Goal: Task Accomplishment & Management: Manage account settings

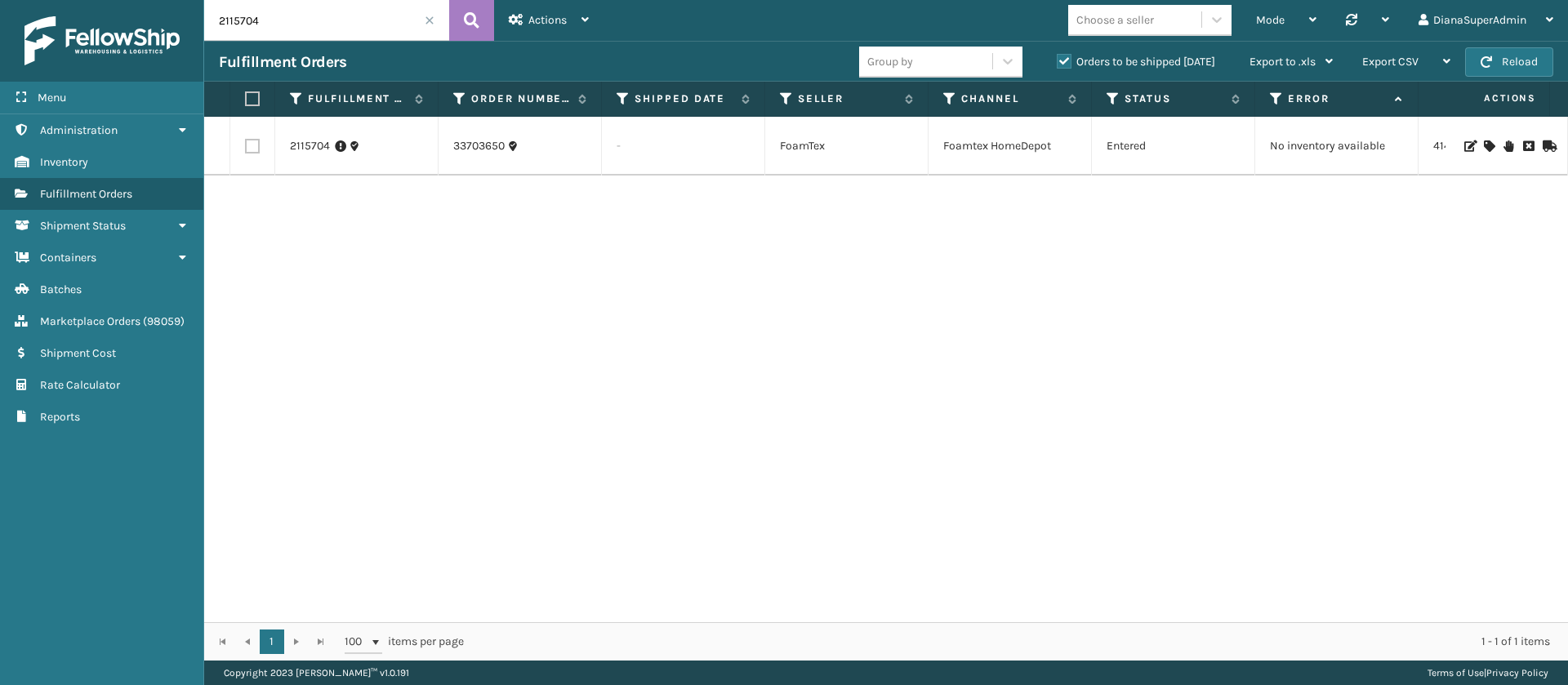
click at [429, 17] on span at bounding box center [430, 20] width 10 height 10
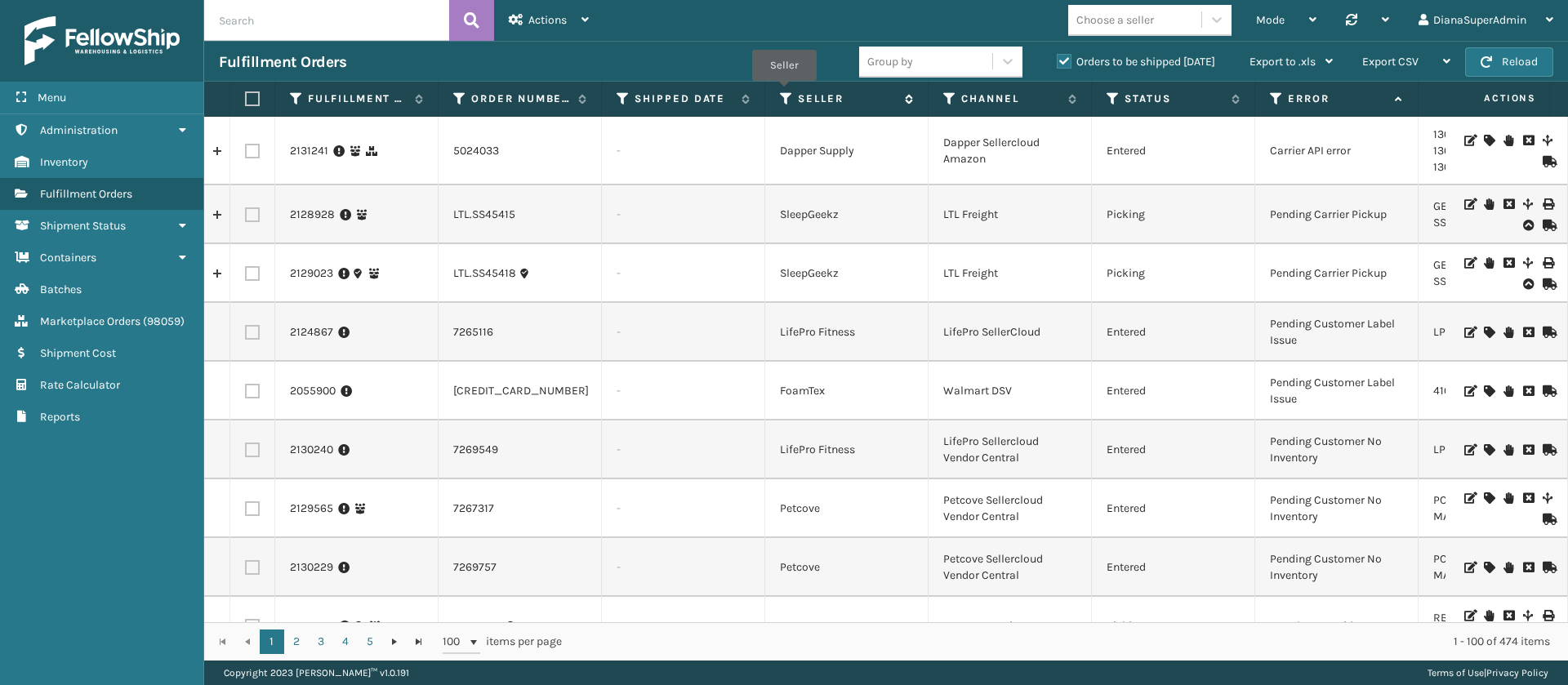
click at [784, 92] on icon at bounding box center [786, 98] width 13 height 14
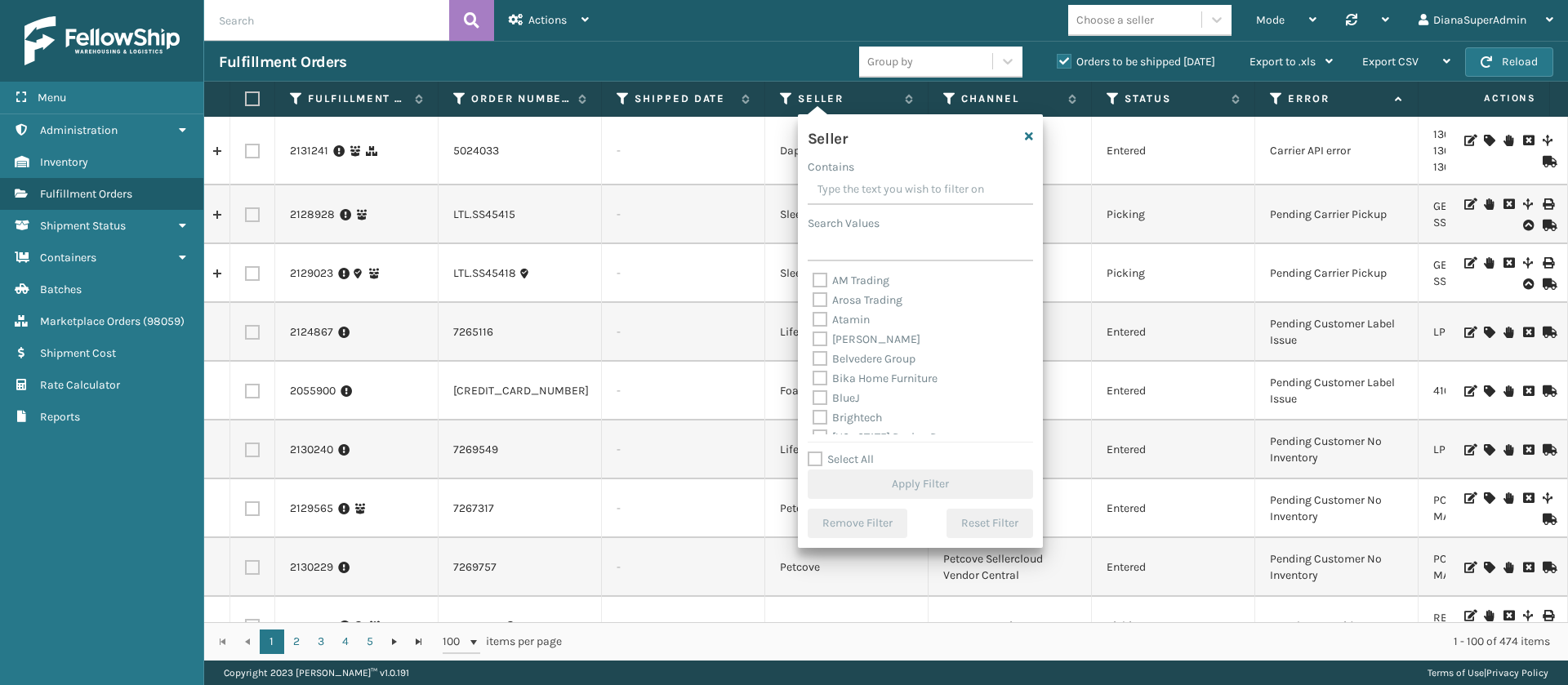
scroll to position [523, 0]
click at [816, 453] on label "Select All" at bounding box center [840, 460] width 66 height 14
click at [816, 452] on input "Select All" at bounding box center [930, 451] width 245 height 2
checkbox input "true"
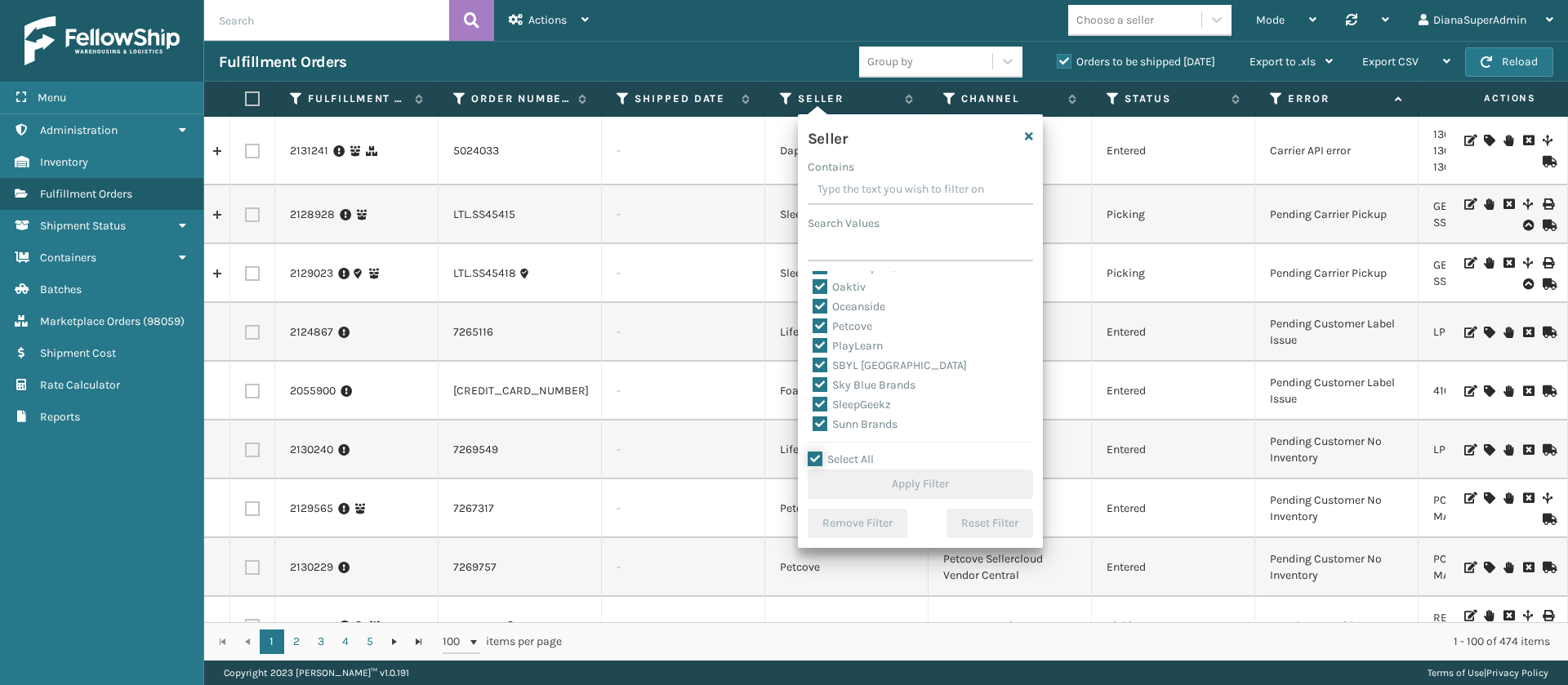
checkbox input "true"
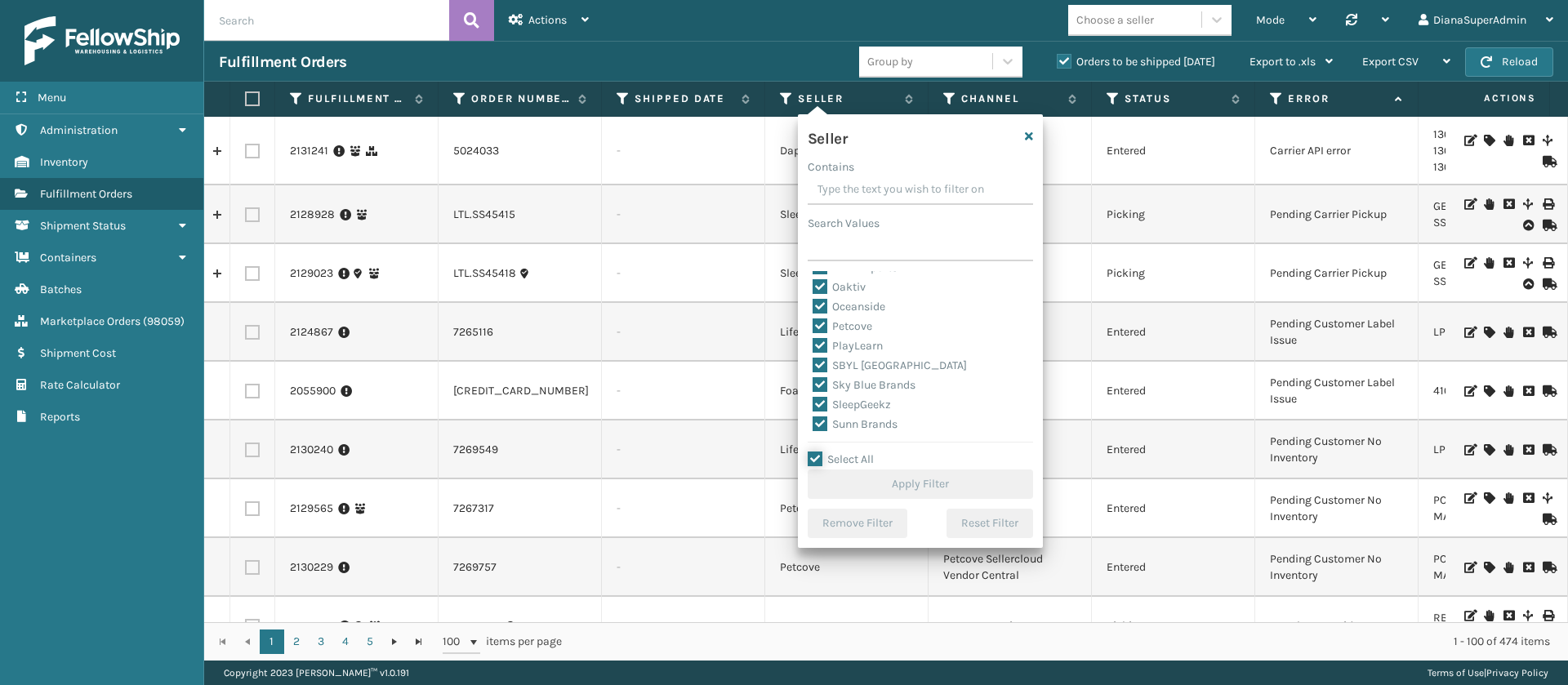
checkbox input "true"
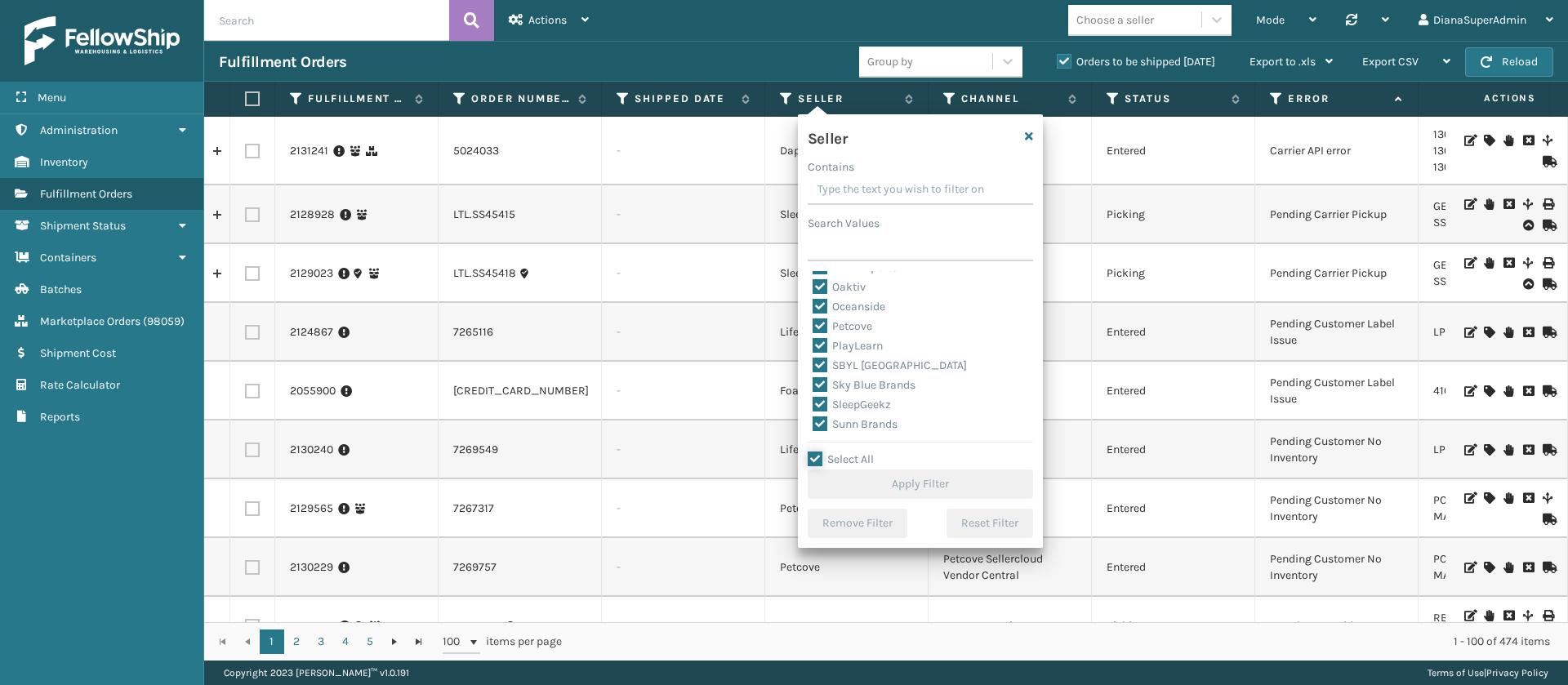
checkbox input "true"
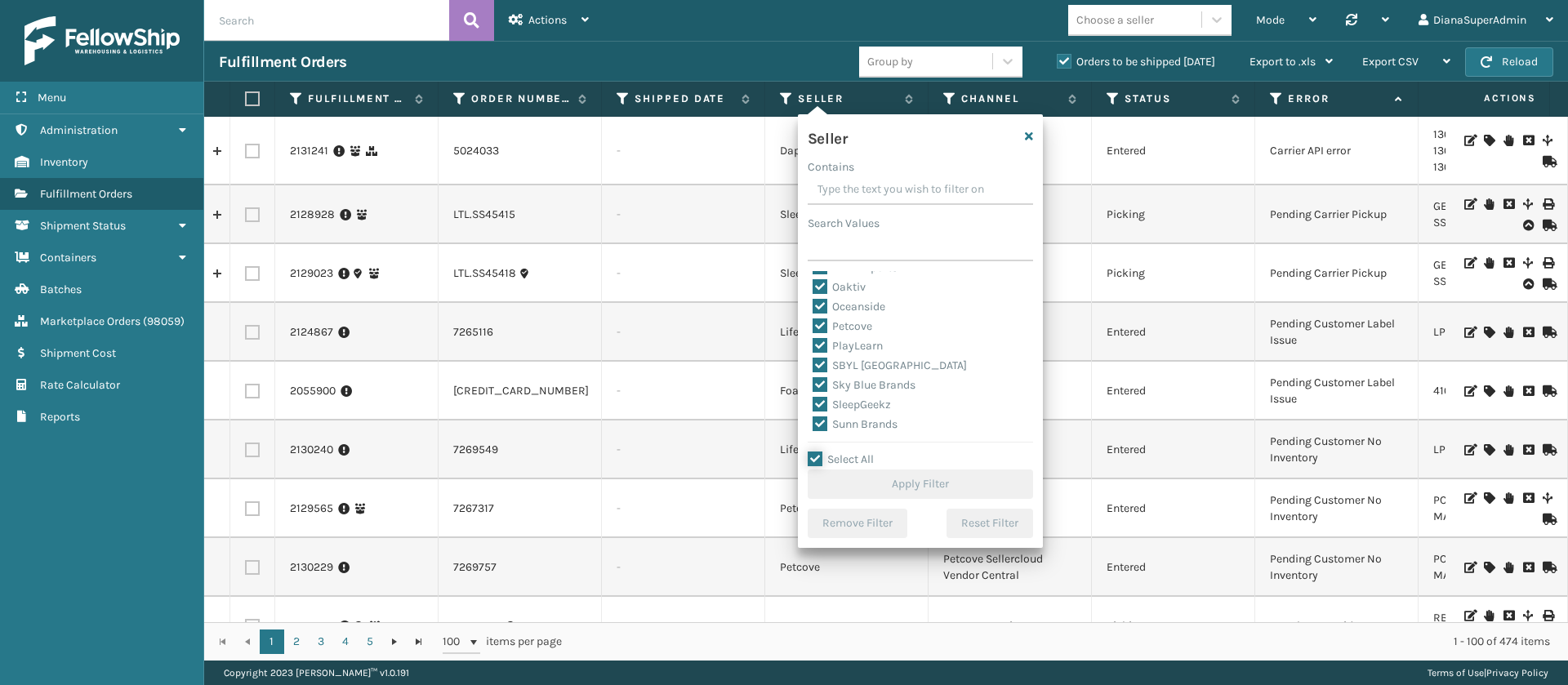
checkbox input "true"
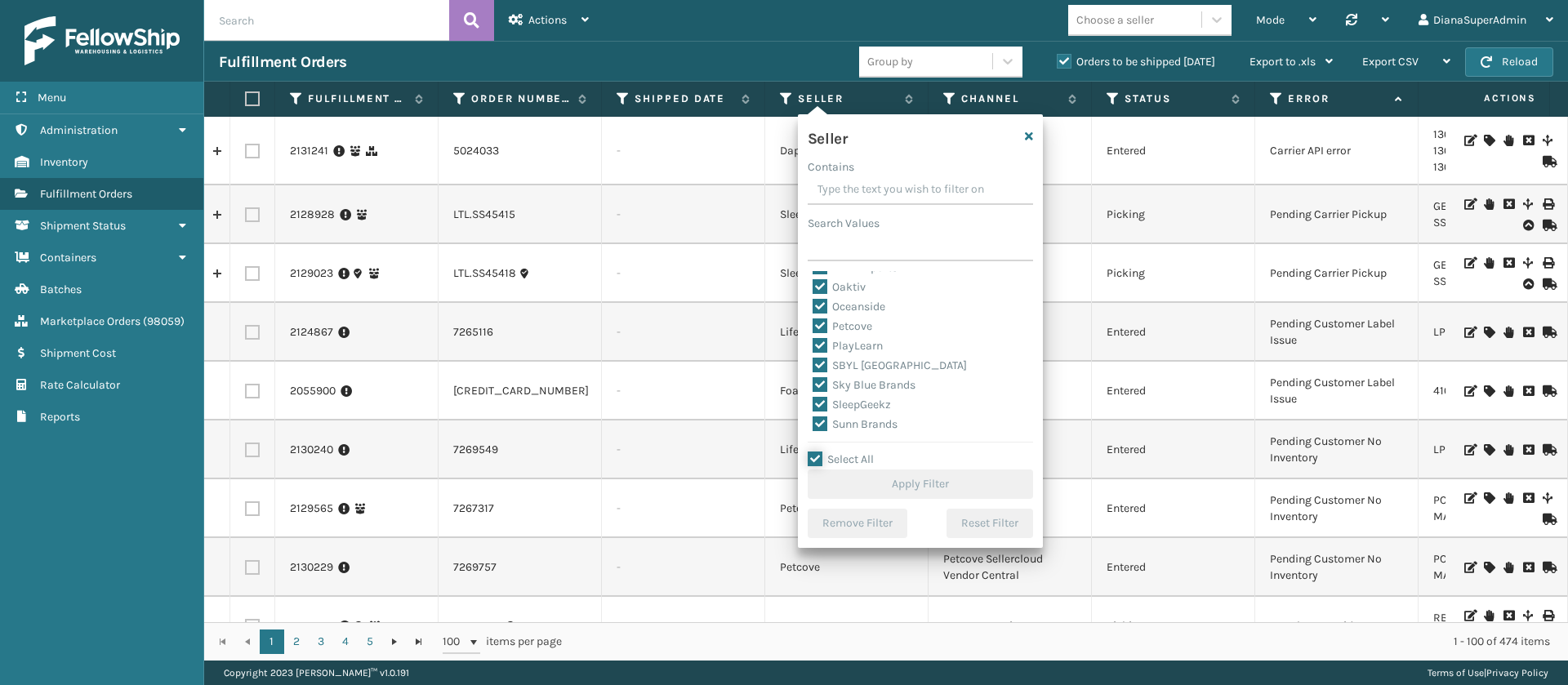
checkbox input "true"
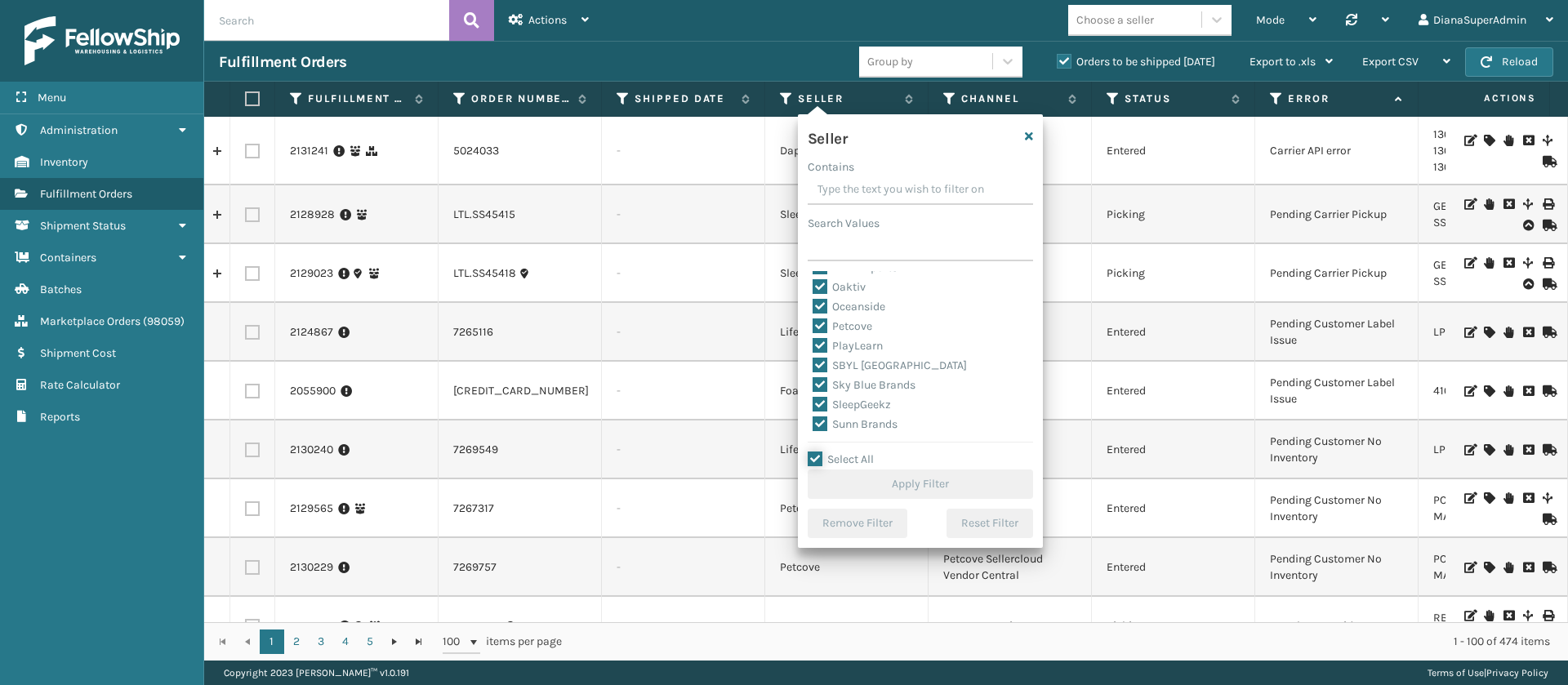
checkbox input "true"
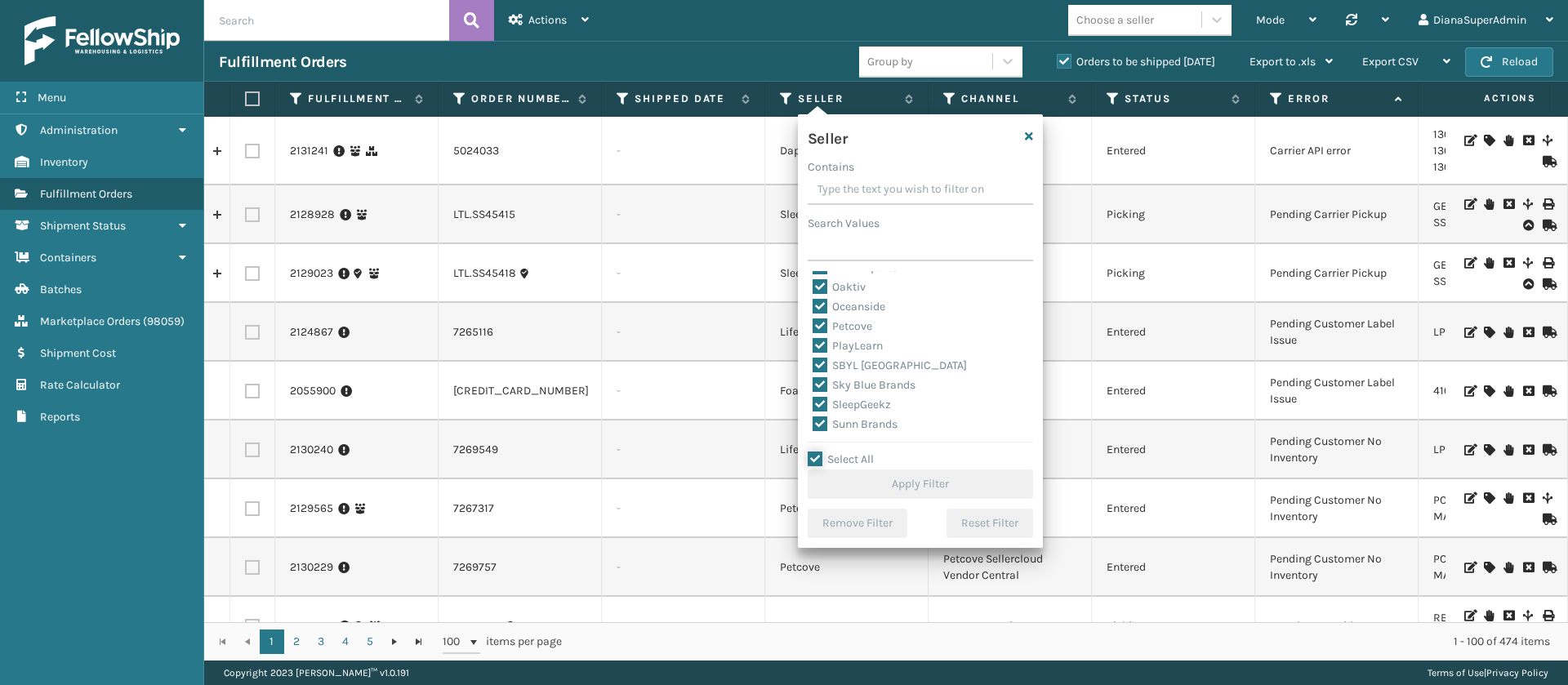
checkbox input "true"
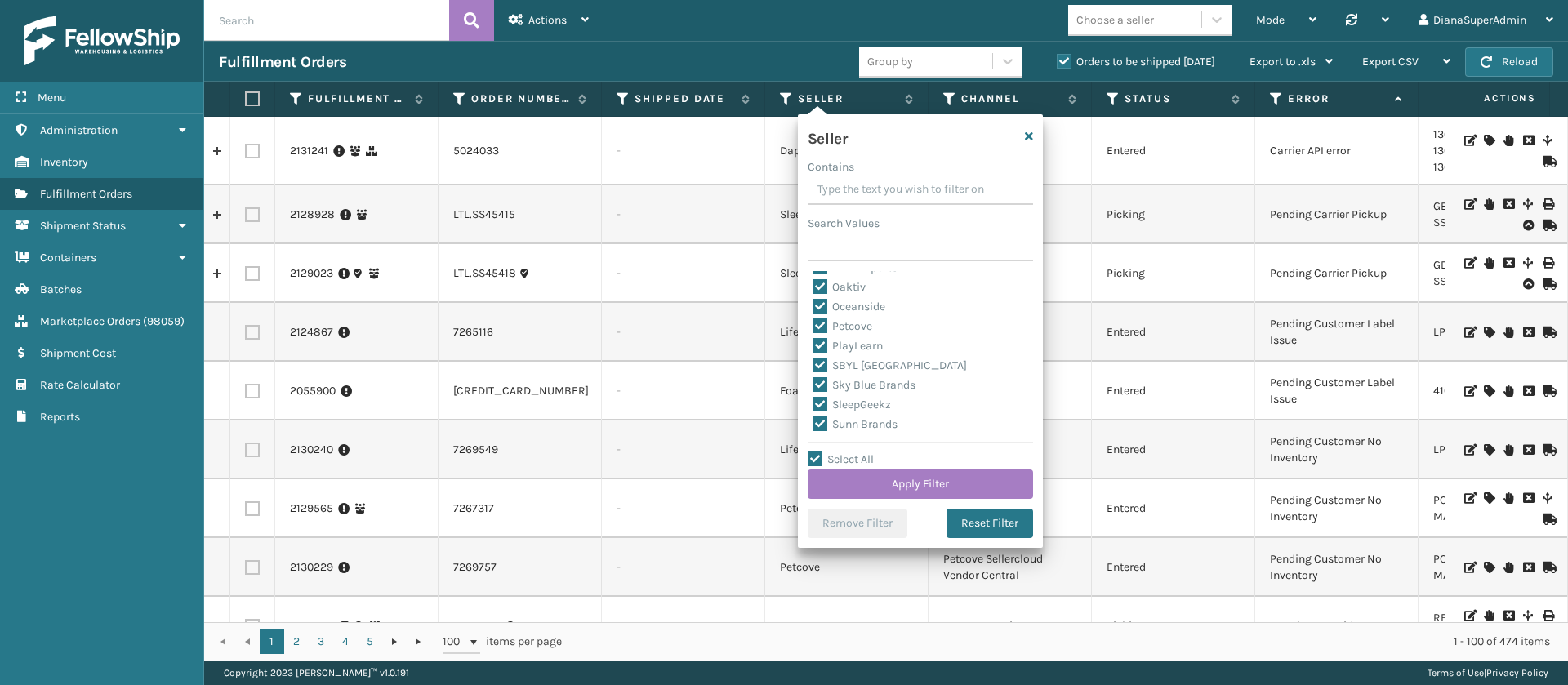
click at [818, 400] on label "SleepGeekz" at bounding box center [852, 404] width 78 height 14
click at [813, 400] on input "SleepGeekz" at bounding box center [813, 400] width 1 height 11
checkbox input "false"
click at [933, 482] on button "Apply Filter" at bounding box center [920, 484] width 226 height 30
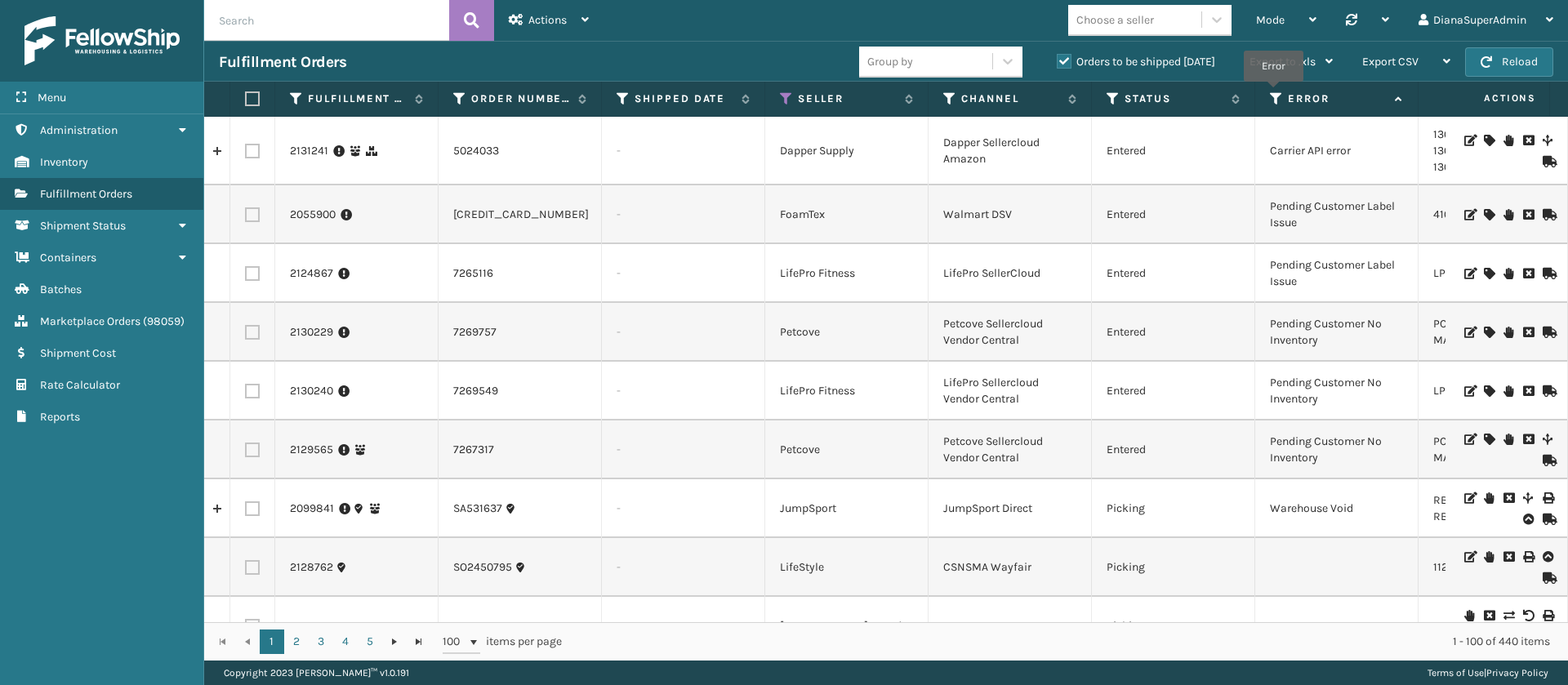
click at [1274, 93] on icon at bounding box center [1277, 98] width 13 height 14
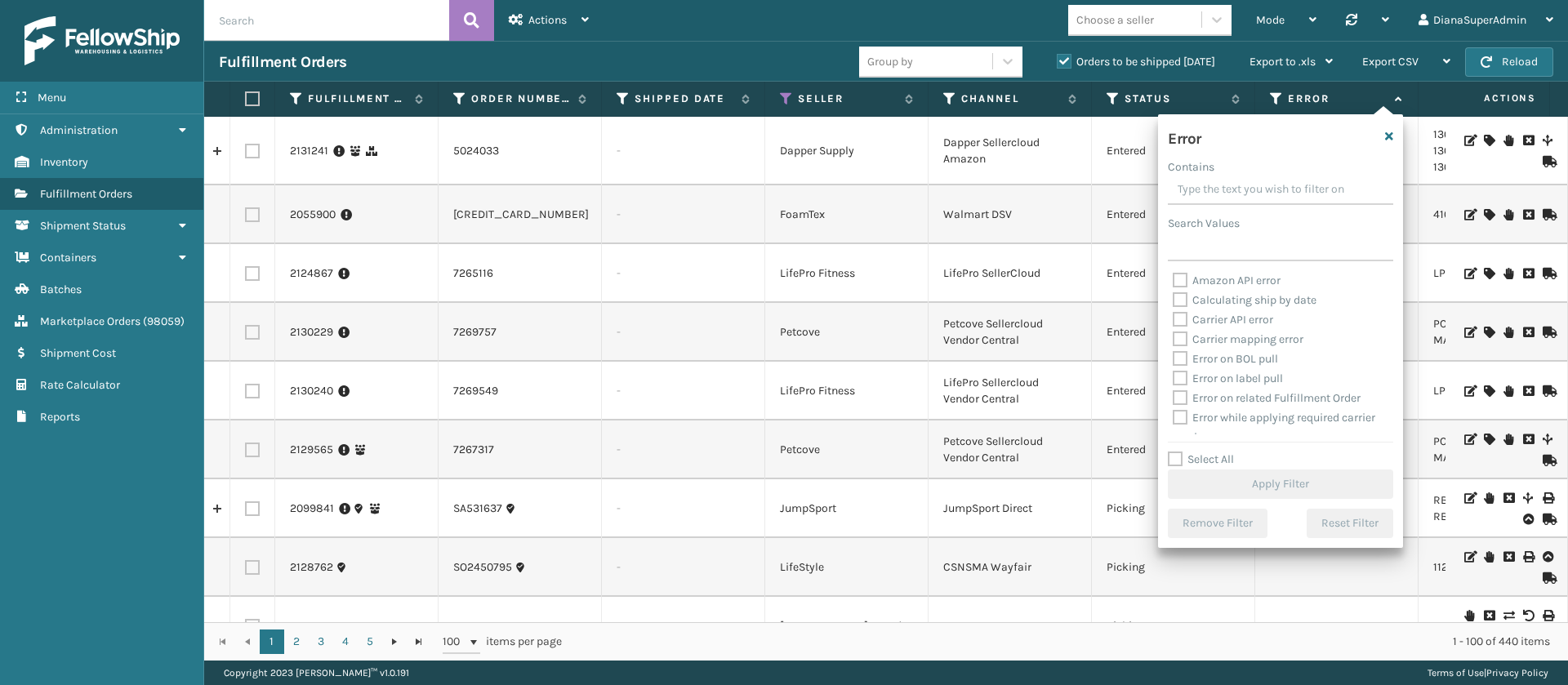
click at [1174, 453] on label "Select All" at bounding box center [1200, 460] width 66 height 14
click at [1174, 451] on input "Select All" at bounding box center [1290, 451] width 245 height 2
checkbox input "true"
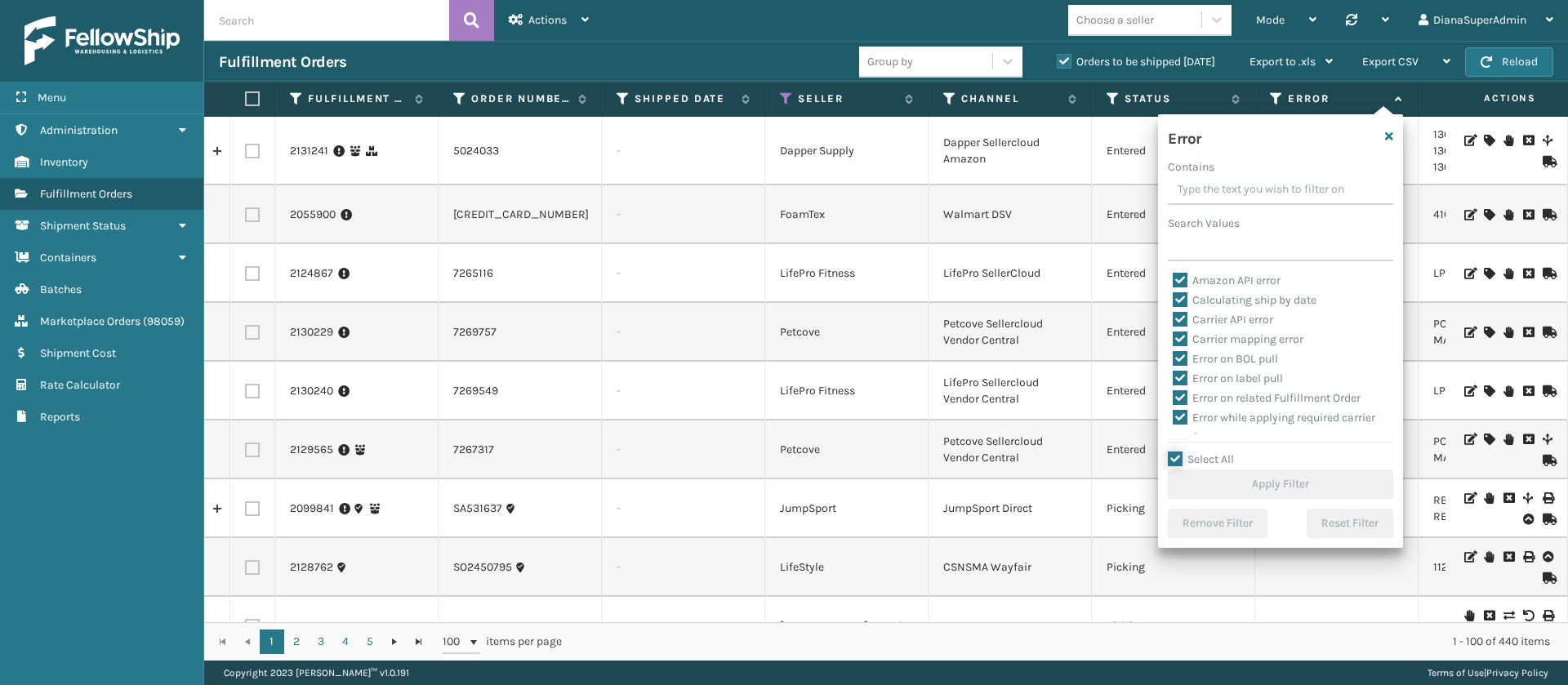
checkbox input "true"
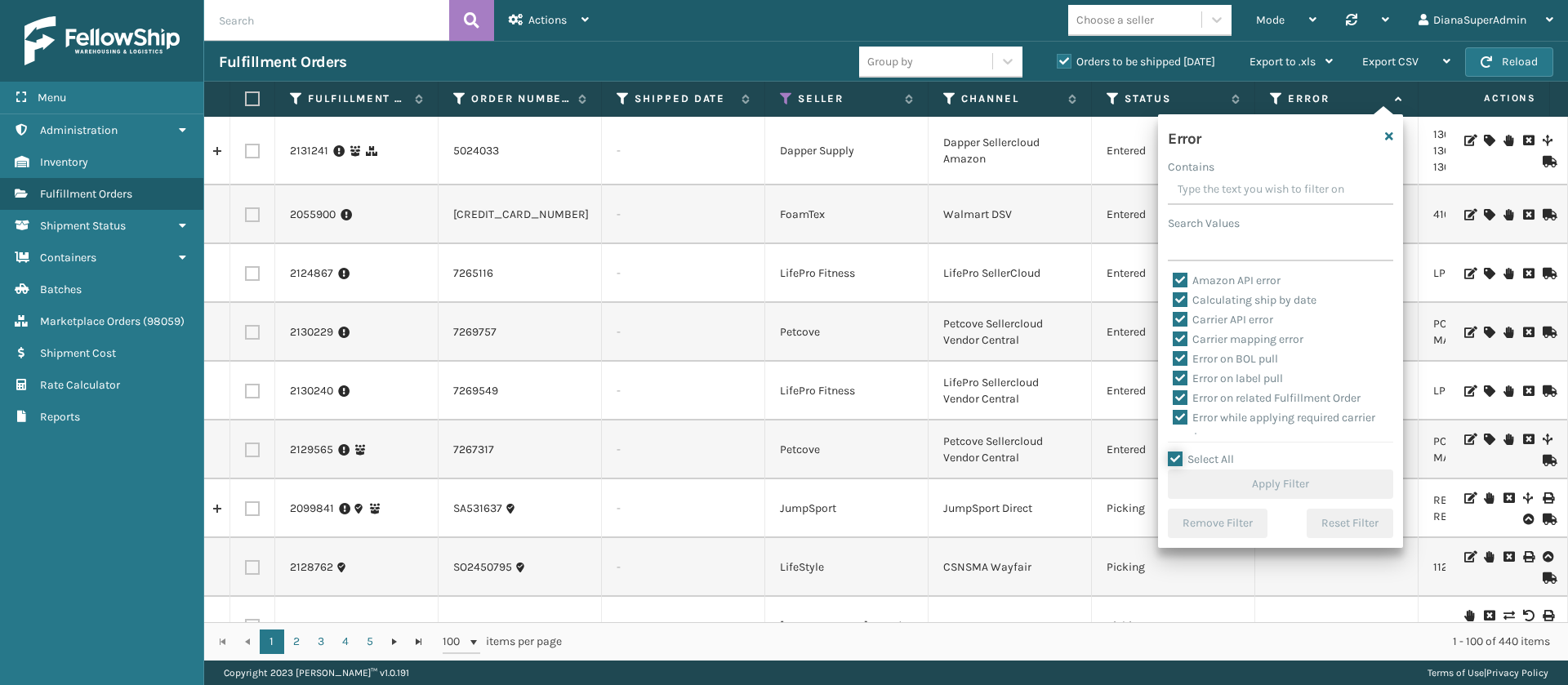
checkbox input "true"
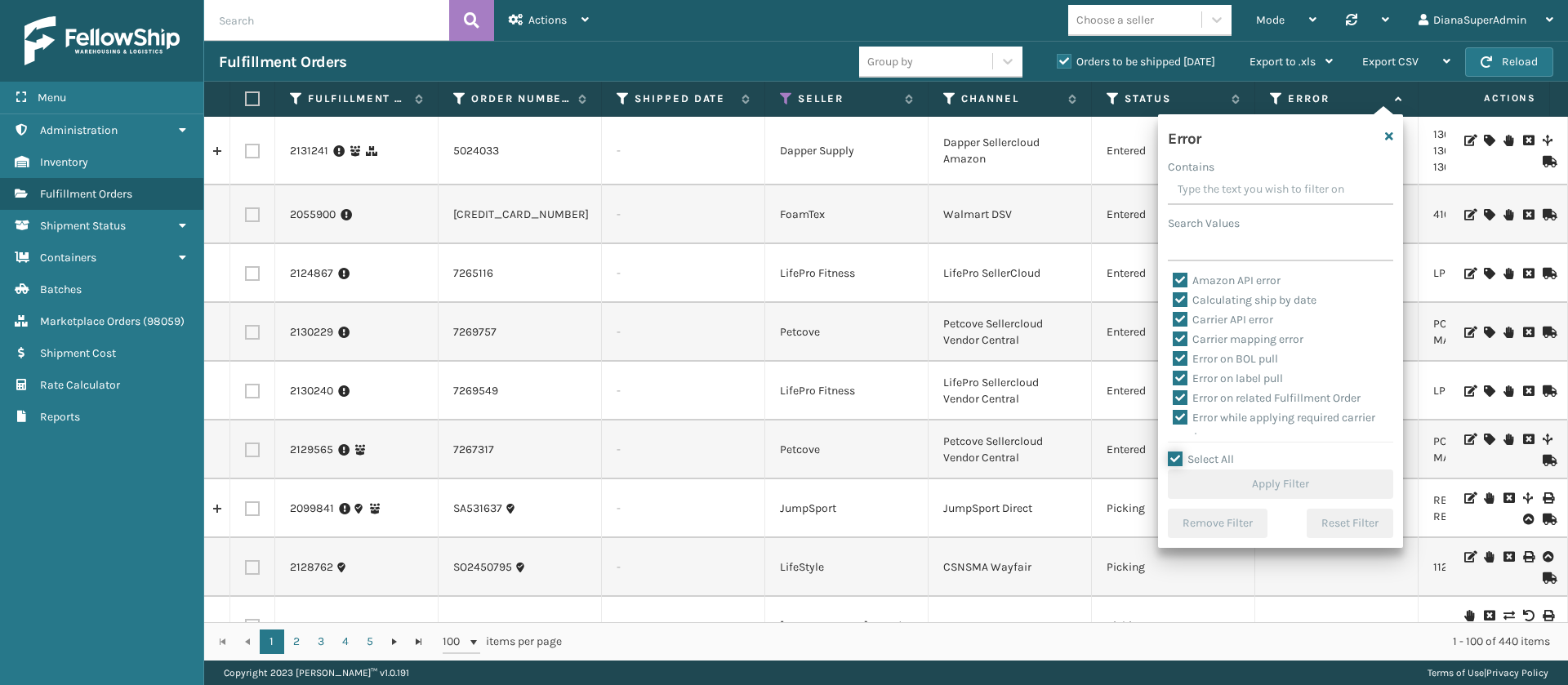
checkbox input "true"
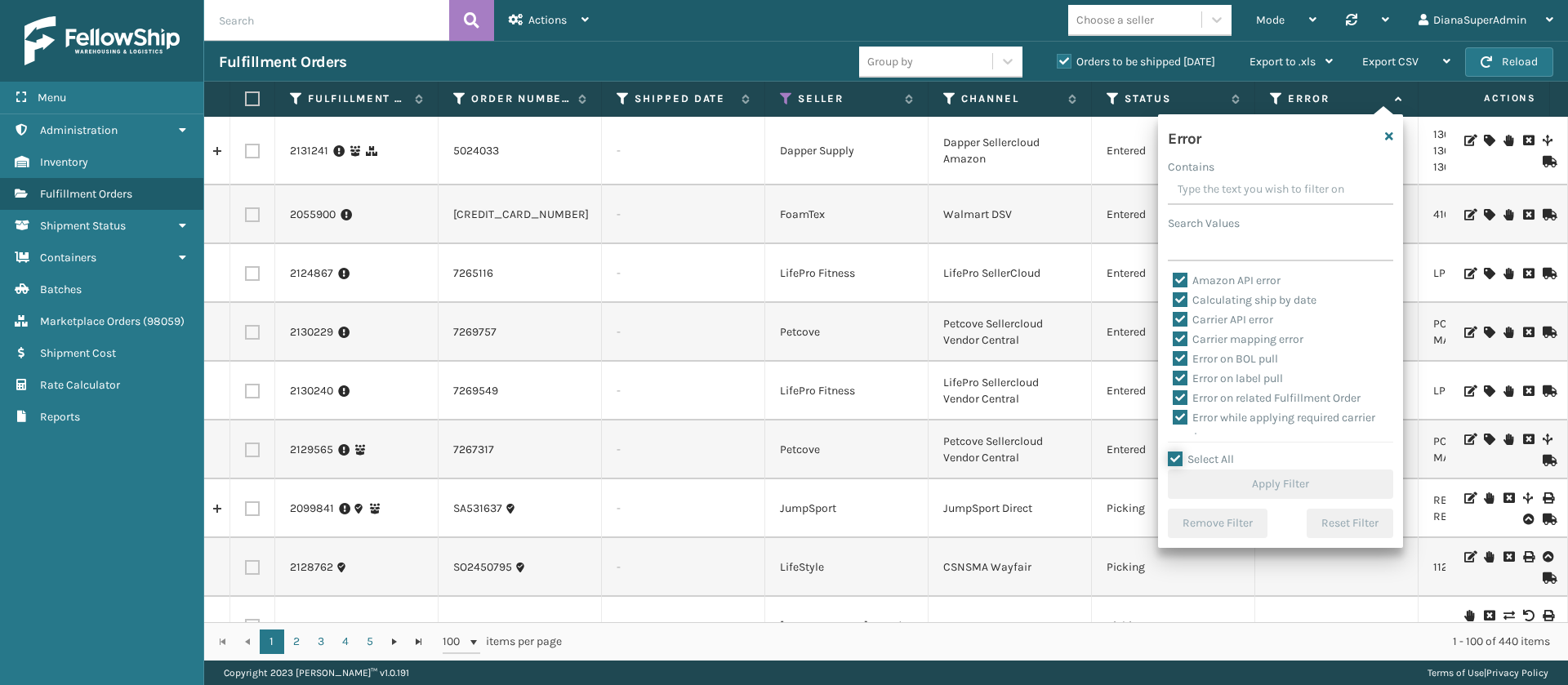
checkbox input "true"
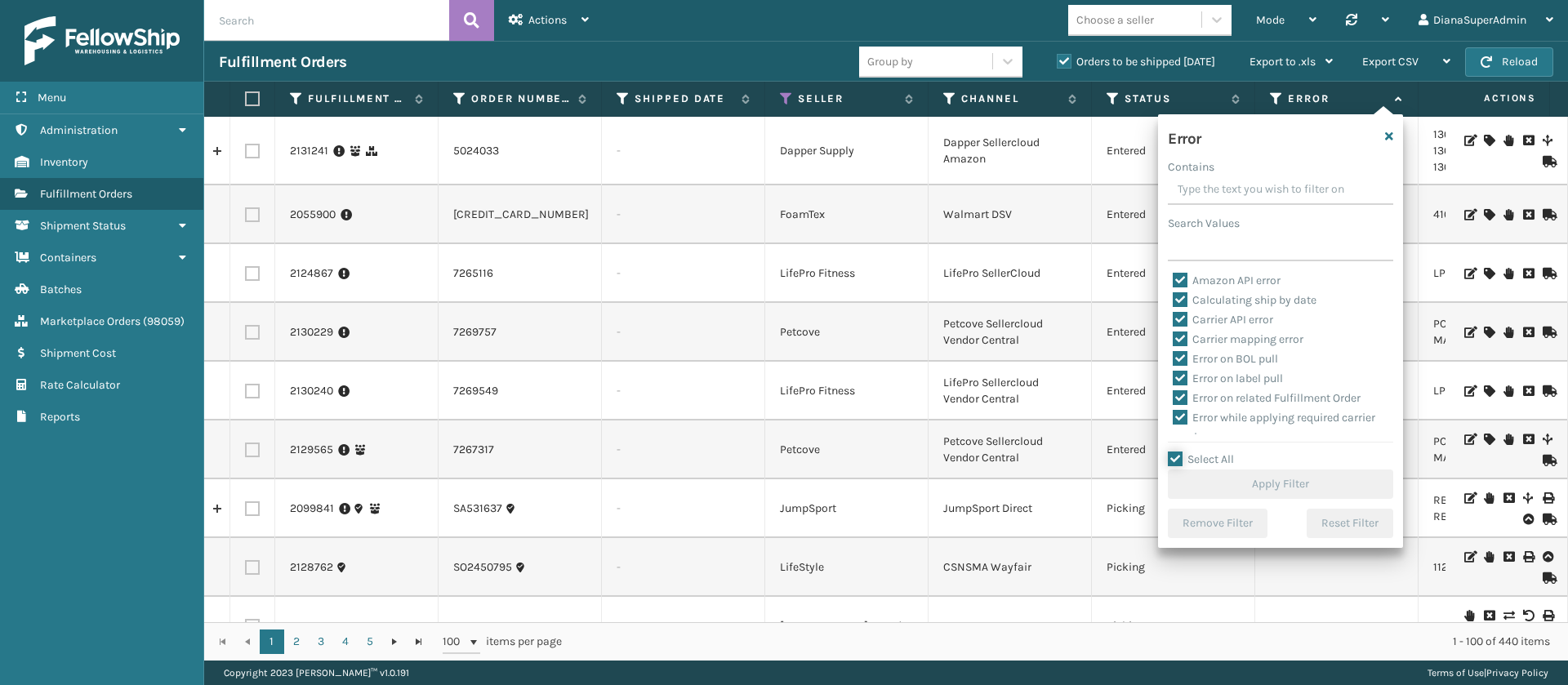
checkbox input "true"
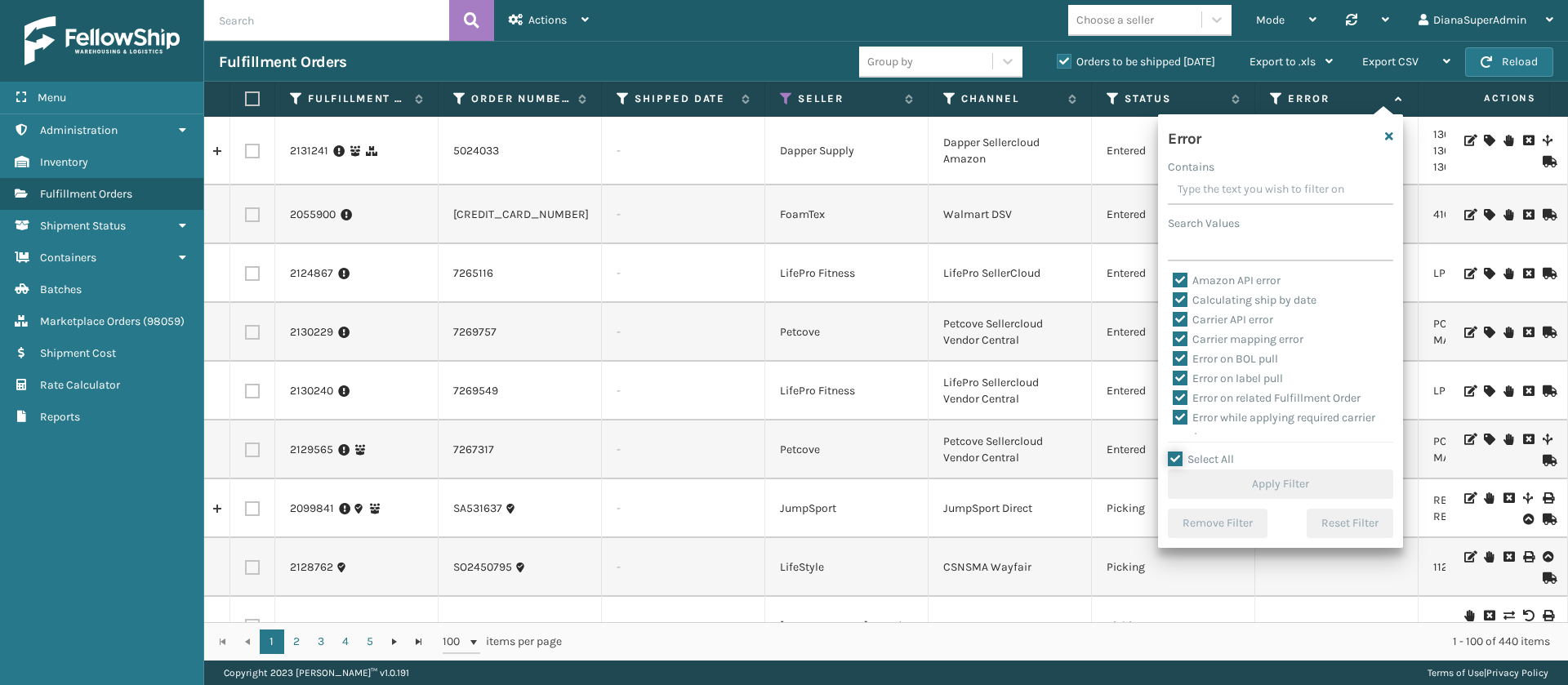
checkbox input "true"
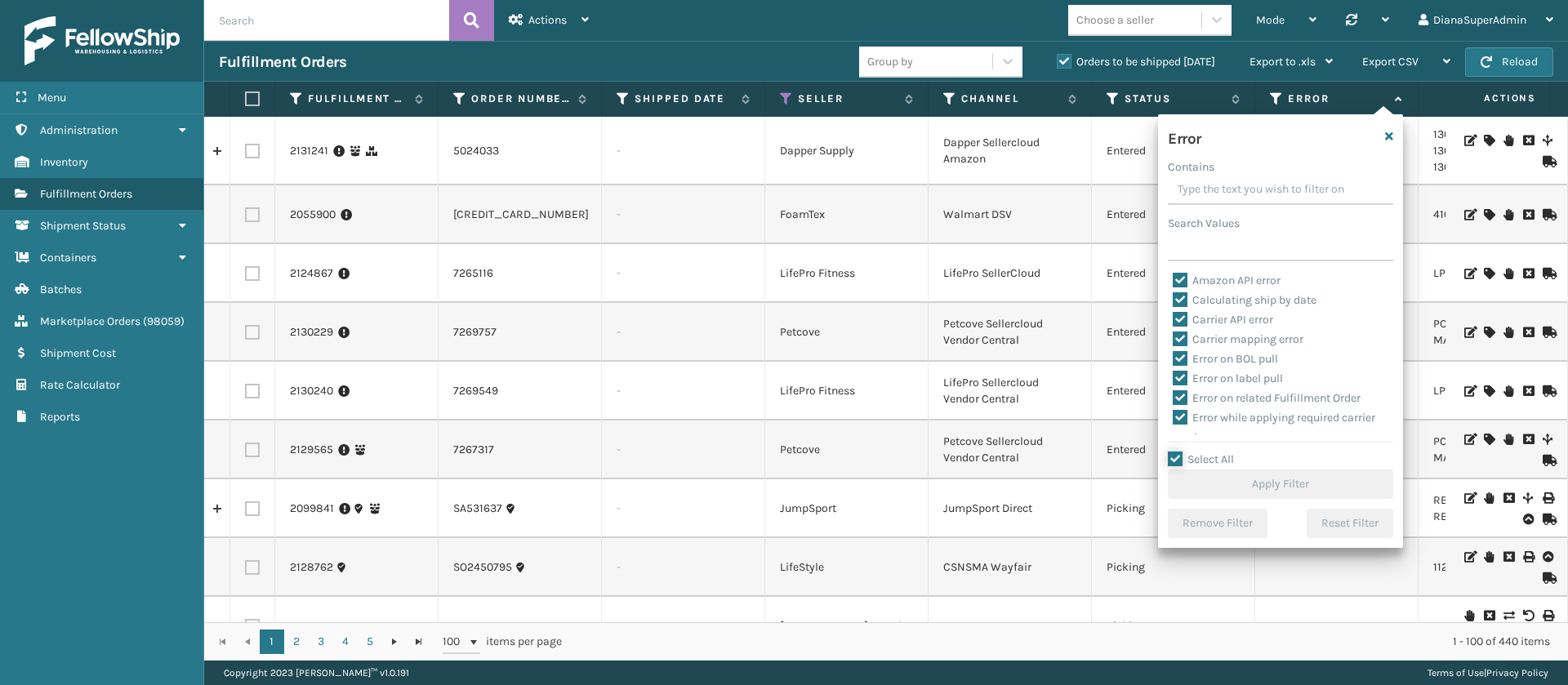
checkbox input "true"
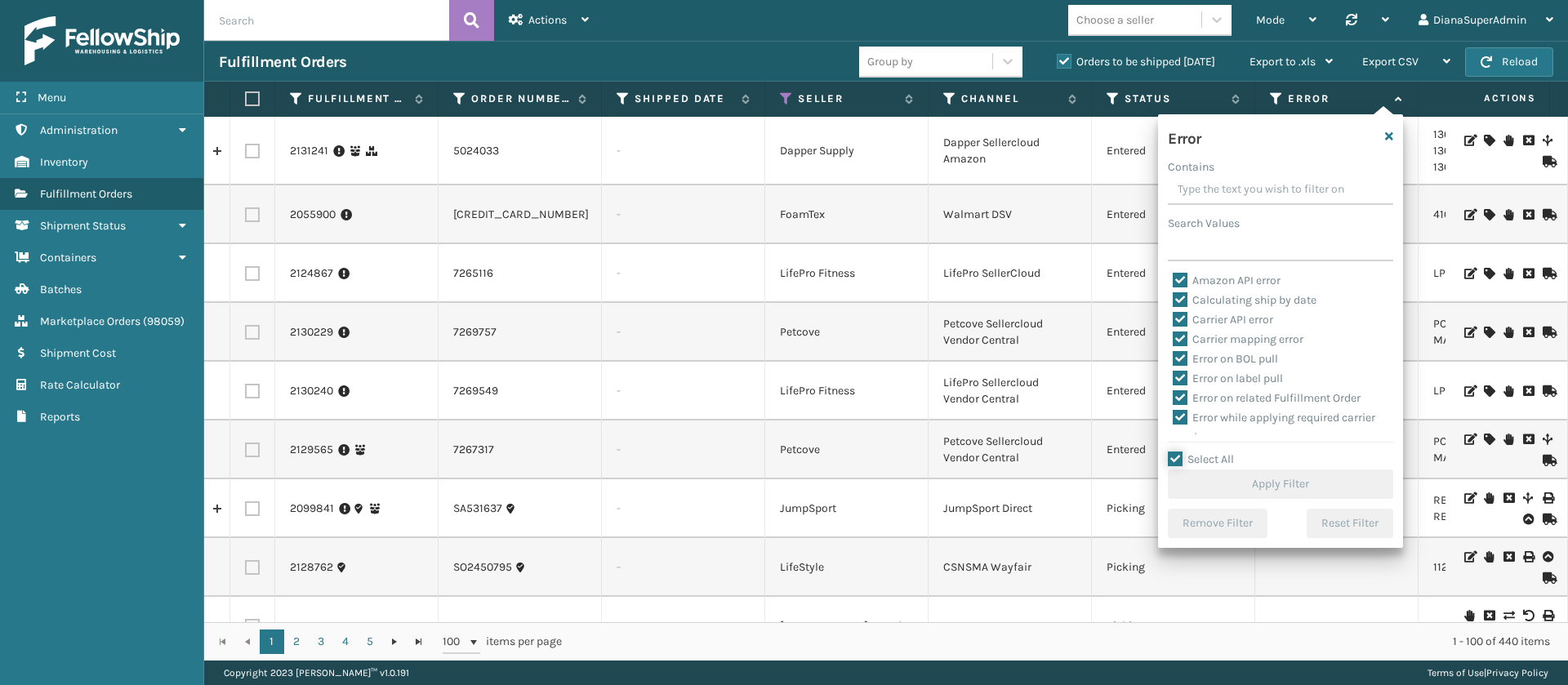
checkbox input "true"
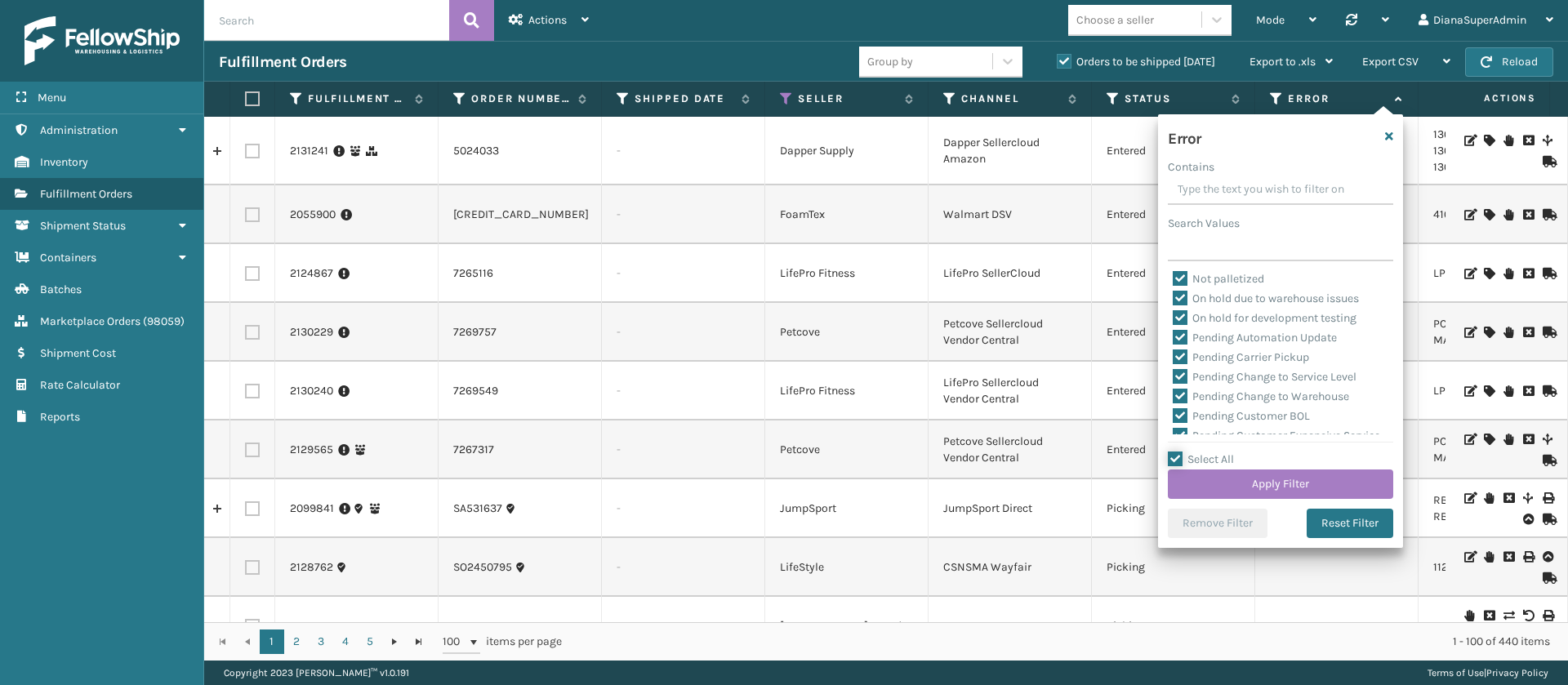
scroll to position [373, 0]
click at [1187, 332] on label "Pending Automation Update" at bounding box center [1256, 339] width 164 height 14
click at [1173, 332] on input "Pending Automation Update" at bounding box center [1173, 334] width 1 height 11
checkbox input "false"
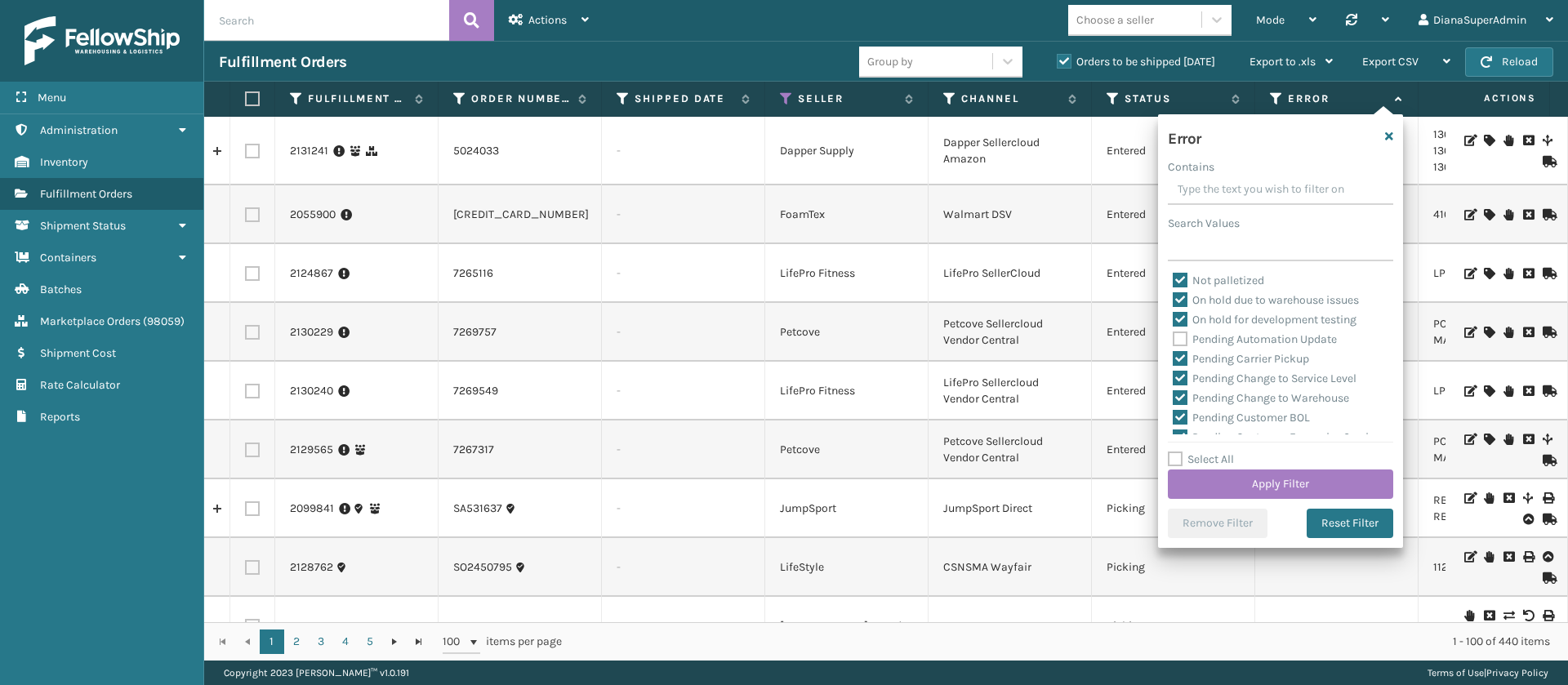
click at [1184, 352] on label "Pending Carrier Pickup" at bounding box center [1241, 358] width 137 height 14
click at [1173, 352] on input "Pending Carrier Pickup" at bounding box center [1173, 354] width 1 height 11
checkbox input "false"
click at [1181, 380] on label "Pending Change to Service Level" at bounding box center [1265, 378] width 183 height 14
click at [1173, 380] on input "Pending Change to Service Level" at bounding box center [1173, 374] width 1 height 11
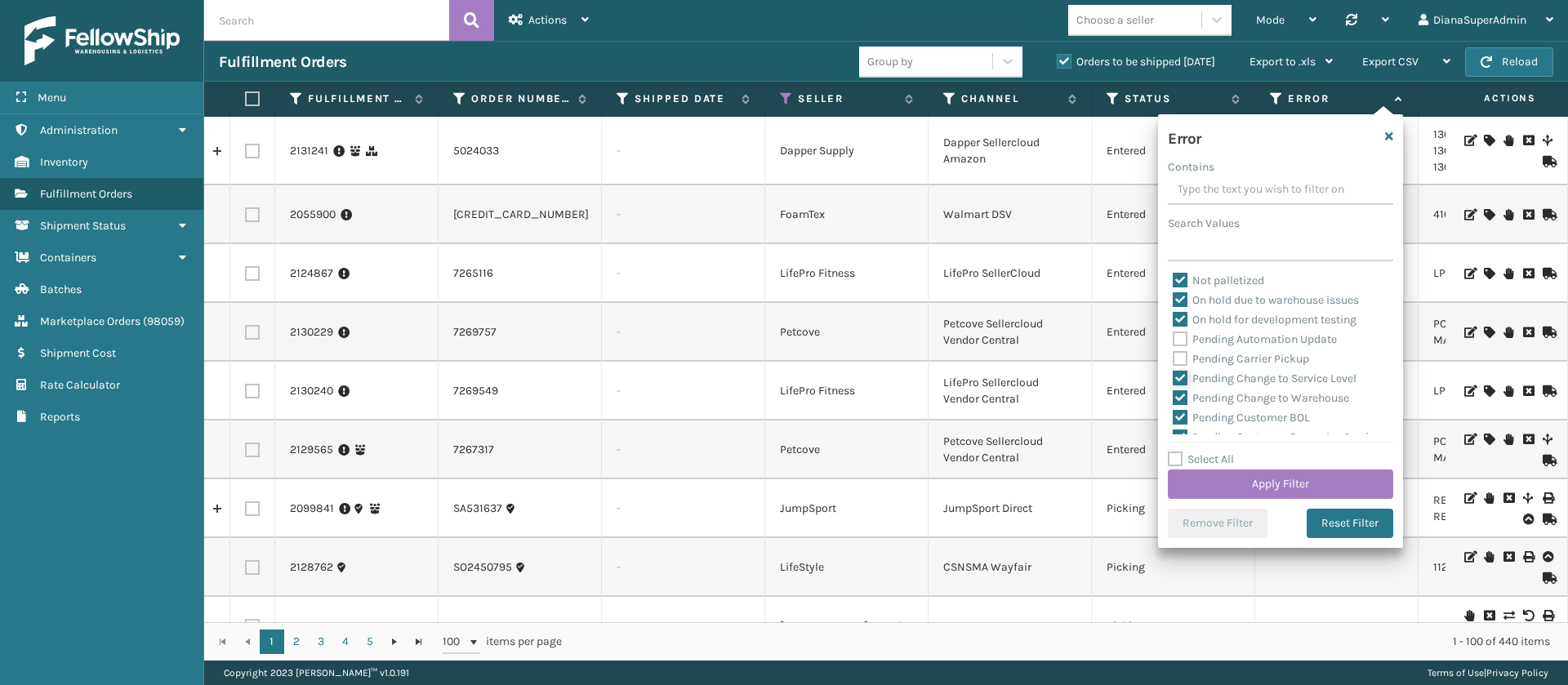
checkbox input "false"
click at [1181, 397] on label "Pending Change to Warehouse" at bounding box center [1261, 397] width 177 height 14
click at [1173, 397] on input "Pending Change to Warehouse" at bounding box center [1173, 394] width 1 height 11
checkbox input "false"
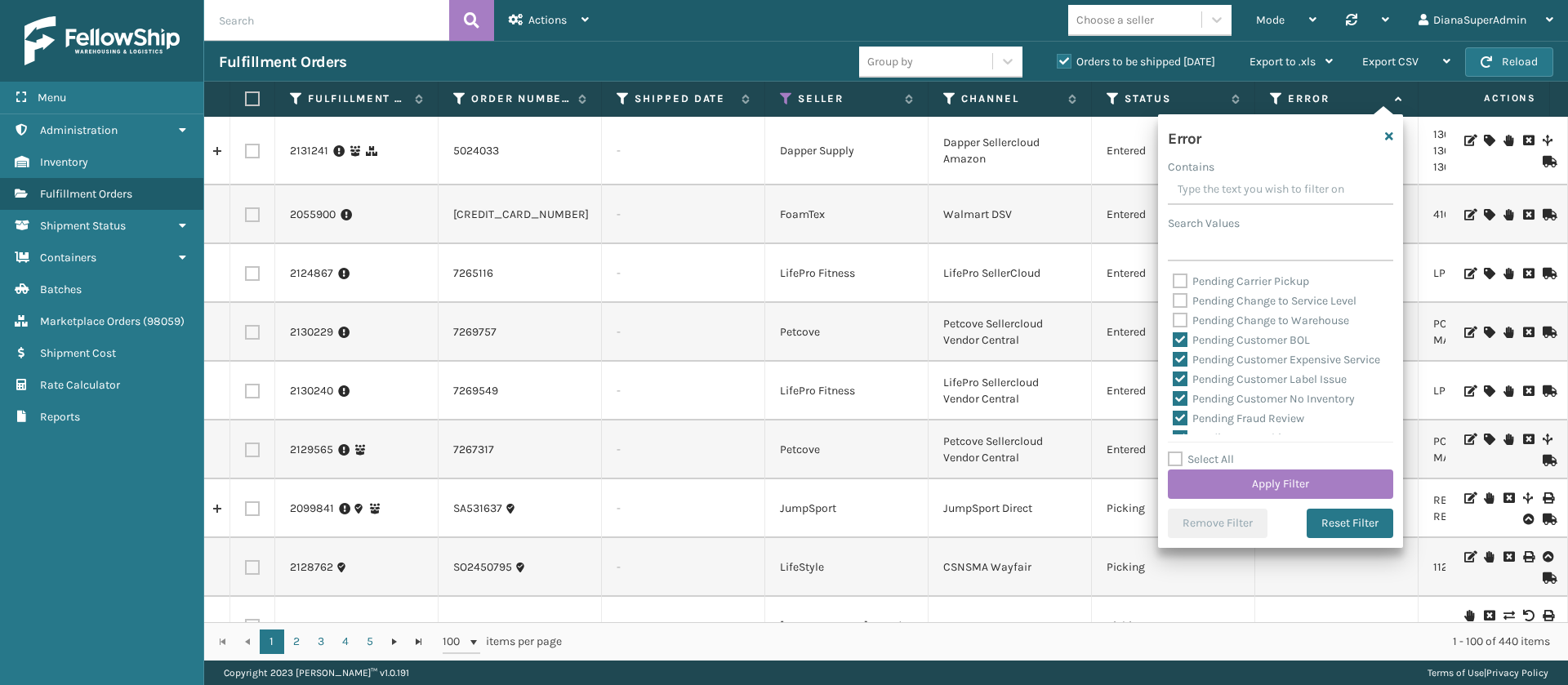
click at [1183, 333] on label "Pending Customer BOL" at bounding box center [1242, 340] width 138 height 14
click at [1173, 332] on input "Pending Customer BOL" at bounding box center [1173, 335] width 1 height 11
checkbox input "false"
click at [1180, 356] on label "Pending Customer Expensive Service" at bounding box center [1277, 359] width 207 height 14
click at [1173, 356] on input "Pending Customer Expensive Service" at bounding box center [1173, 355] width 1 height 11
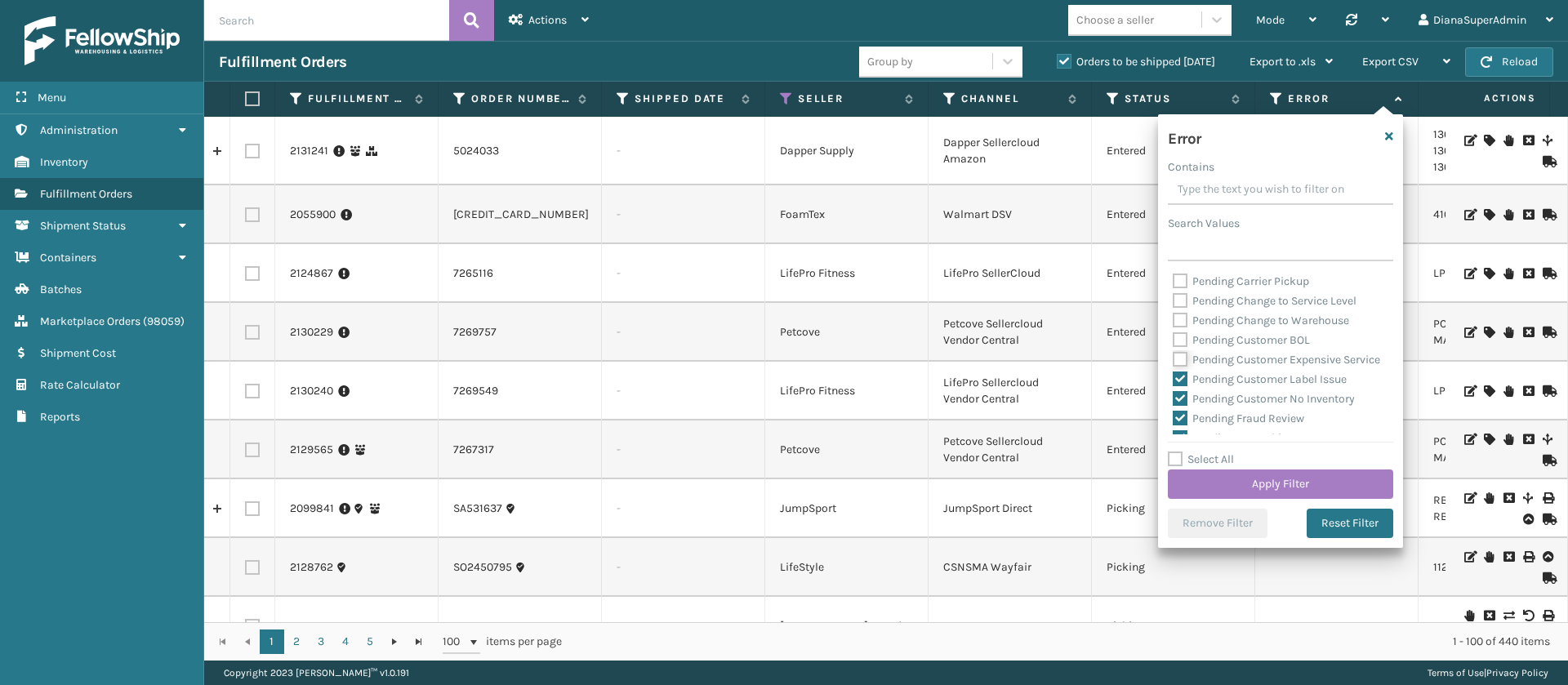
checkbox input "false"
click at [1182, 289] on label "Pending Customer Label Issue" at bounding box center [1260, 281] width 174 height 14
click at [1173, 283] on input "Pending Customer Label Issue" at bounding box center [1173, 277] width 1 height 11
checkbox input "false"
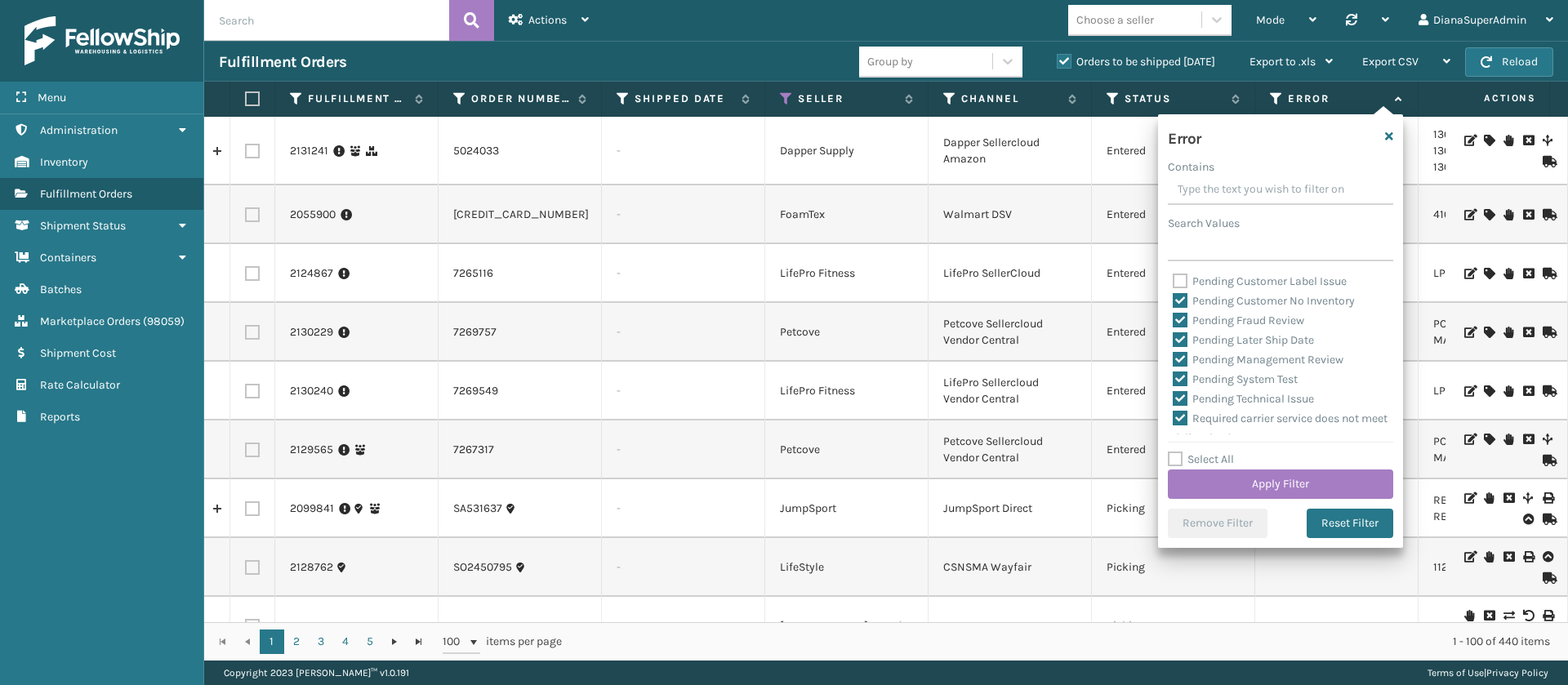
click at [1179, 308] on label "Pending Customer No Inventory" at bounding box center [1264, 301] width 183 height 14
click at [1173, 302] on input "Pending Customer No Inventory" at bounding box center [1173, 296] width 1 height 11
checkbox input "false"
click at [1179, 328] on label "Pending Fraud Review" at bounding box center [1239, 320] width 132 height 14
click at [1173, 322] on input "Pending Fraud Review" at bounding box center [1173, 316] width 1 height 11
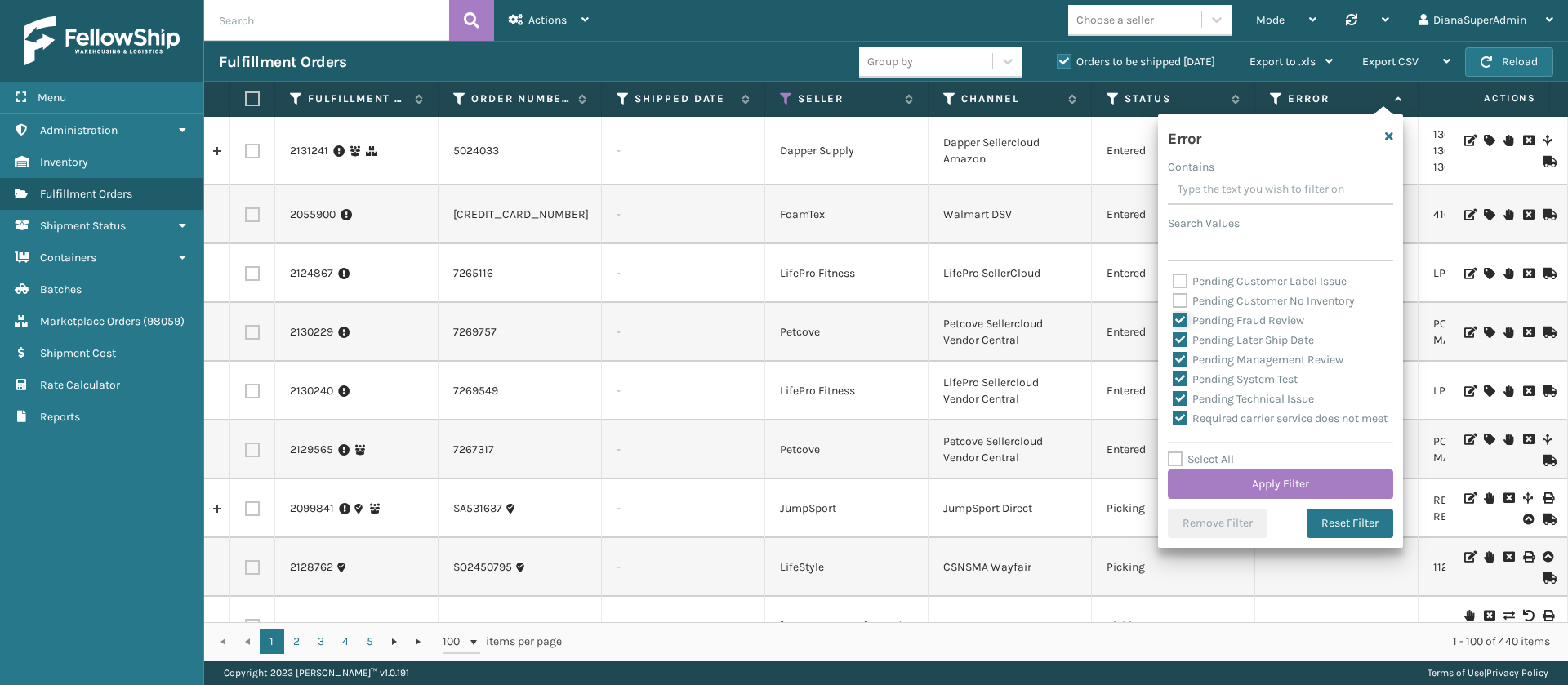
checkbox input "false"
click at [1179, 347] on label "Pending Later Ship Date" at bounding box center [1244, 340] width 141 height 14
click at [1173, 341] on input "Pending Later Ship Date" at bounding box center [1173, 335] width 1 height 11
checkbox input "false"
click at [1179, 367] on label "Pending Management Review" at bounding box center [1258, 359] width 171 height 14
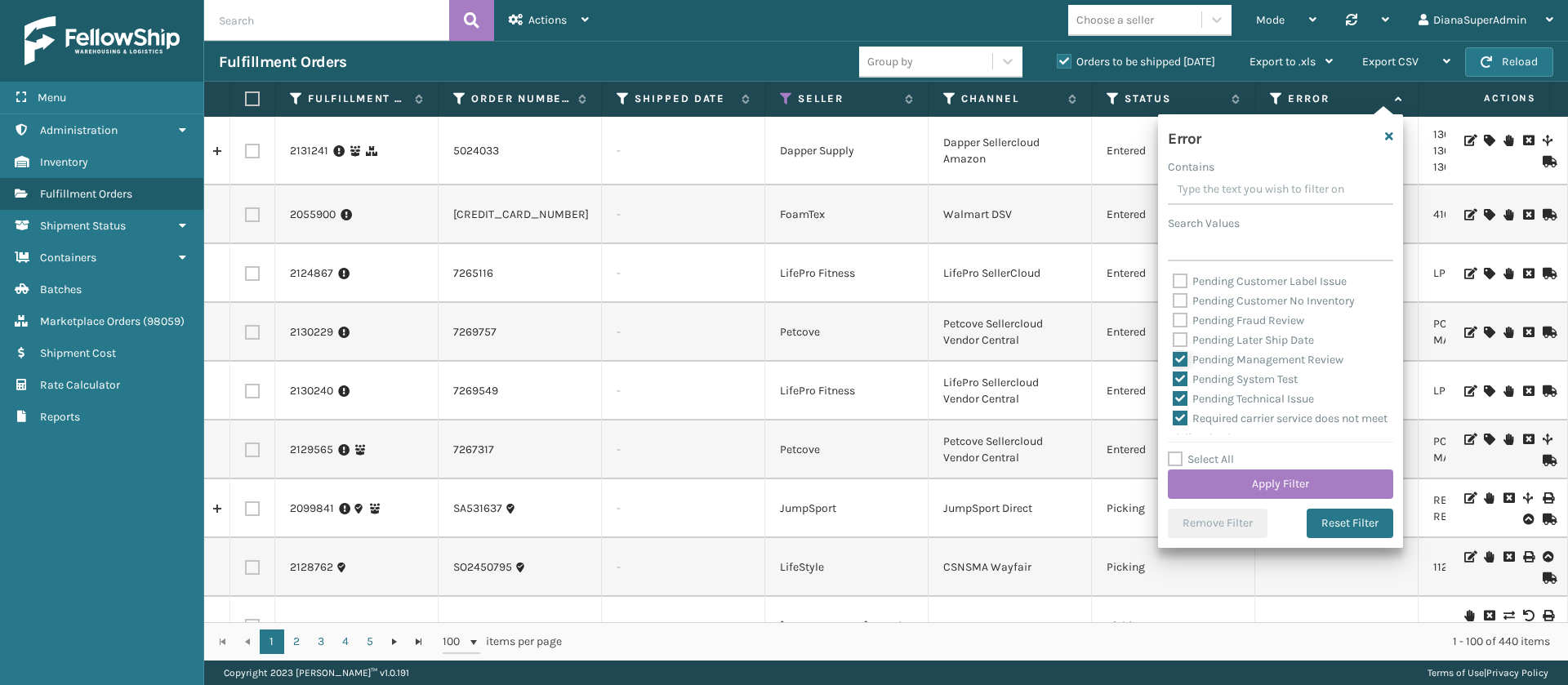
click at [1173, 361] on input "Pending Management Review" at bounding box center [1173, 355] width 1 height 11
checkbox input "false"
click at [1179, 386] on label "Pending System Test" at bounding box center [1235, 379] width 125 height 14
click at [1173, 380] on input "Pending System Test" at bounding box center [1173, 375] width 1 height 11
checkbox input "false"
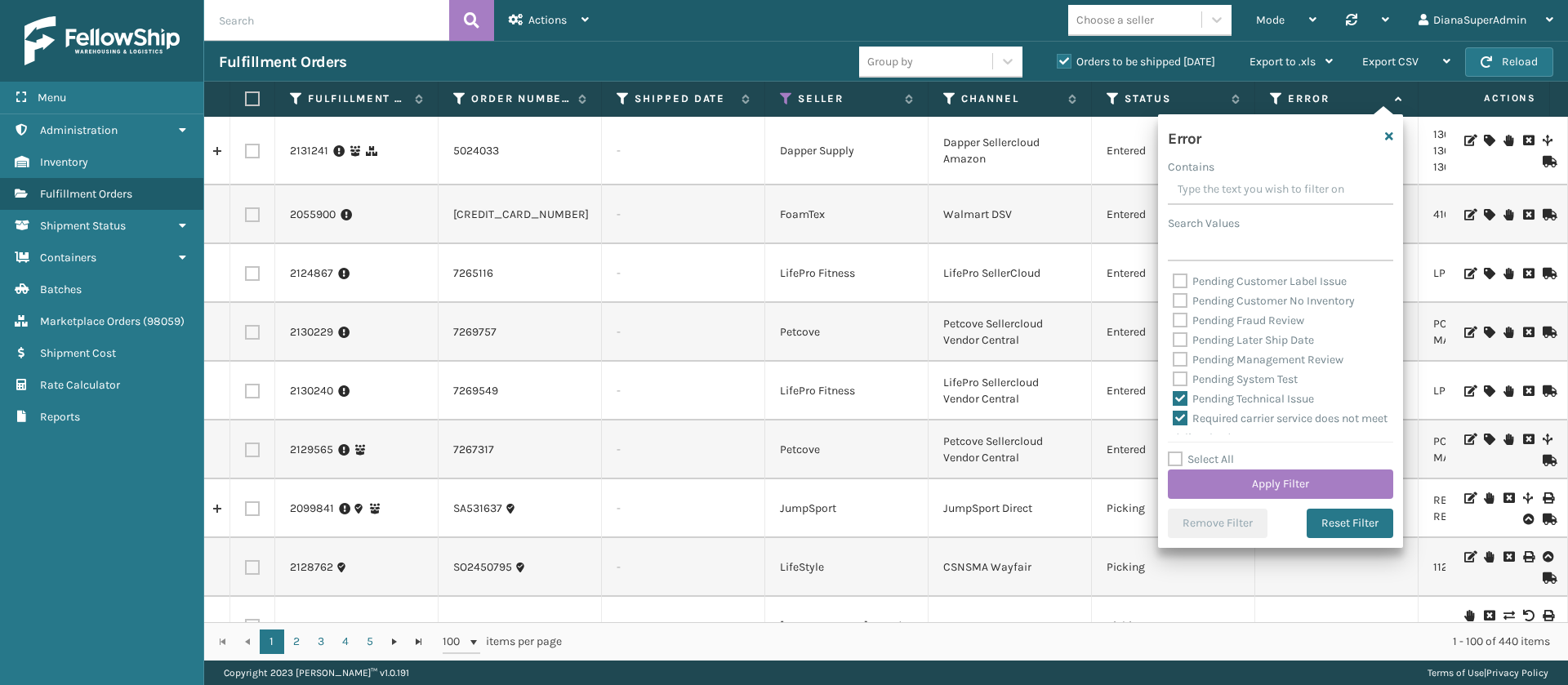
click at [1179, 406] on label "Pending Technical Issue" at bounding box center [1244, 398] width 141 height 14
click at [1173, 400] on input "Pending Technical Issue" at bounding box center [1173, 395] width 1 height 11
checkbox input "false"
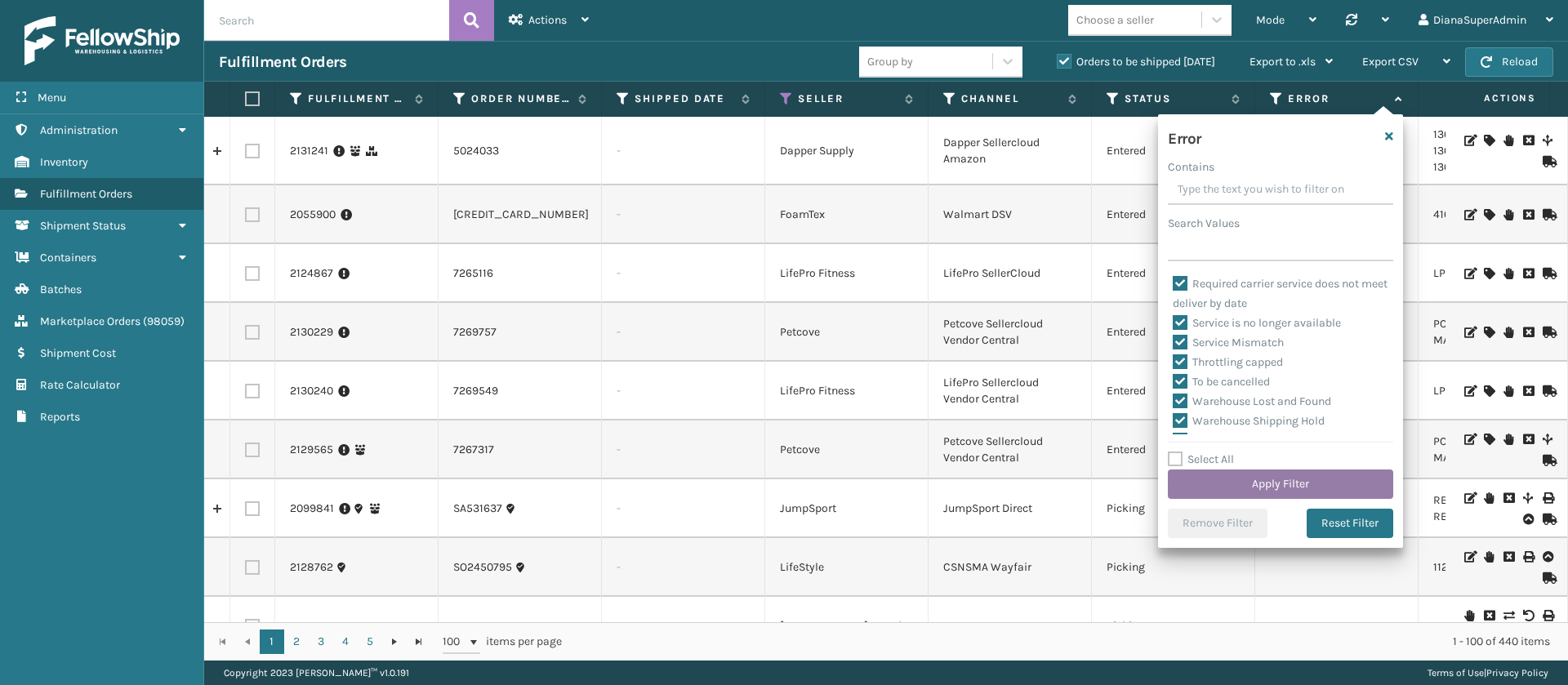
click at [1245, 476] on button "Apply Filter" at bounding box center [1280, 484] width 226 height 30
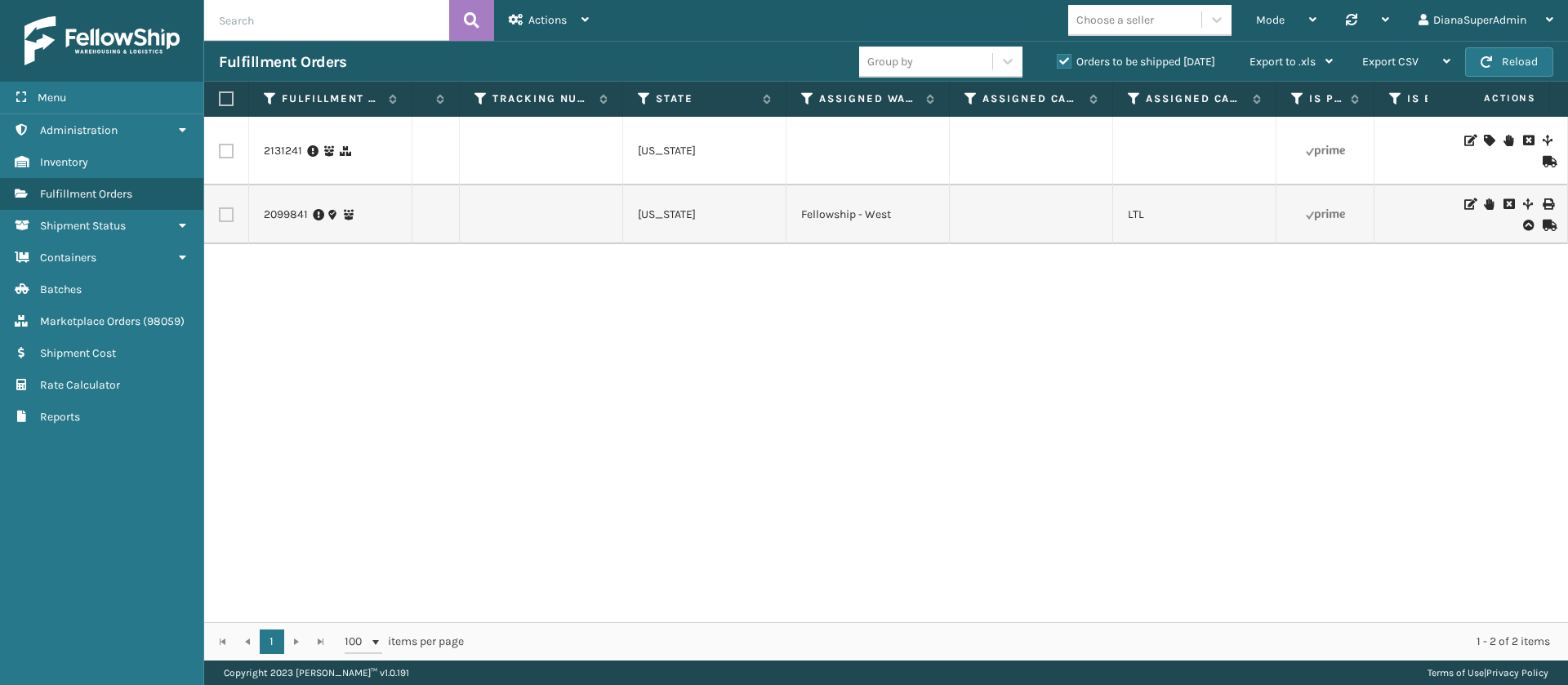
scroll to position [0, 0]
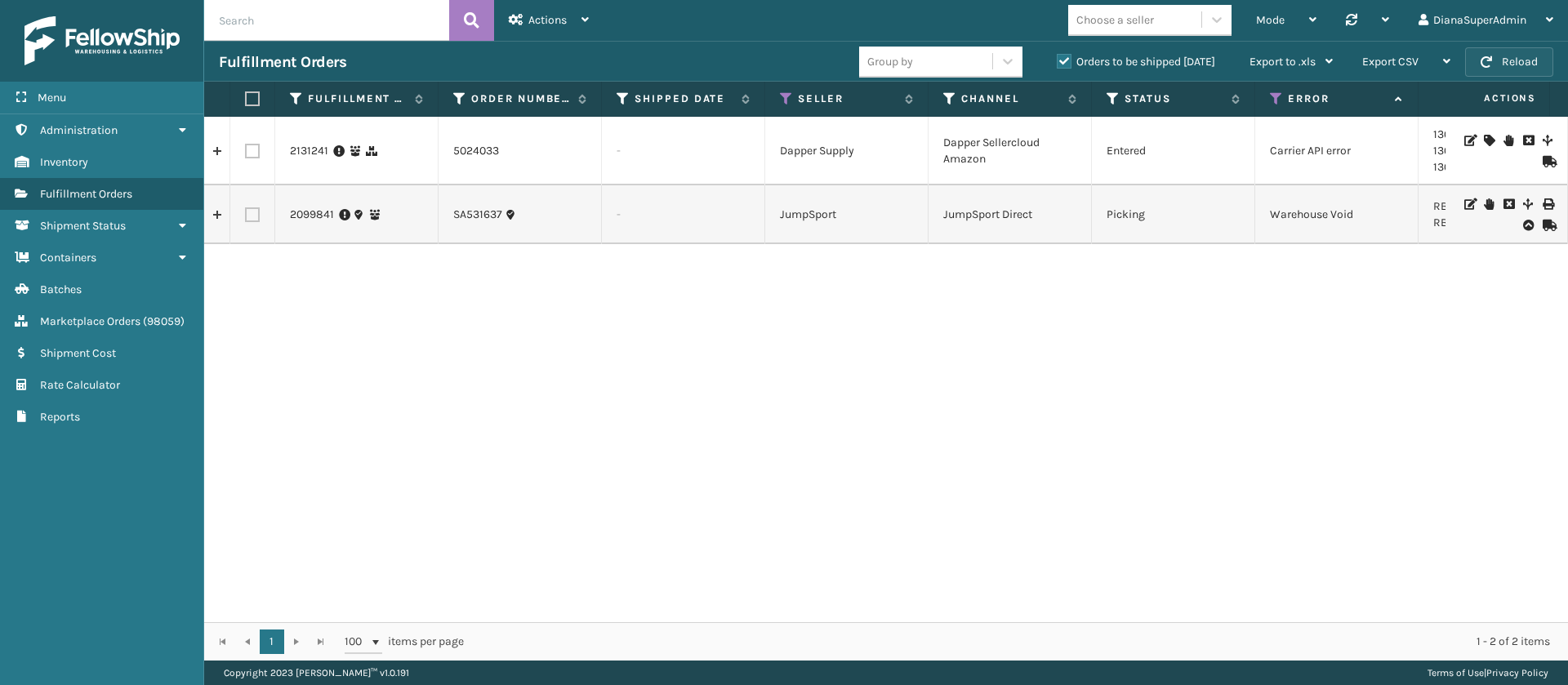
click at [1516, 66] on button "Reload" at bounding box center [1510, 62] width 88 height 30
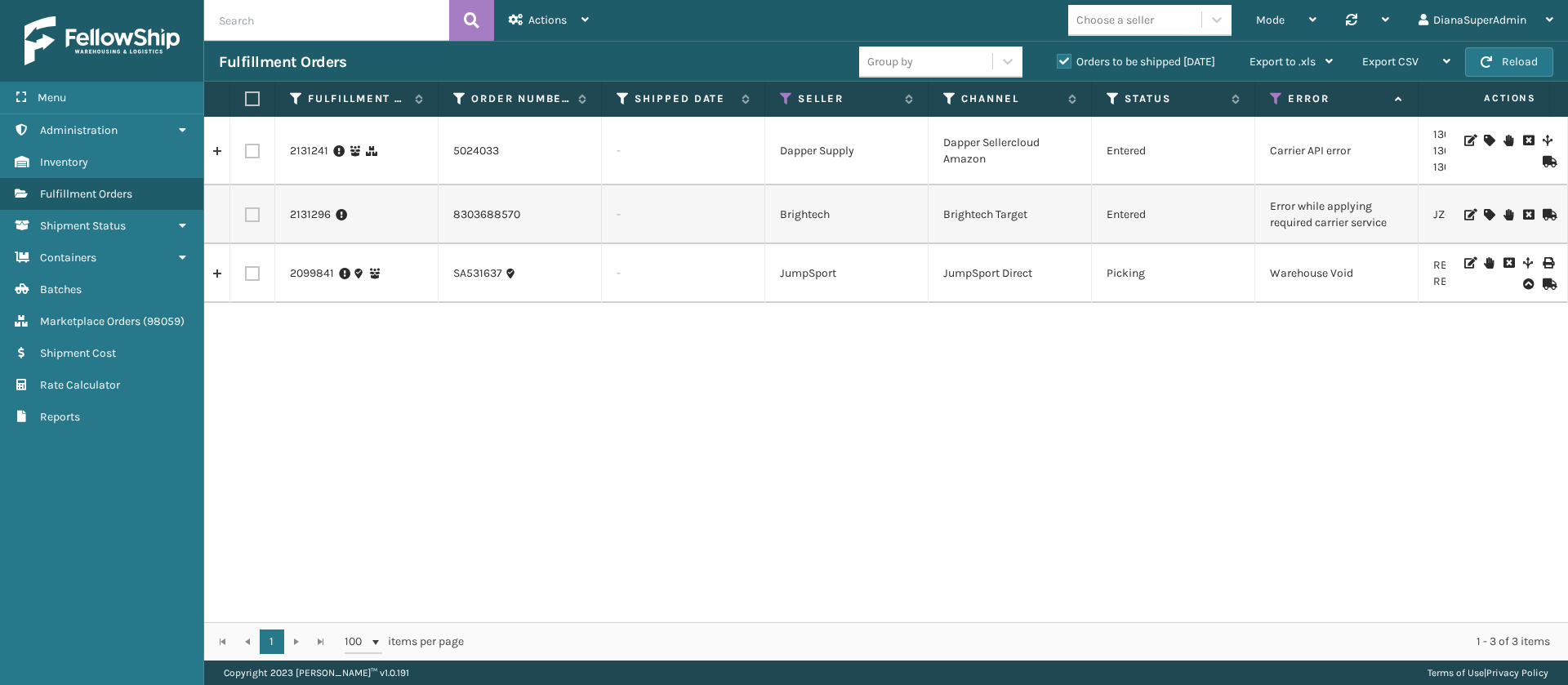
click at [1484, 220] on icon at bounding box center [1489, 215] width 10 height 11
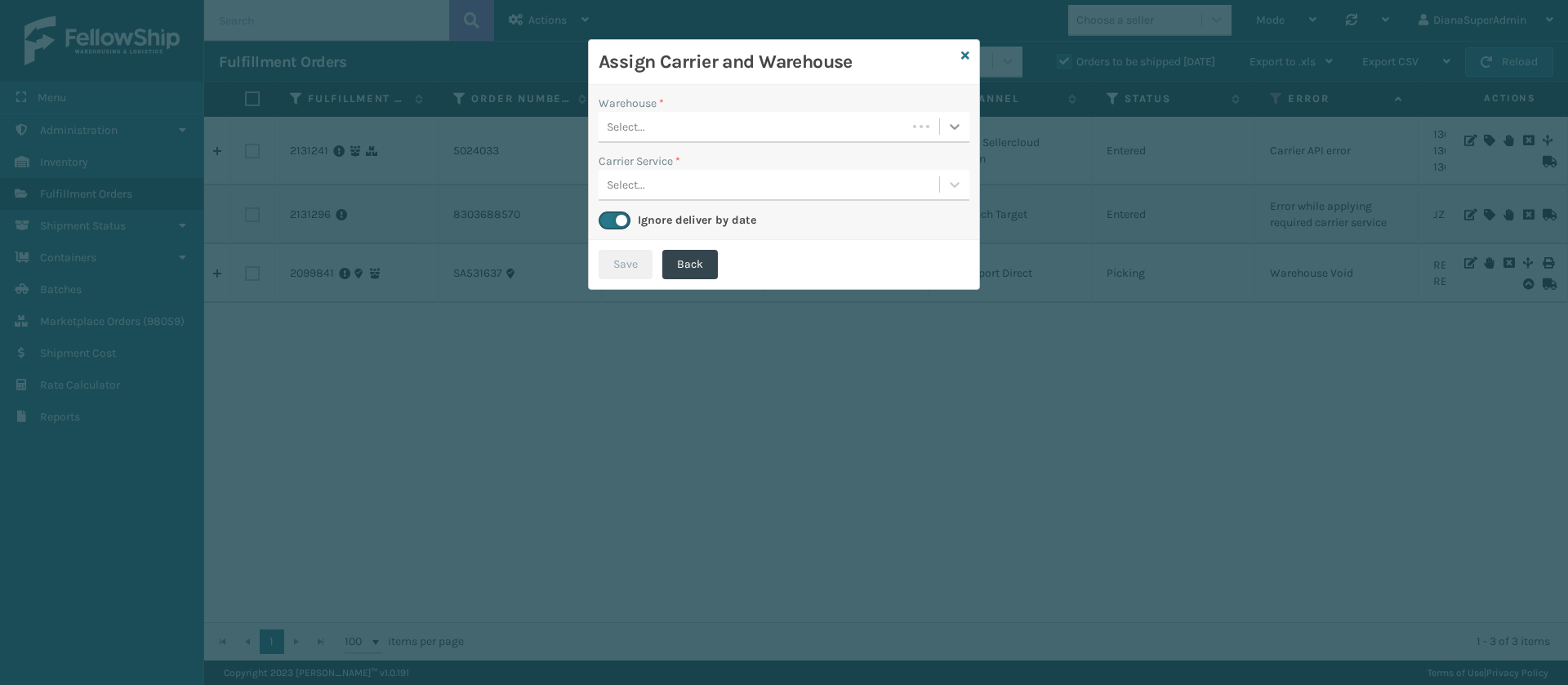
click at [954, 124] on icon at bounding box center [955, 126] width 16 height 16
click at [899, 161] on div "Fellowship - West" at bounding box center [784, 168] width 371 height 31
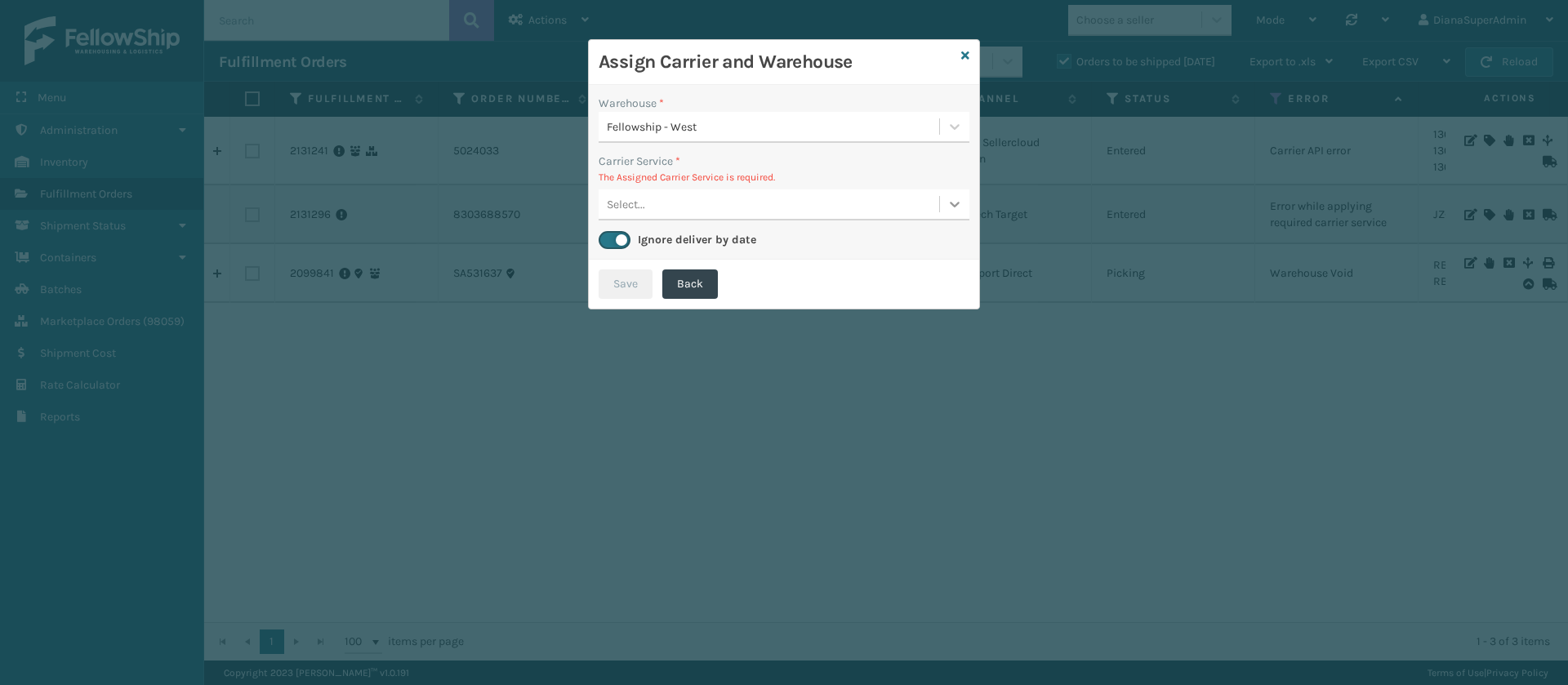
click at [962, 205] on icon at bounding box center [955, 203] width 16 height 16
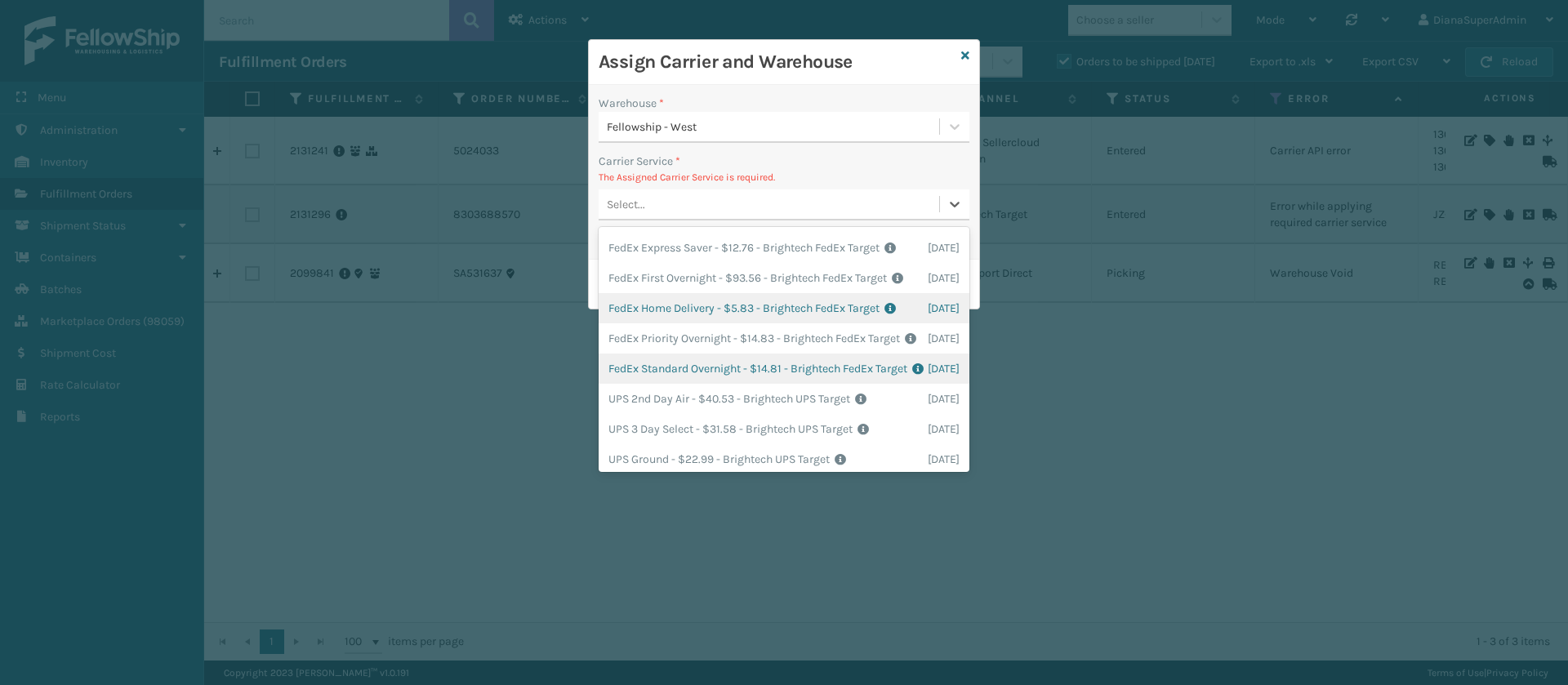
scroll to position [43, 0]
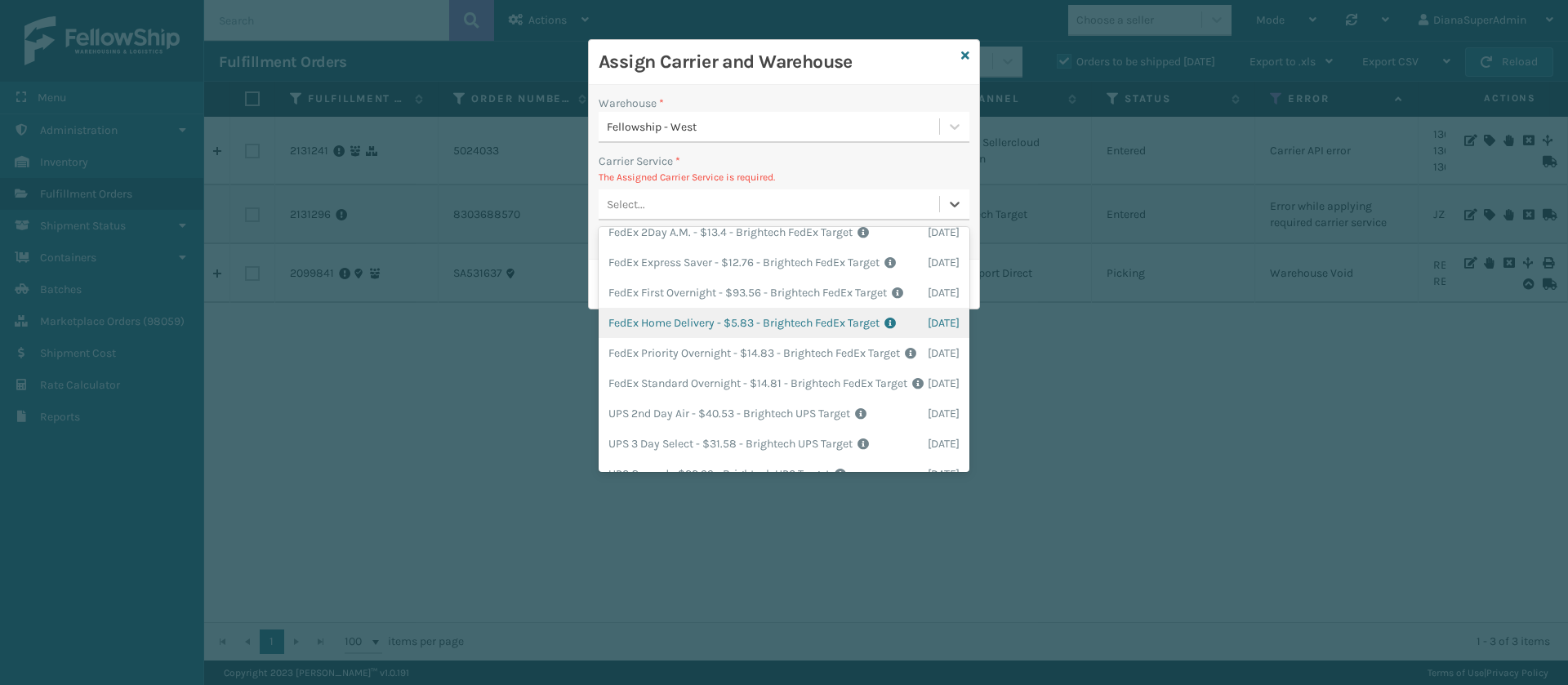
click at [699, 338] on div "FedEx Home Delivery - $5.83 - Brightech FedEx Target Shipping Cost $5.83 Surplu…" at bounding box center [784, 323] width 371 height 31
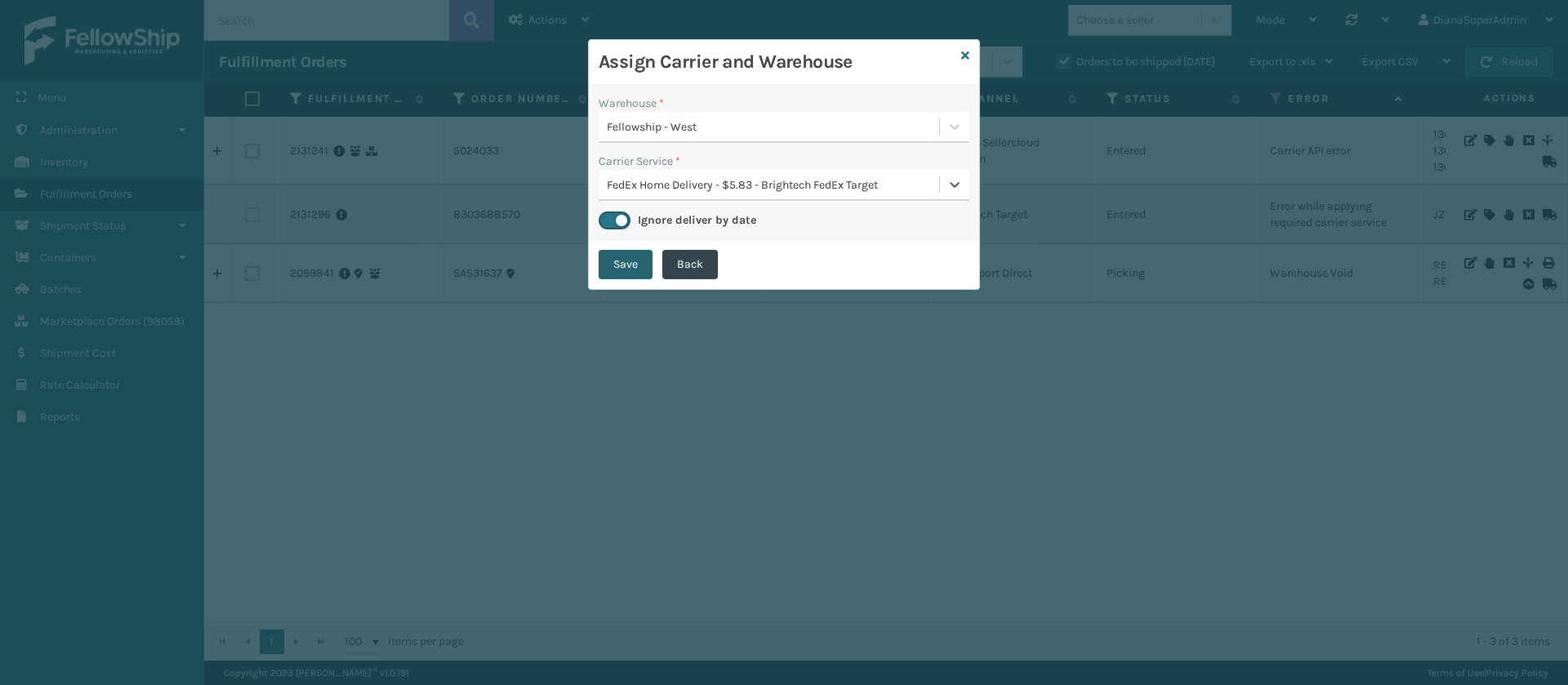
click at [626, 256] on button "Save" at bounding box center [626, 265] width 54 height 30
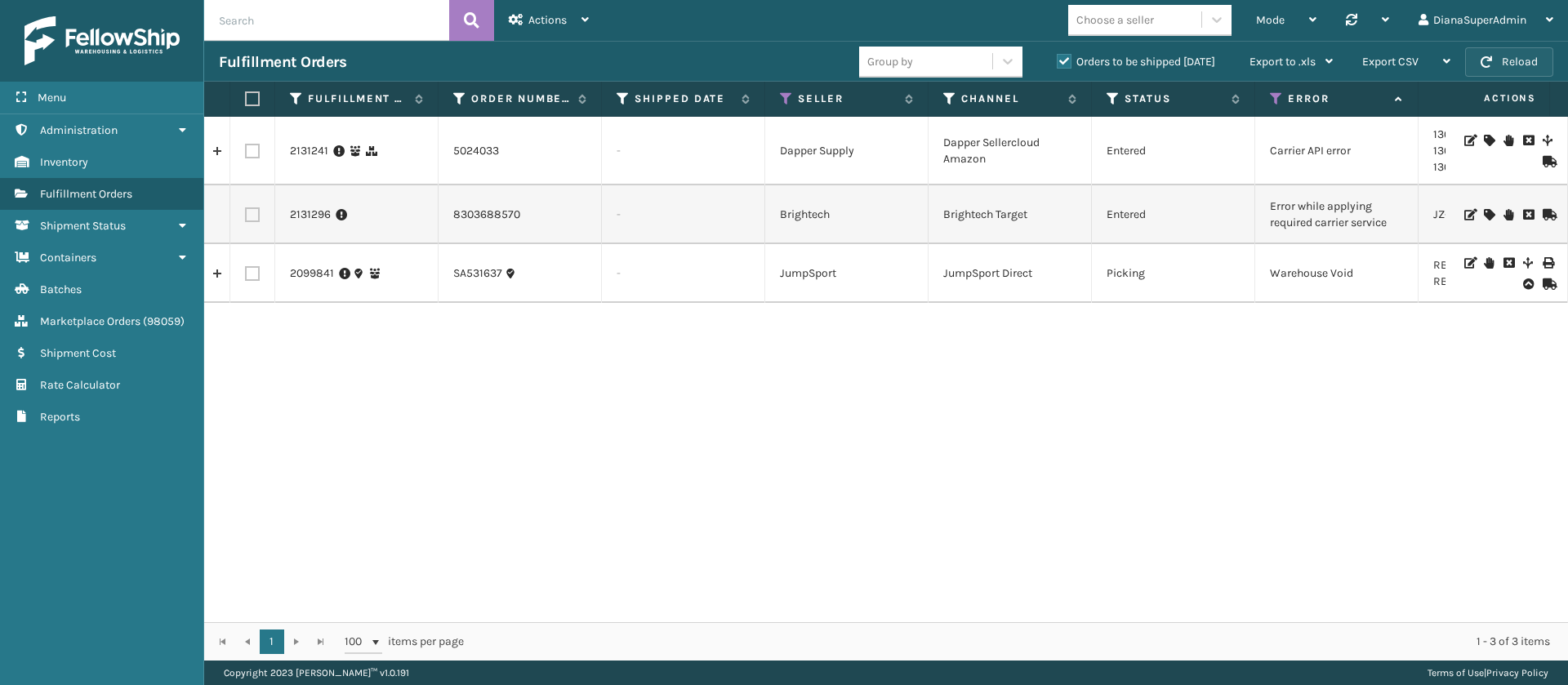
click at [1511, 54] on button "Reload" at bounding box center [1510, 62] width 88 height 30
click at [1484, 211] on icon at bounding box center [1489, 215] width 10 height 11
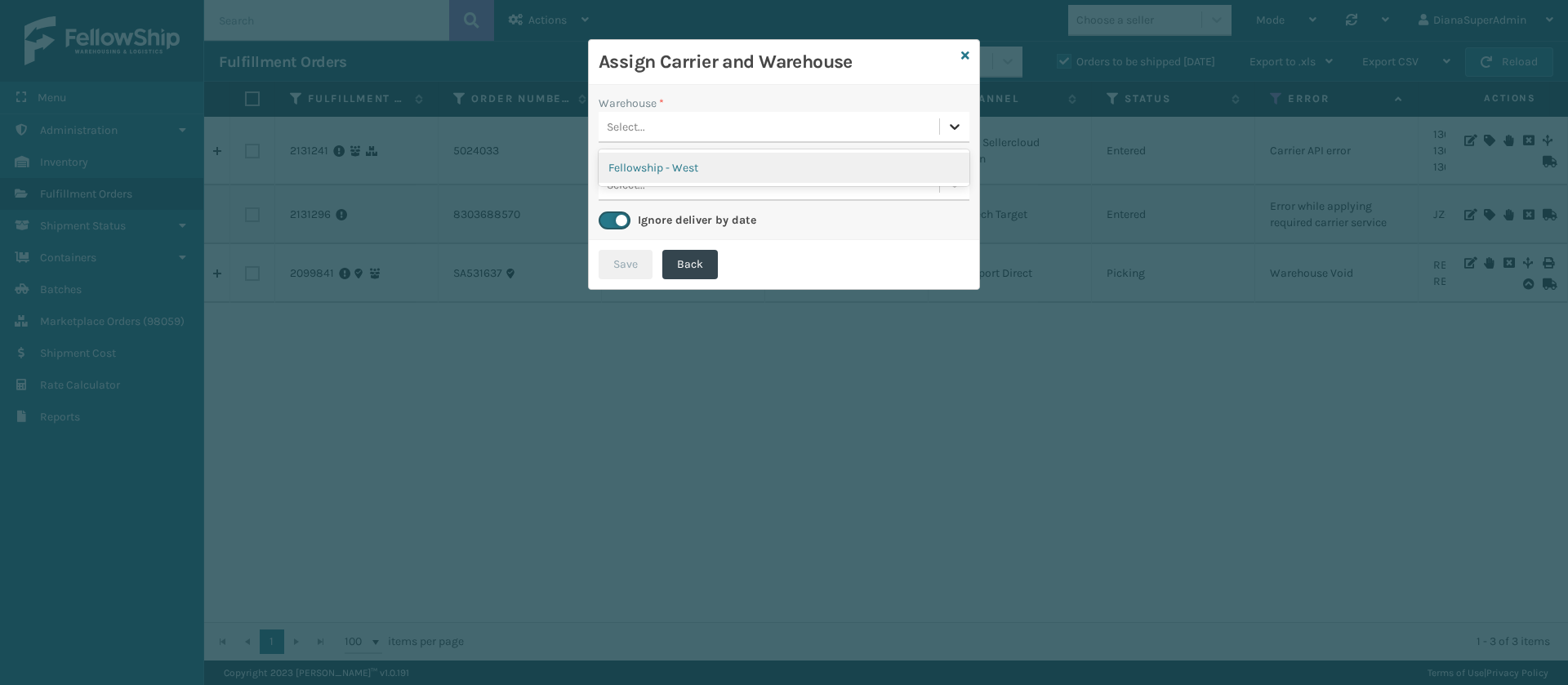
click at [959, 138] on div at bounding box center [955, 126] width 30 height 30
click at [886, 164] on div "Fellowship - West" at bounding box center [784, 168] width 371 height 31
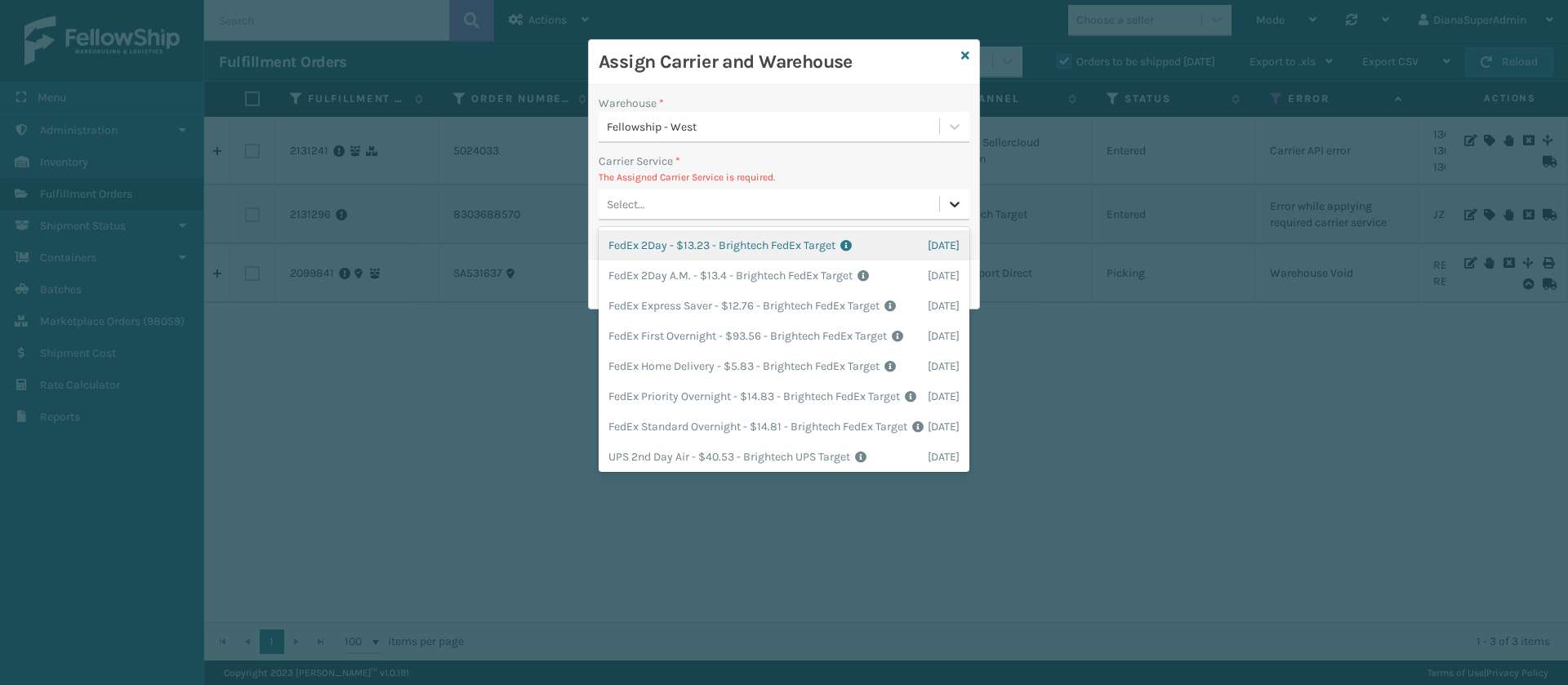
click at [949, 211] on icon at bounding box center [955, 203] width 16 height 16
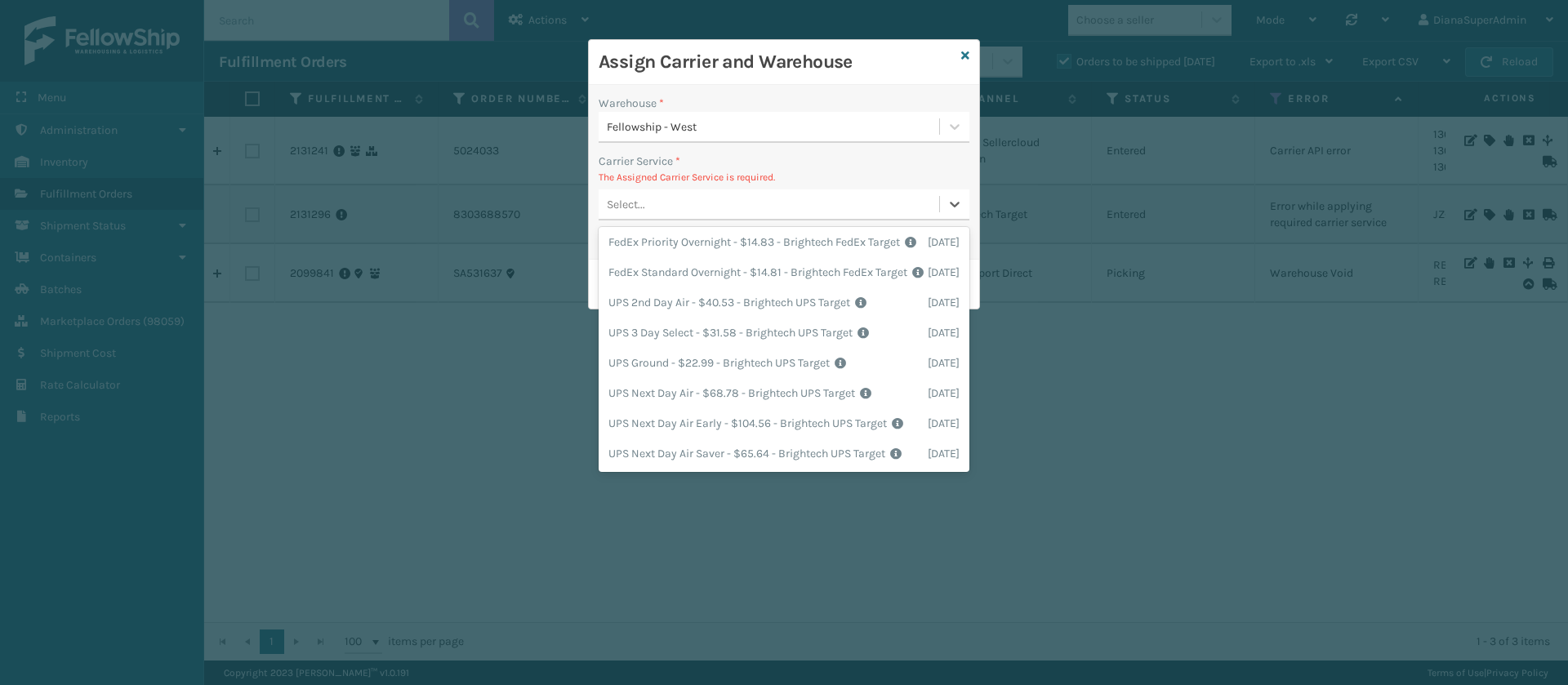
scroll to position [274, 0]
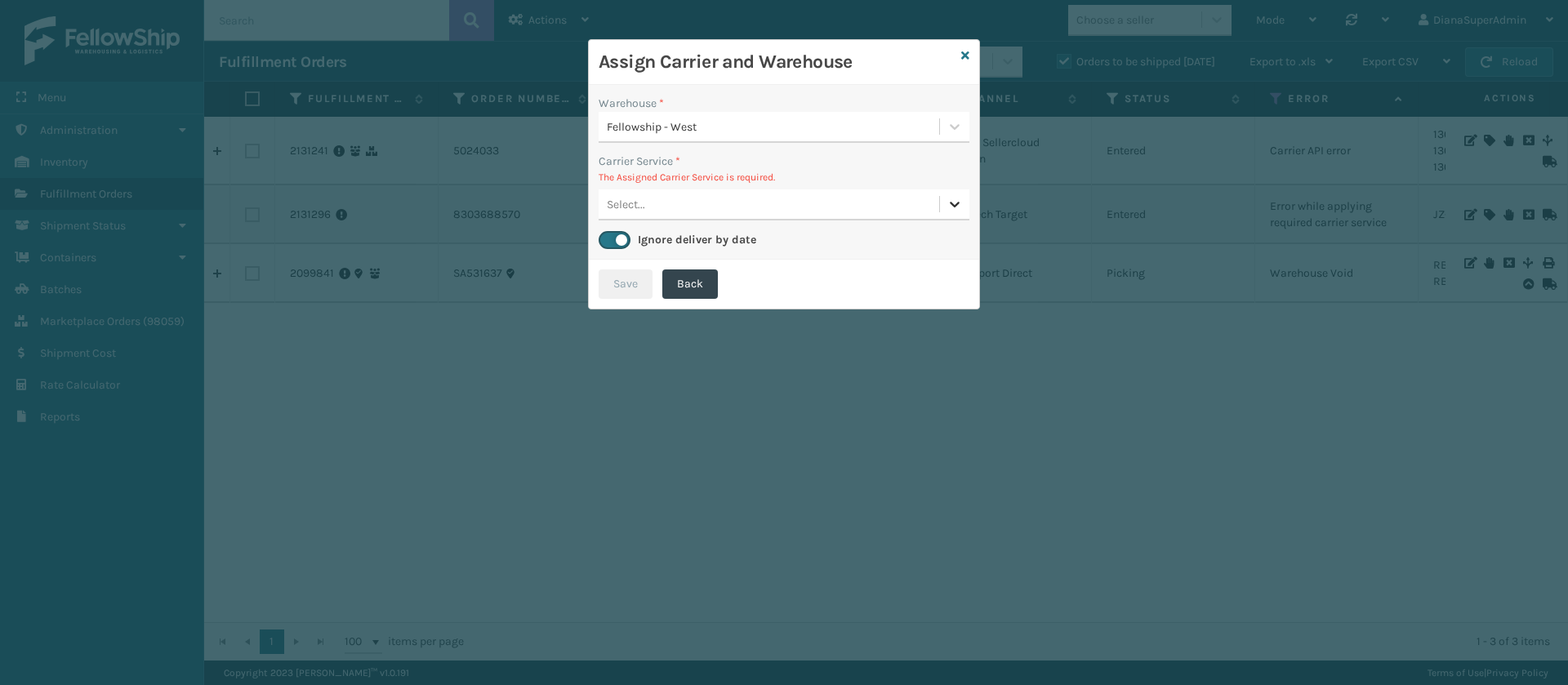
click at [954, 218] on div at bounding box center [955, 203] width 30 height 30
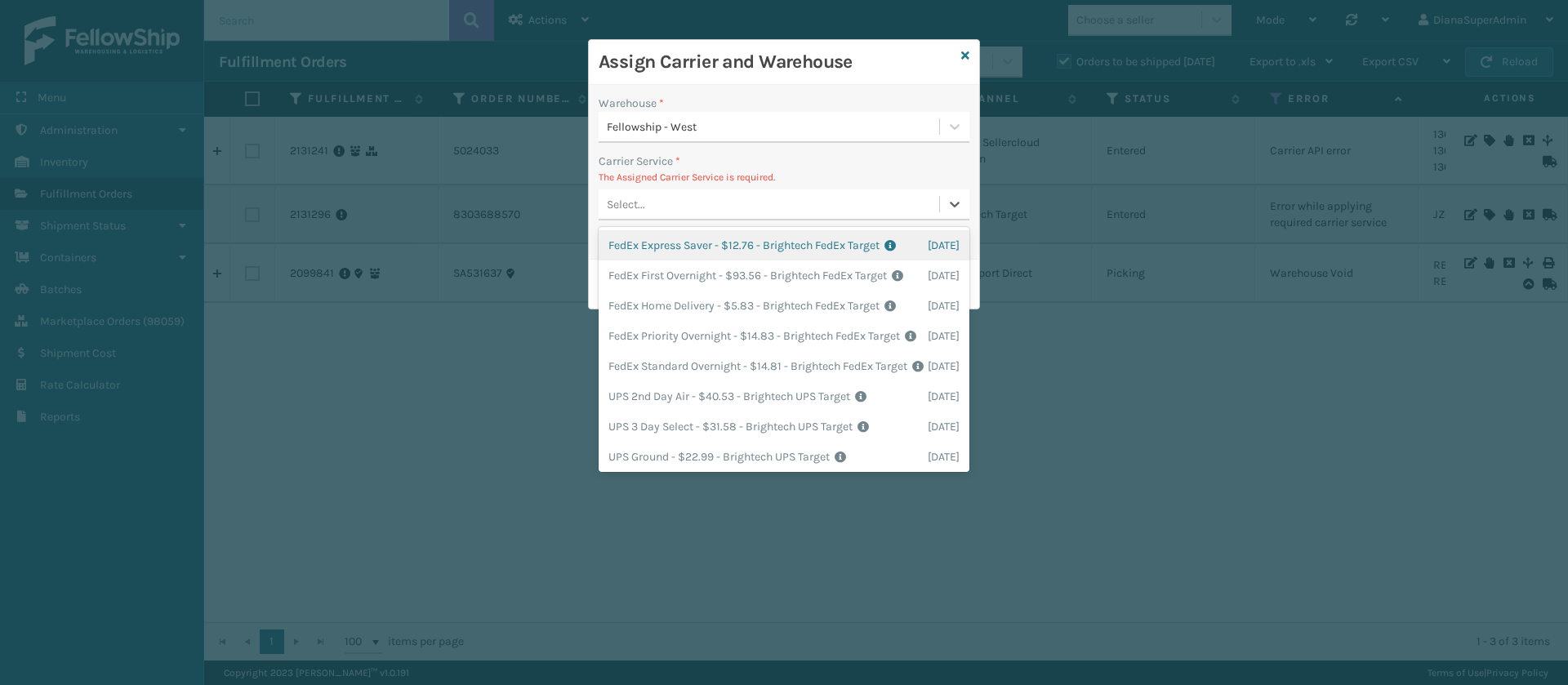
scroll to position [44, 0]
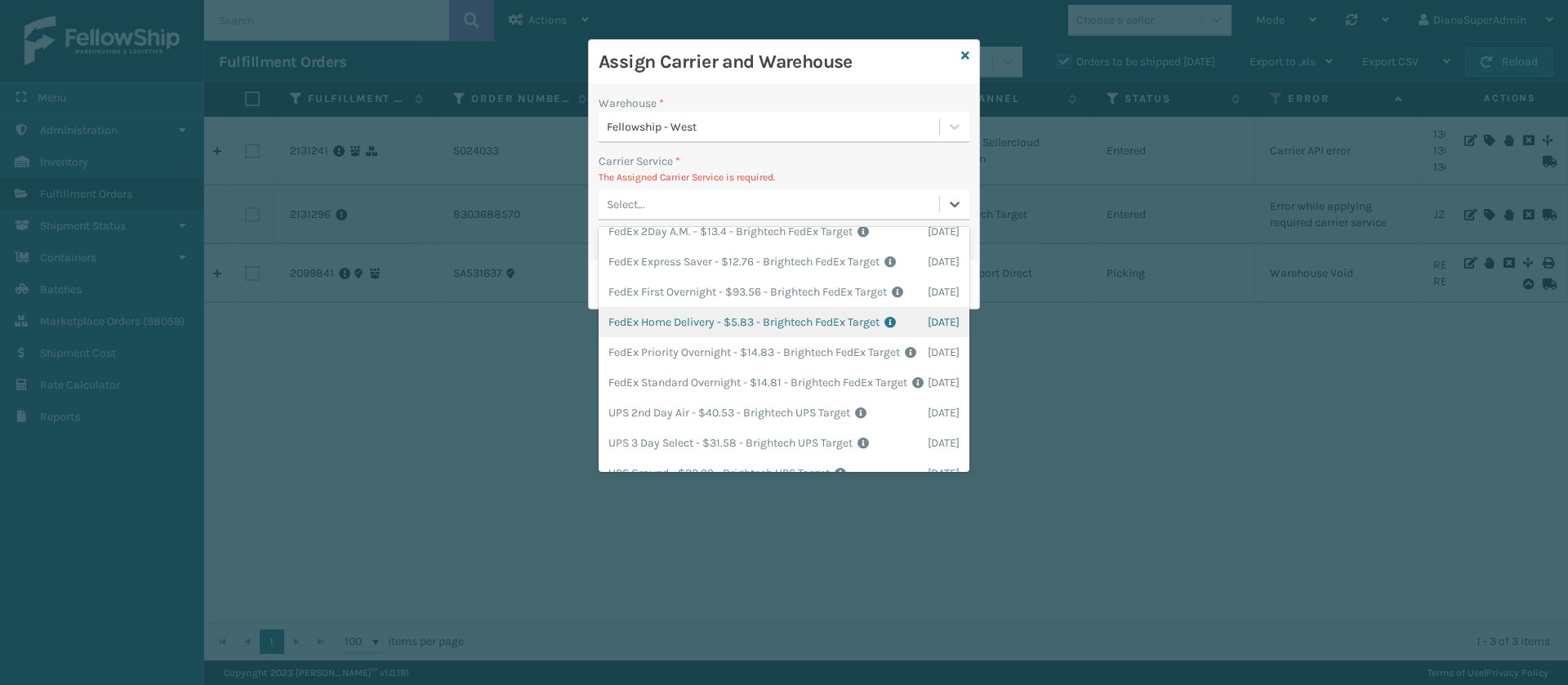
click at [679, 337] on div "FedEx Home Delivery - $5.83 - Brightech FedEx Target Shipping Cost $5.83 Surplu…" at bounding box center [784, 322] width 371 height 31
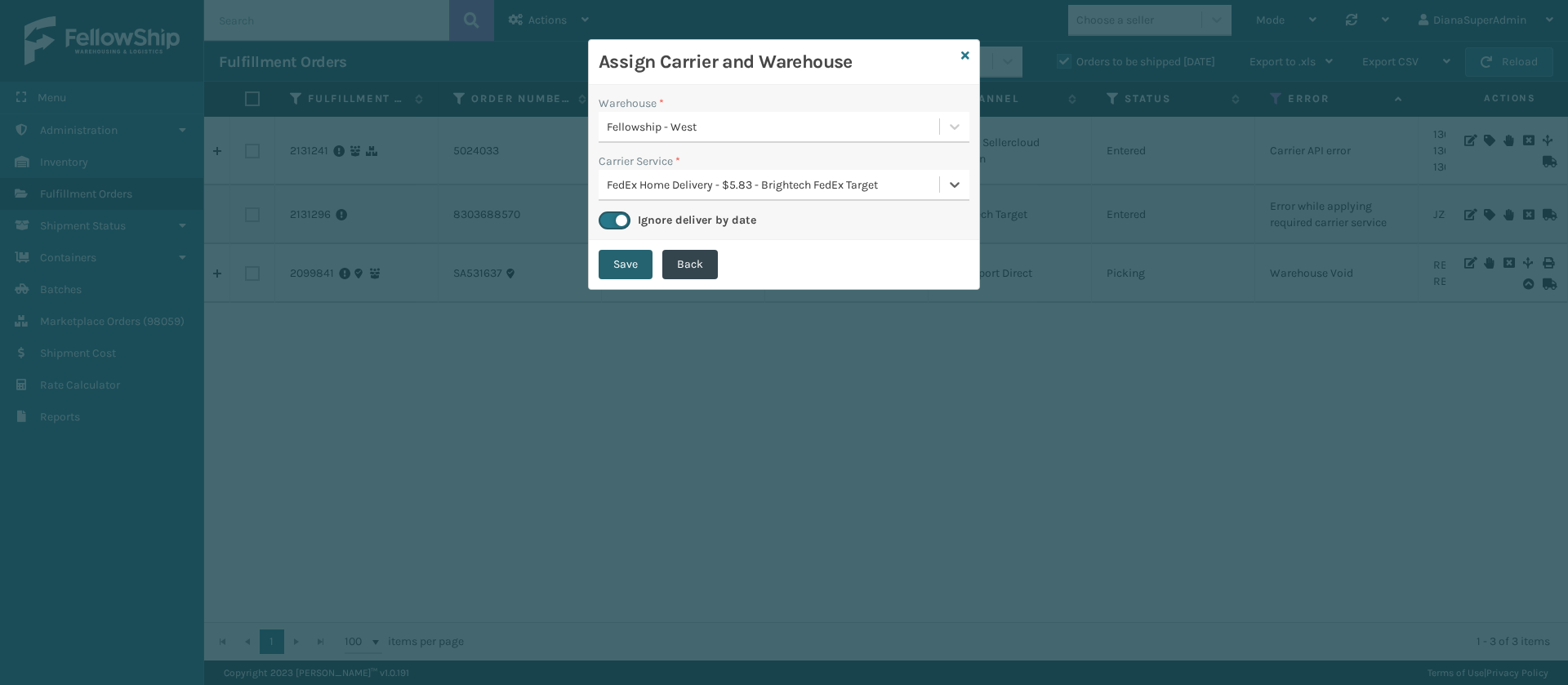
click at [625, 262] on button "Save" at bounding box center [626, 265] width 54 height 30
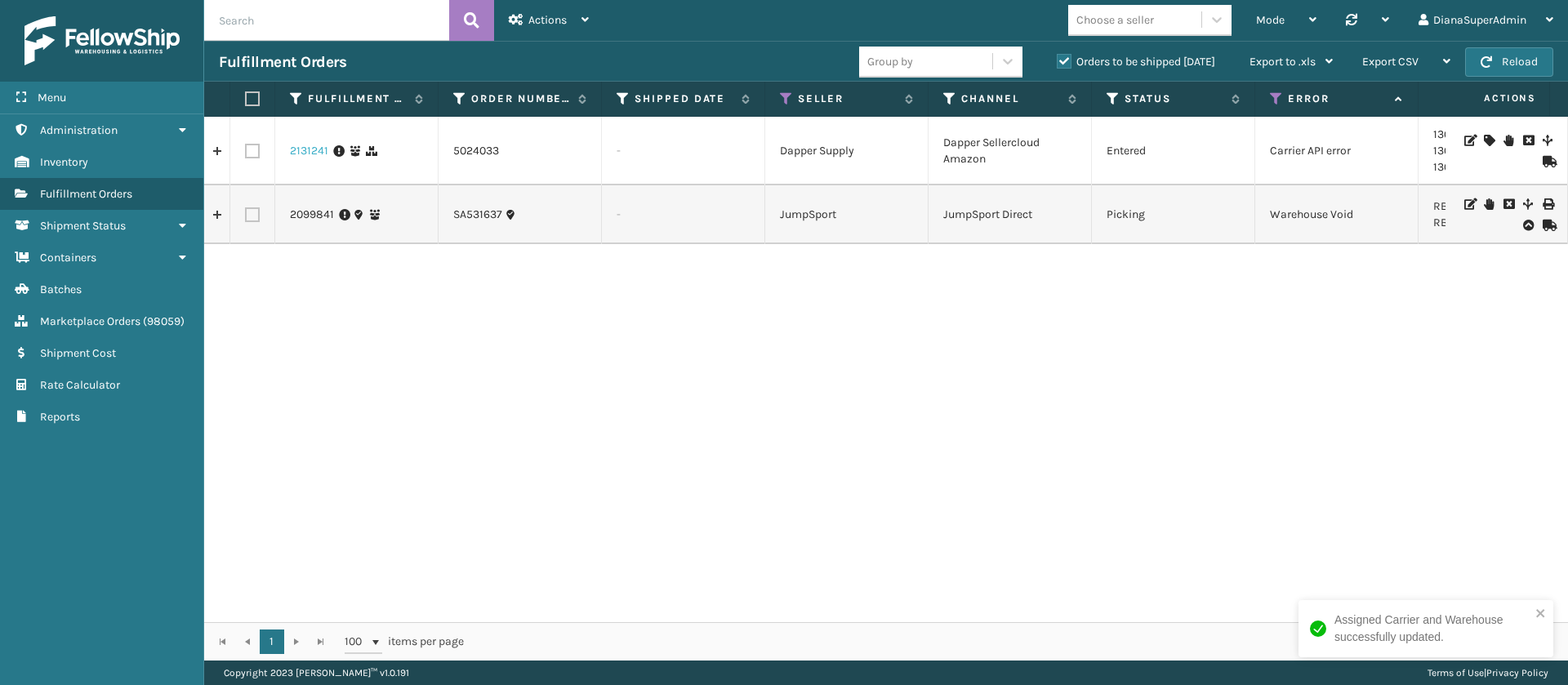
click at [303, 145] on link "2131241" at bounding box center [309, 151] width 38 height 16
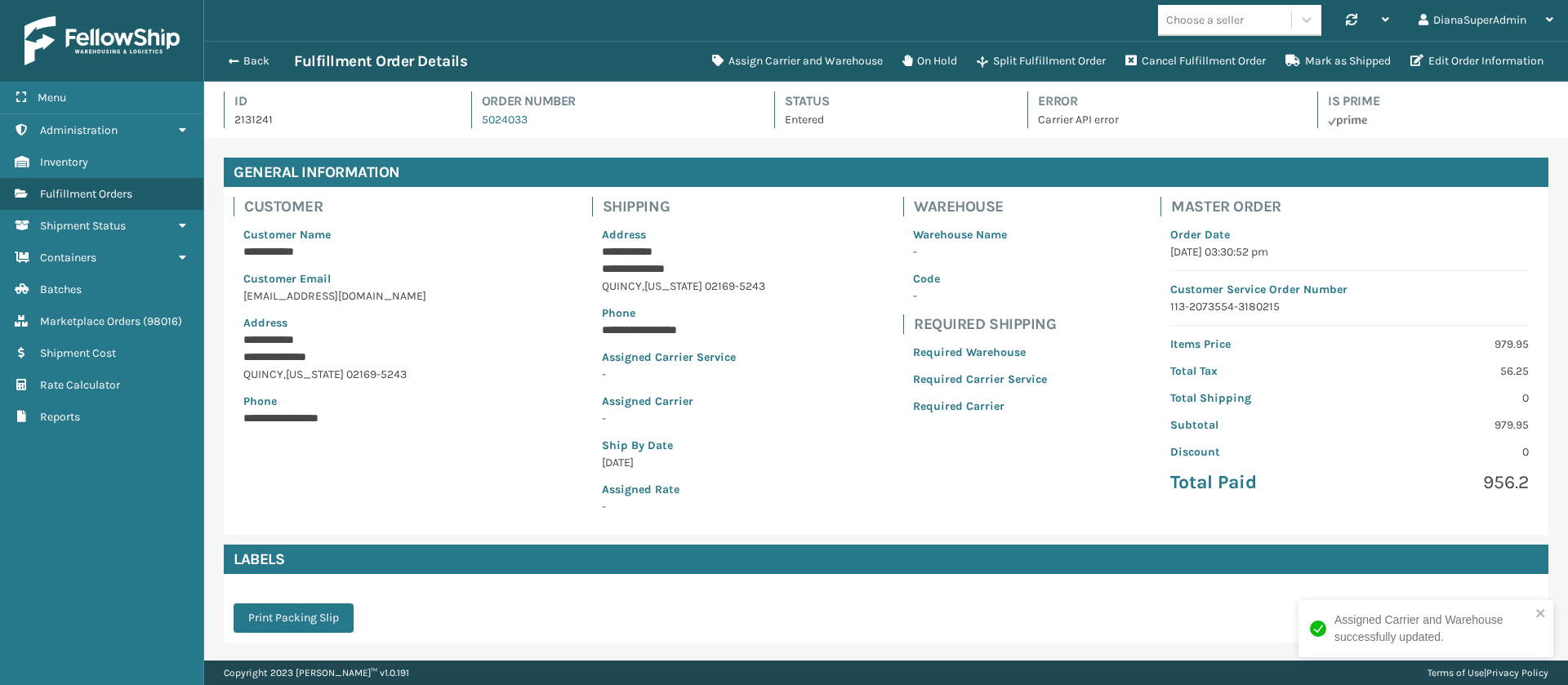
scroll to position [39, 1364]
click at [805, 59] on button "Assign Carrier and Warehouse" at bounding box center [797, 61] width 190 height 32
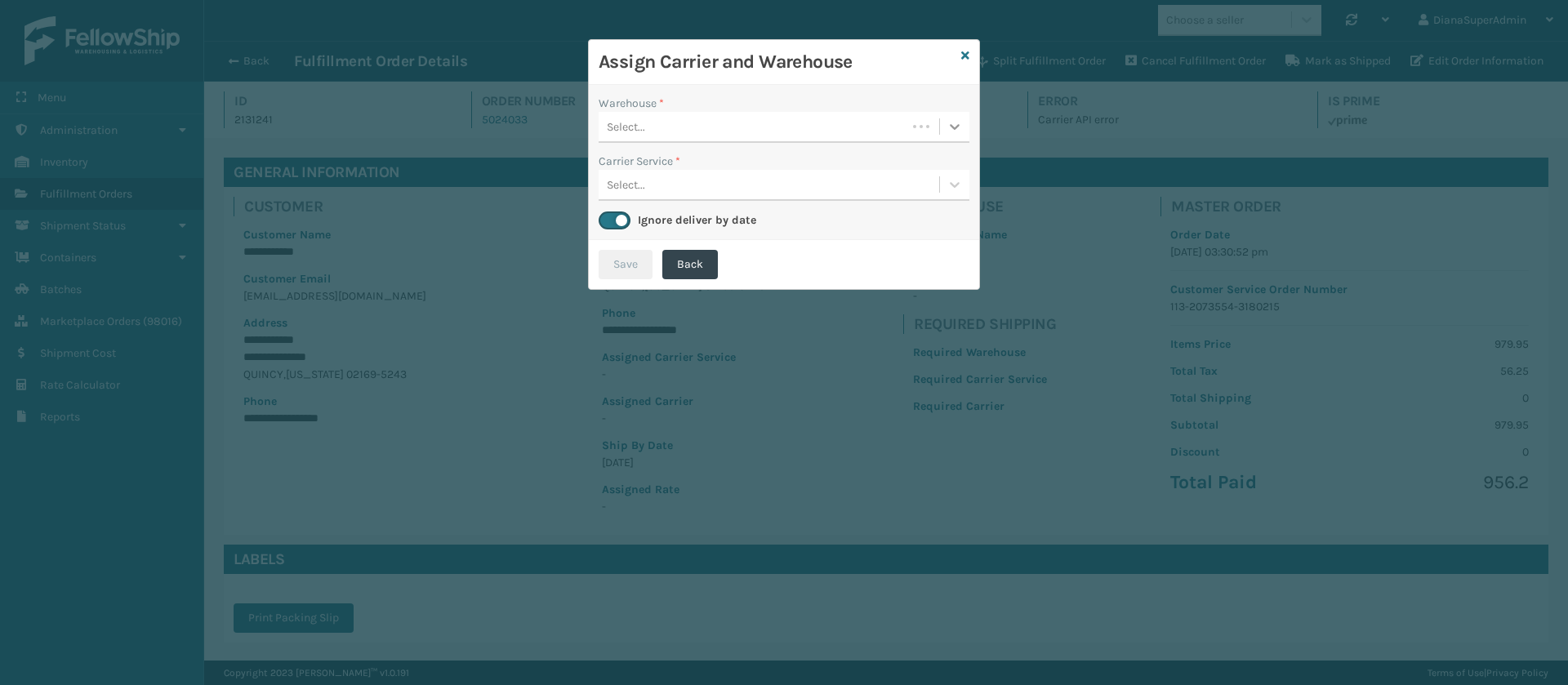
click at [966, 127] on div at bounding box center [955, 126] width 30 height 30
click at [907, 153] on div "Fellowship - West" at bounding box center [784, 168] width 371 height 31
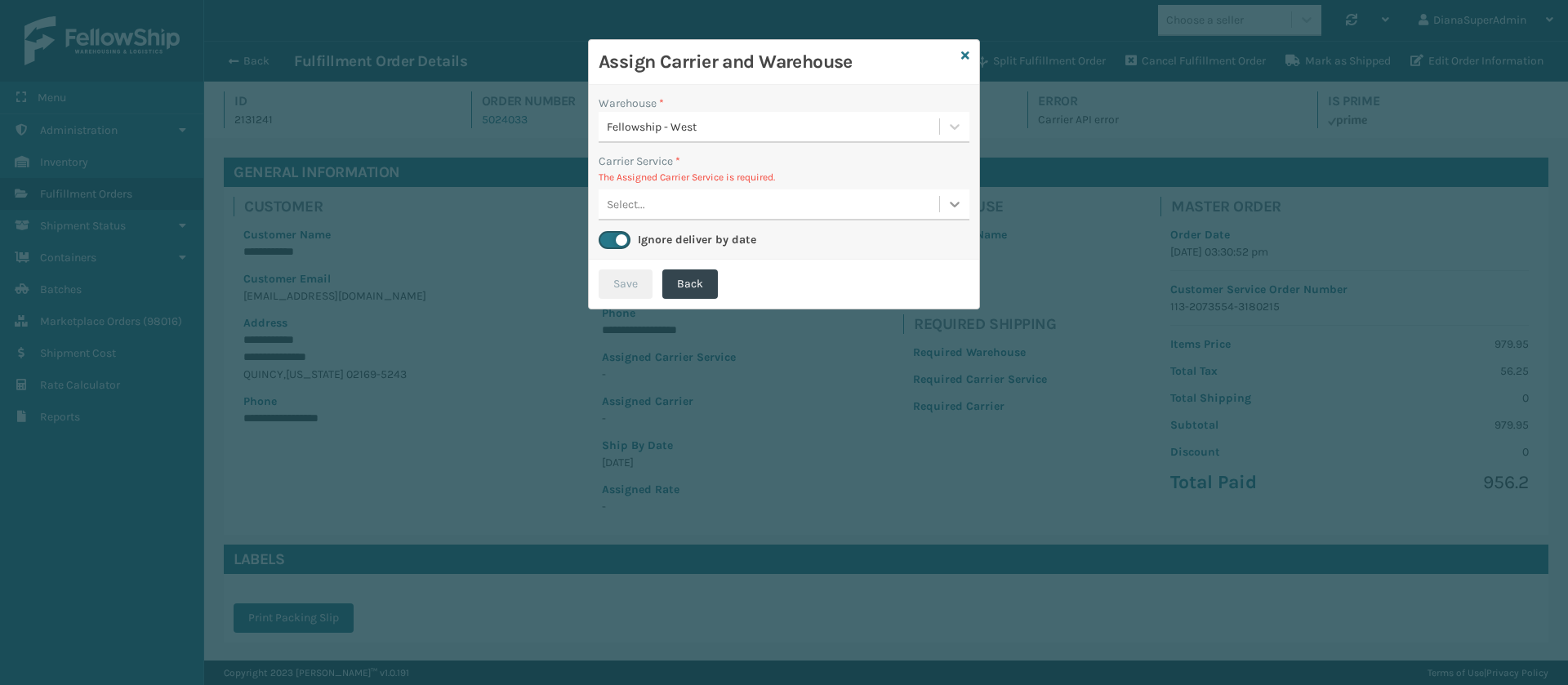
click at [953, 202] on icon at bounding box center [955, 203] width 16 height 16
click at [969, 53] on icon at bounding box center [965, 55] width 9 height 11
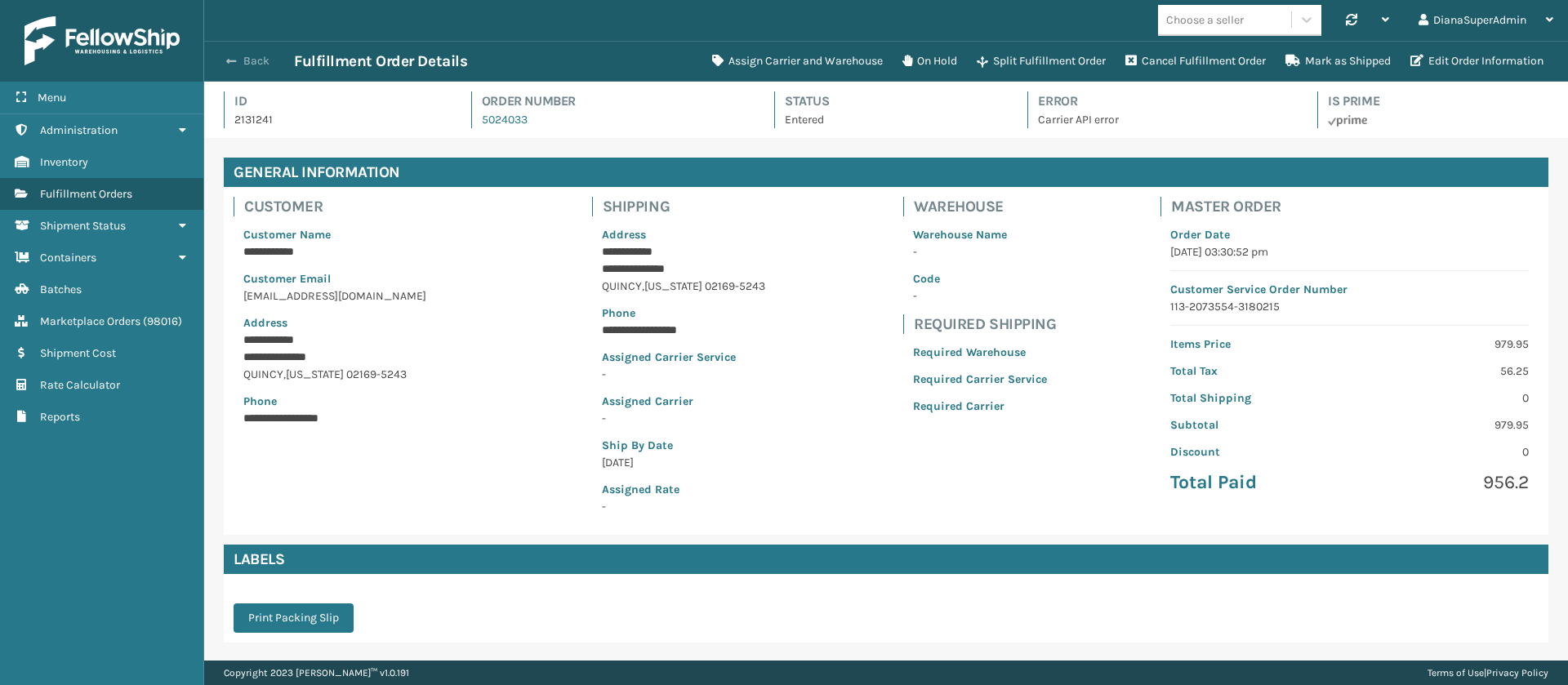
click at [233, 64] on span "button" at bounding box center [231, 61] width 10 height 11
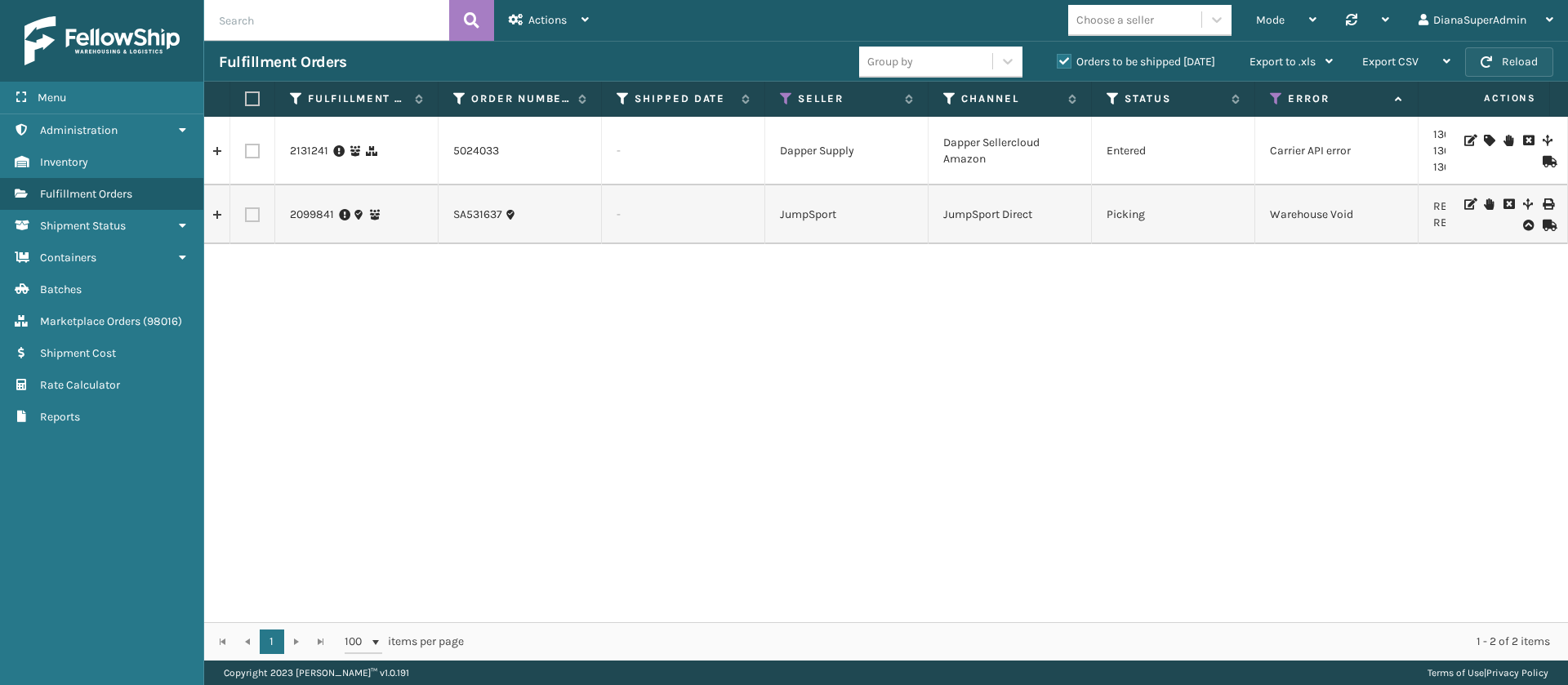
click at [1532, 63] on button "Reload" at bounding box center [1510, 62] width 88 height 30
click at [1512, 63] on button "Reload" at bounding box center [1510, 62] width 88 height 30
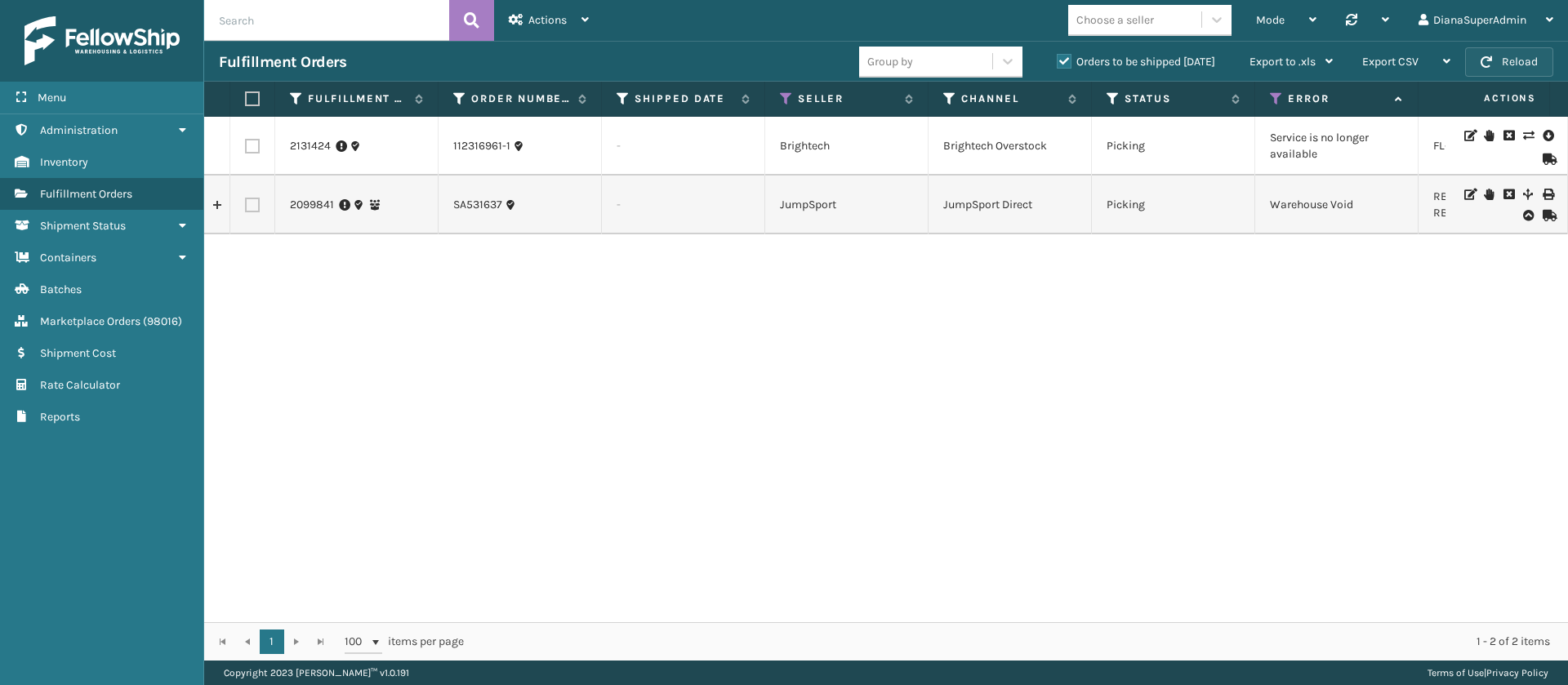
click at [1509, 49] on button "Reload" at bounding box center [1510, 62] width 88 height 30
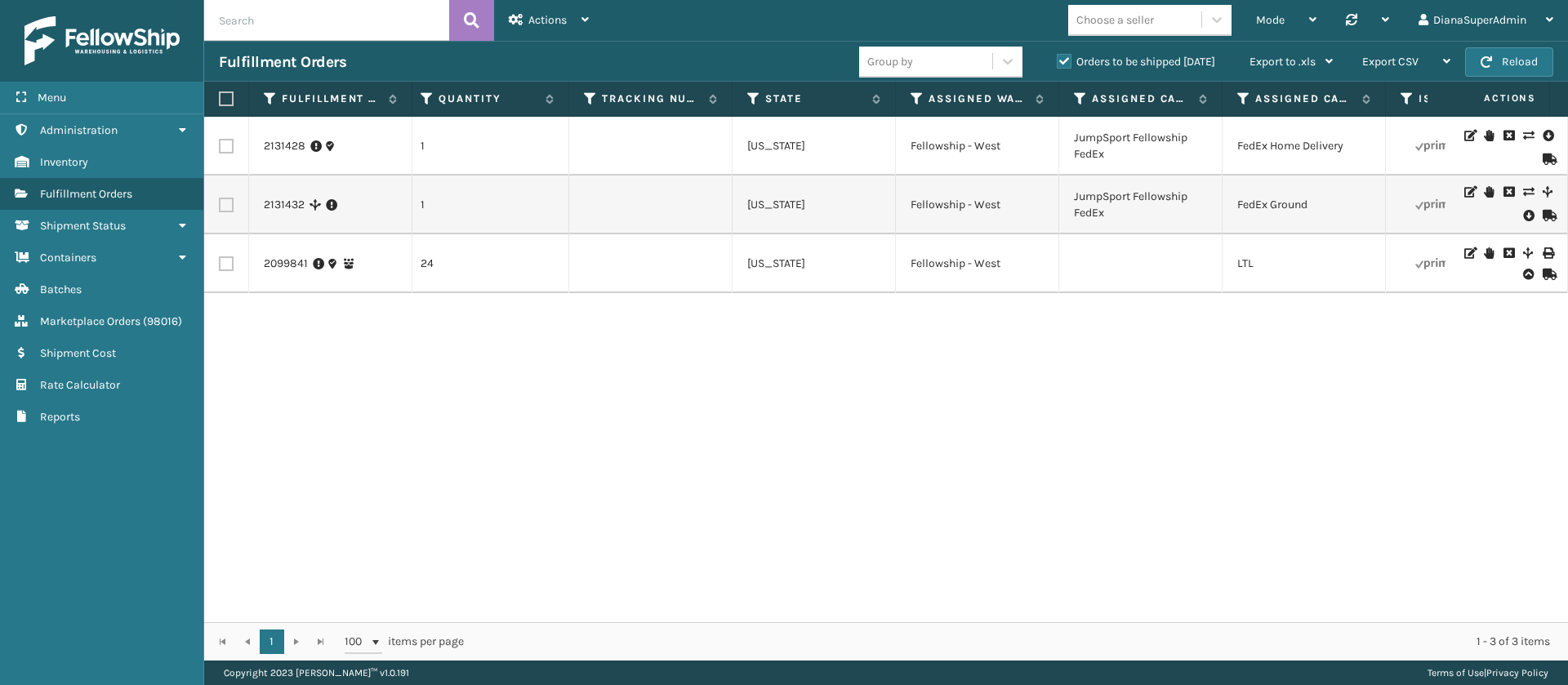
scroll to position [0, 741]
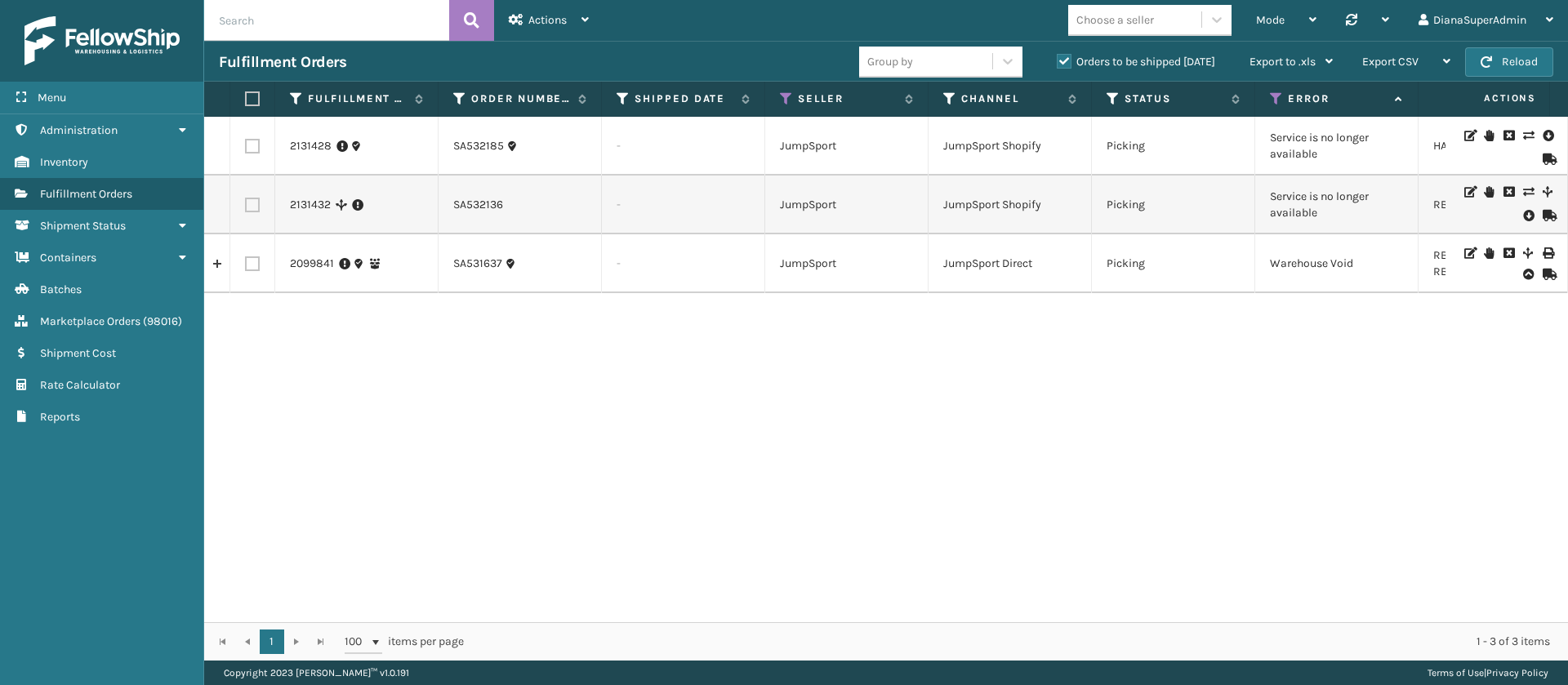
click at [1314, 203] on td "Service is no longer available" at bounding box center [1337, 205] width 163 height 59
click at [1531, 59] on button "Reload" at bounding box center [1510, 62] width 88 height 30
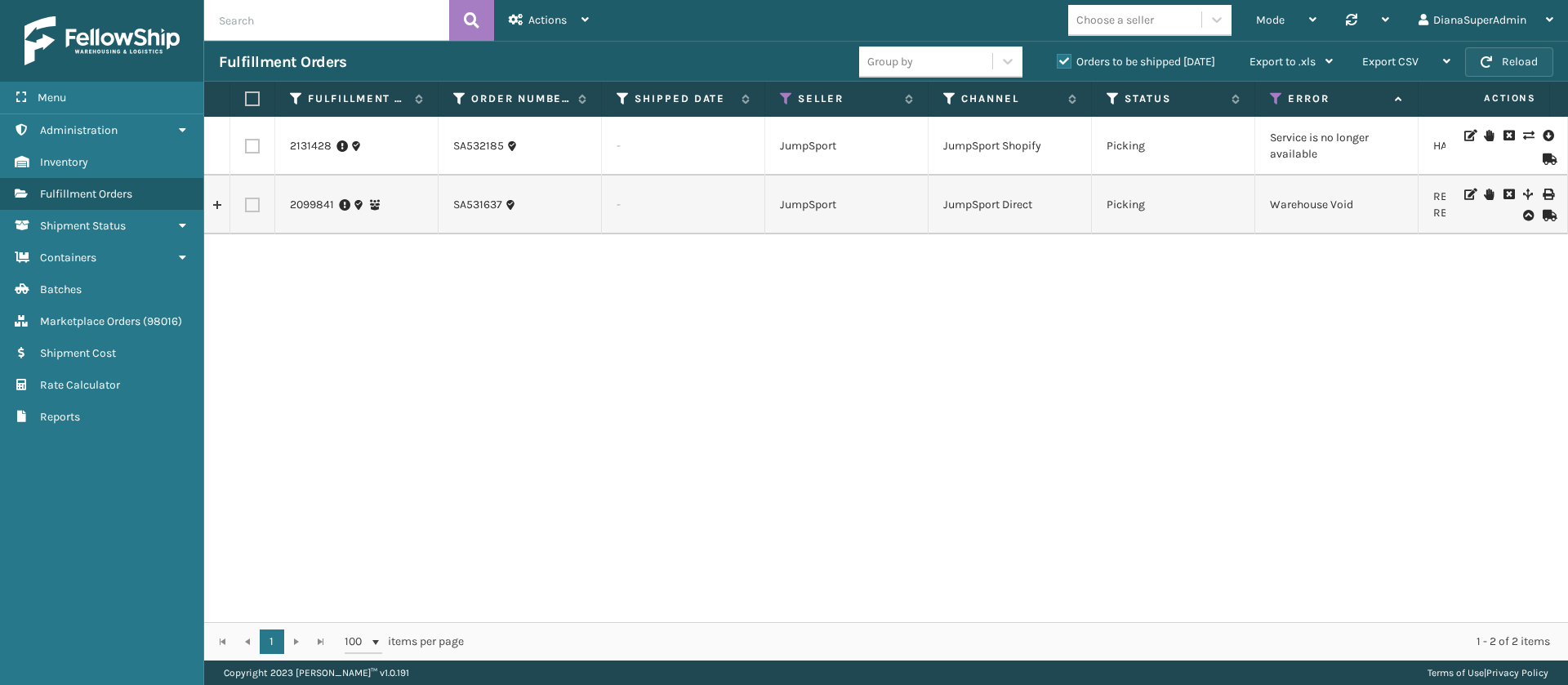
click at [1531, 59] on button "Reload" at bounding box center [1510, 62] width 88 height 30
click at [1505, 66] on button "Reload" at bounding box center [1510, 62] width 88 height 30
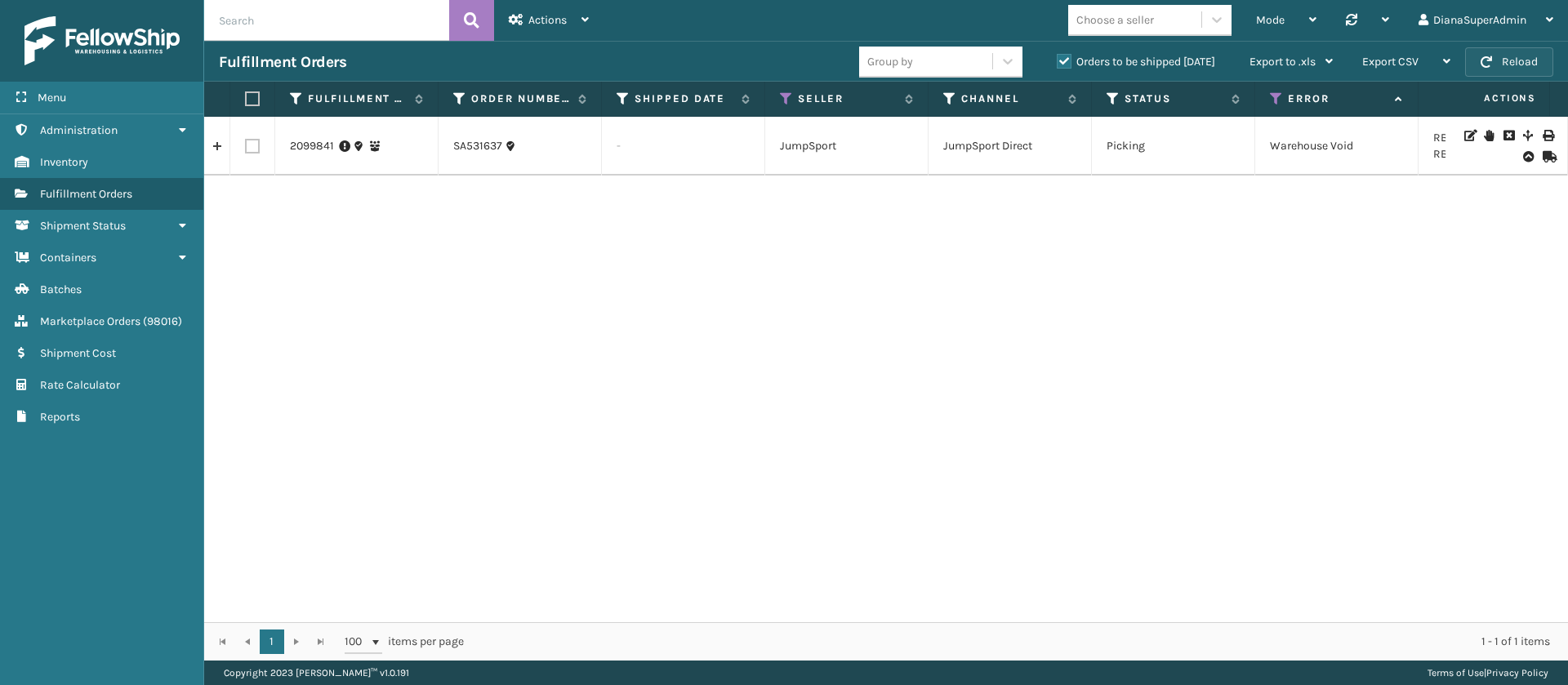
click at [1538, 48] on button "Reload" at bounding box center [1510, 62] width 88 height 30
click at [1511, 56] on button "Reload" at bounding box center [1510, 62] width 88 height 30
click at [1510, 53] on button "Reload" at bounding box center [1510, 62] width 88 height 30
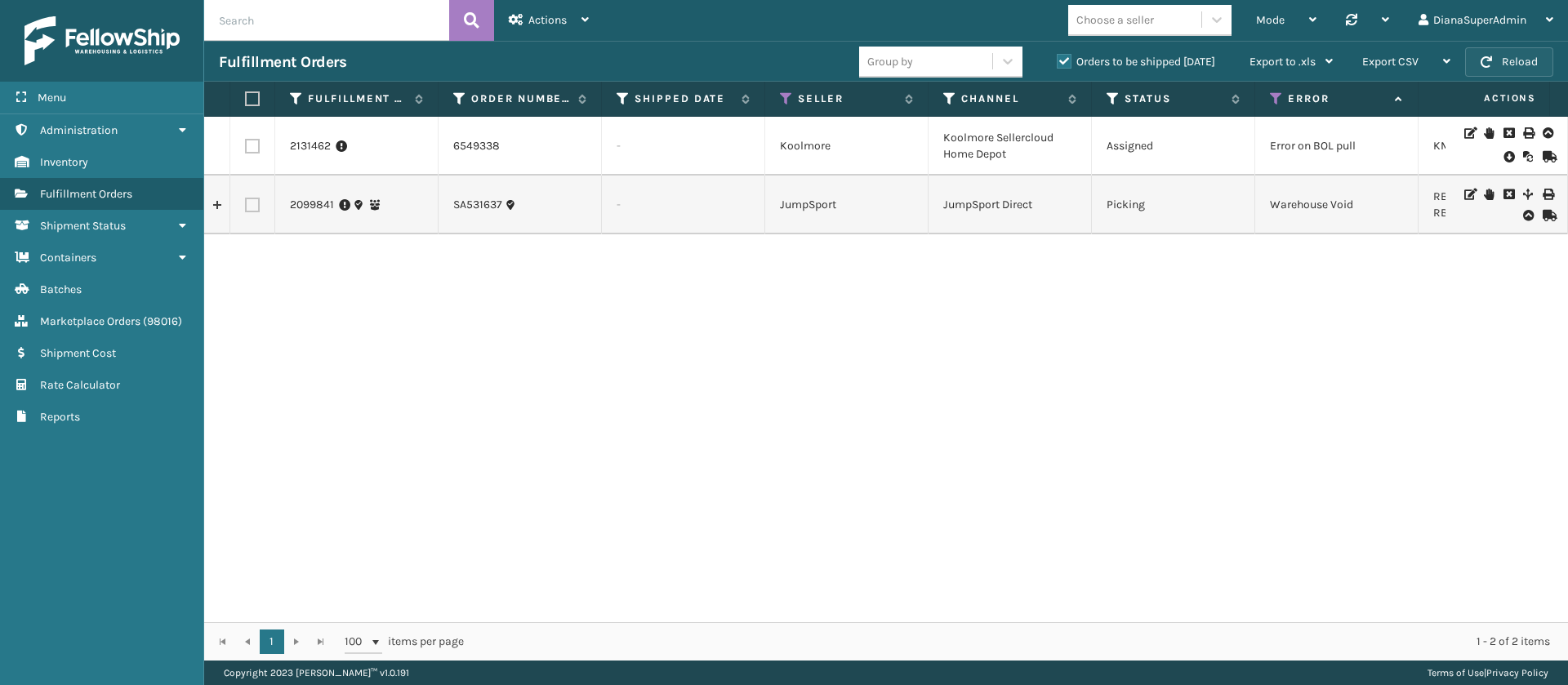
click at [1516, 53] on button "Reload" at bounding box center [1510, 62] width 88 height 30
click at [1278, 96] on icon at bounding box center [1277, 98] width 13 height 14
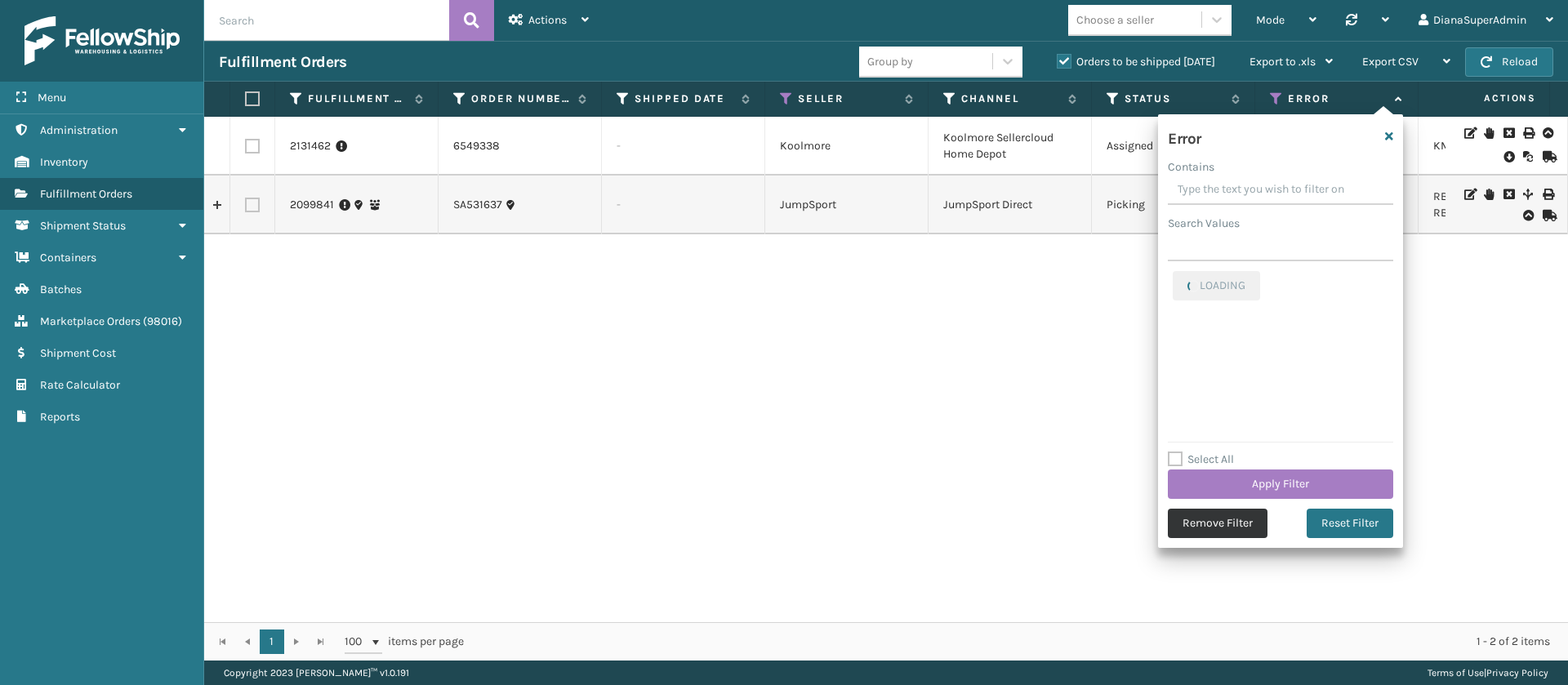
click at [1235, 516] on button "Remove Filter" at bounding box center [1217, 524] width 99 height 30
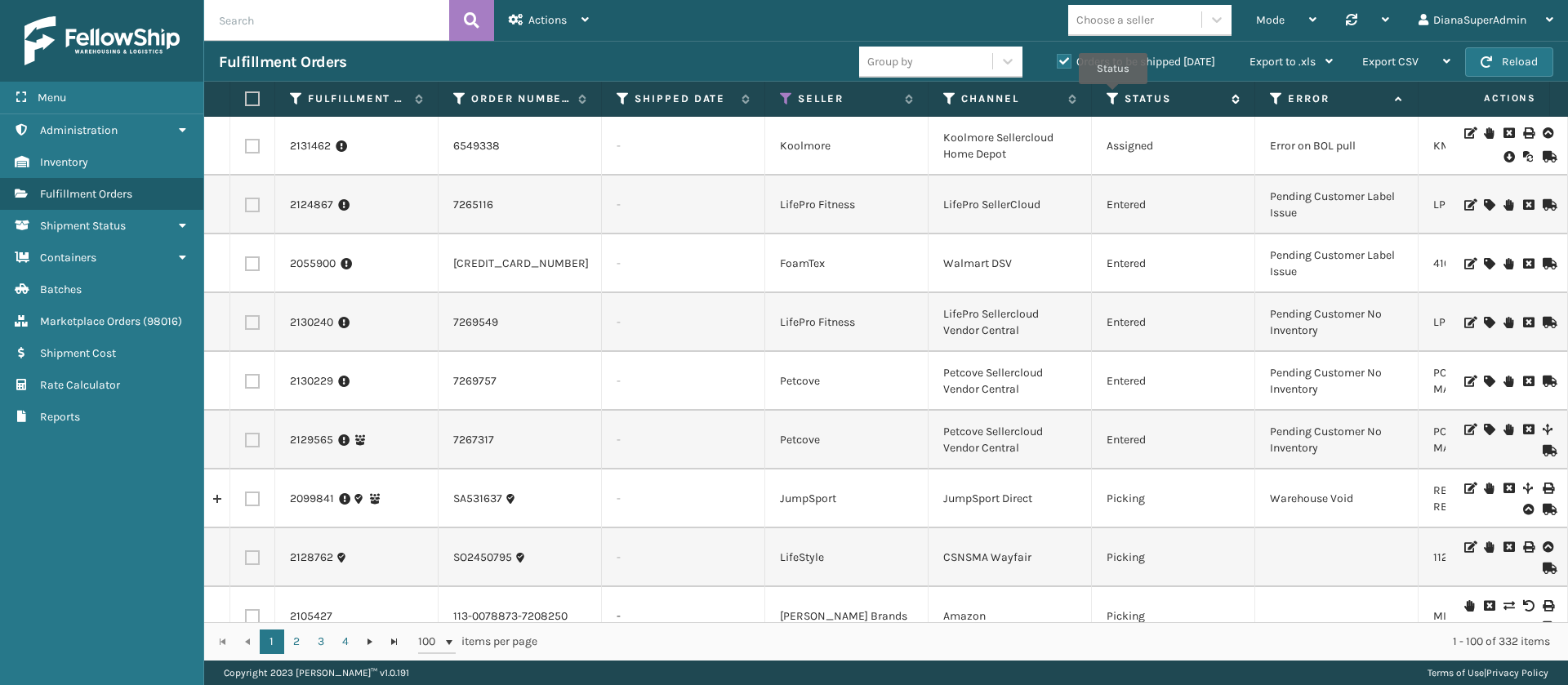
click at [1112, 96] on icon at bounding box center [1113, 98] width 13 height 14
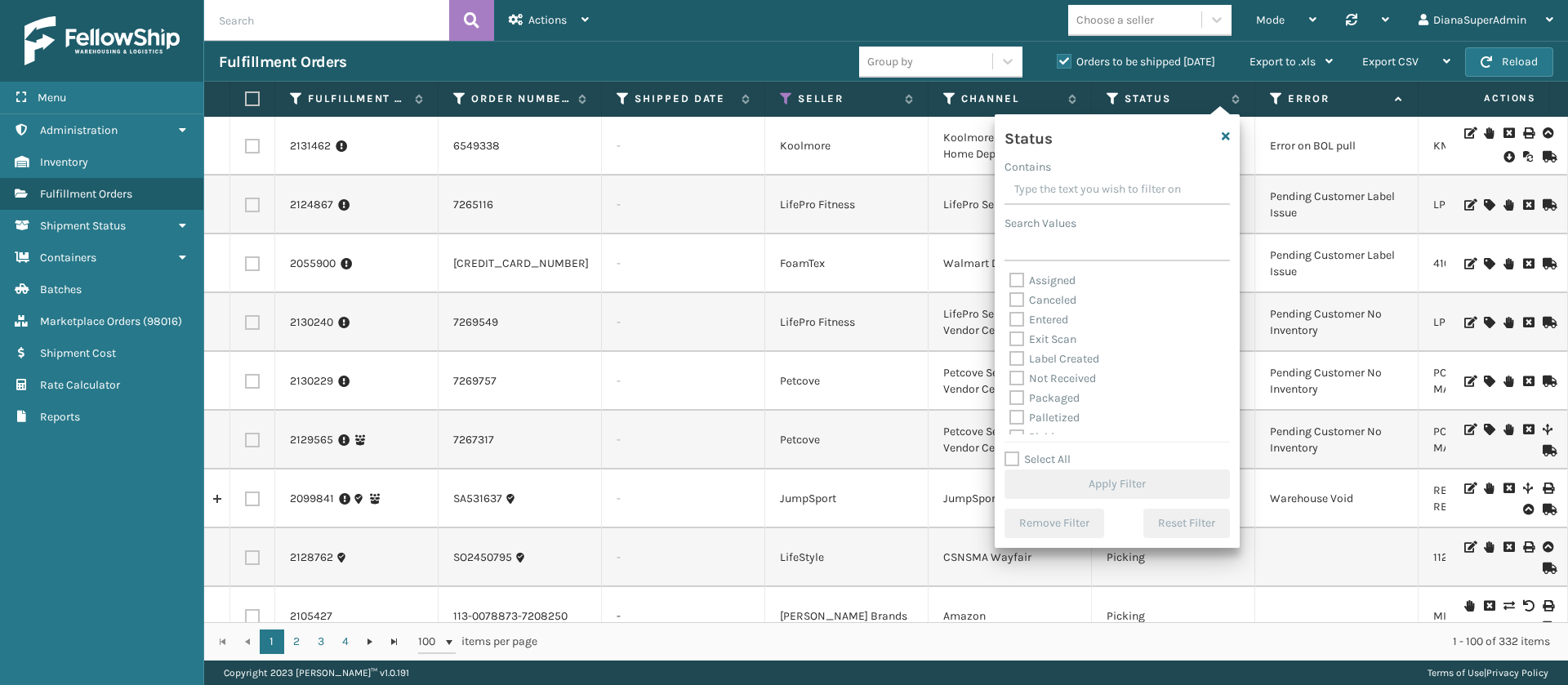
click at [1010, 363] on label "Label Created" at bounding box center [1055, 358] width 90 height 14
click at [1010, 360] on input "Label Created" at bounding box center [1010, 354] width 1 height 11
checkbox input "true"
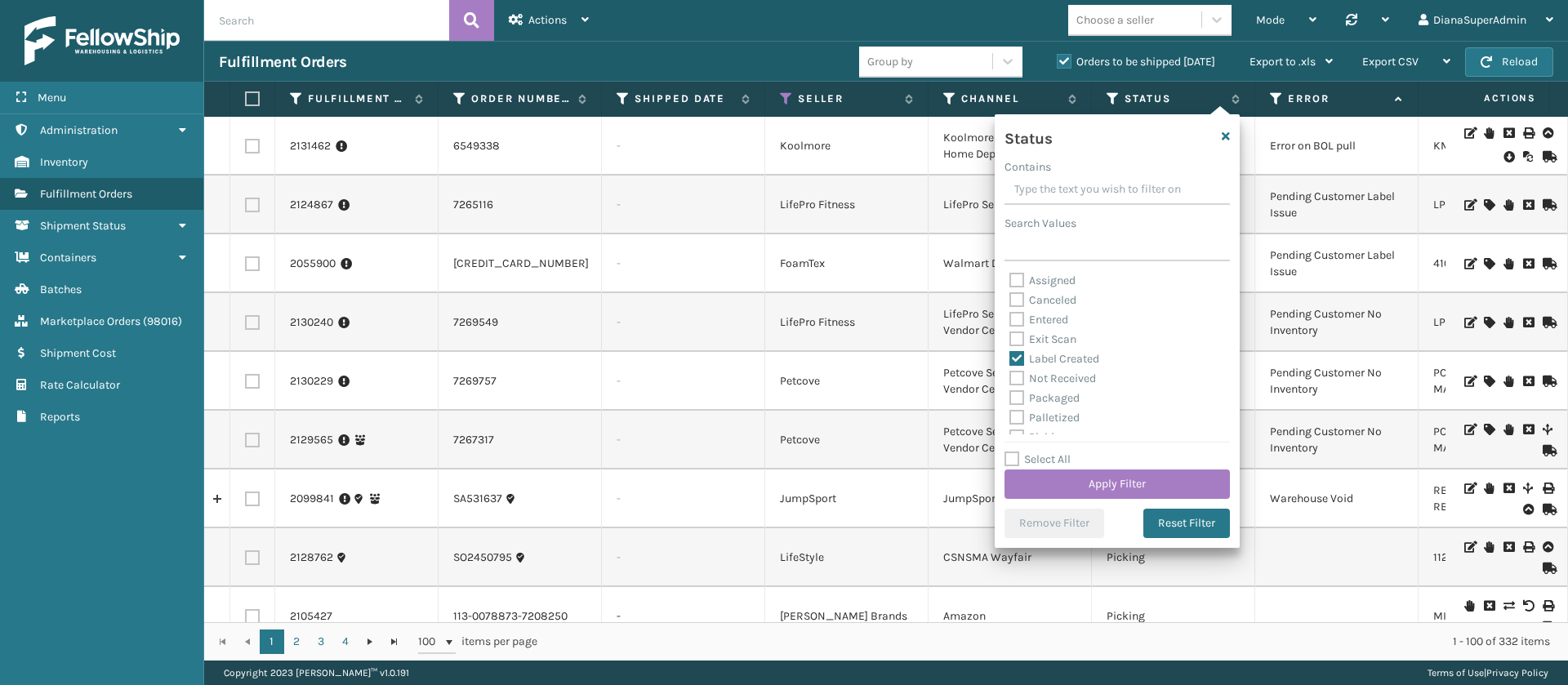
click at [1020, 395] on label "Packaged" at bounding box center [1045, 397] width 71 height 14
click at [1010, 395] on input "Packaged" at bounding box center [1010, 394] width 1 height 11
checkbox input "true"
click at [1020, 417] on label "Palletized" at bounding box center [1045, 417] width 71 height 14
click at [1010, 417] on input "Palletized" at bounding box center [1010, 413] width 1 height 11
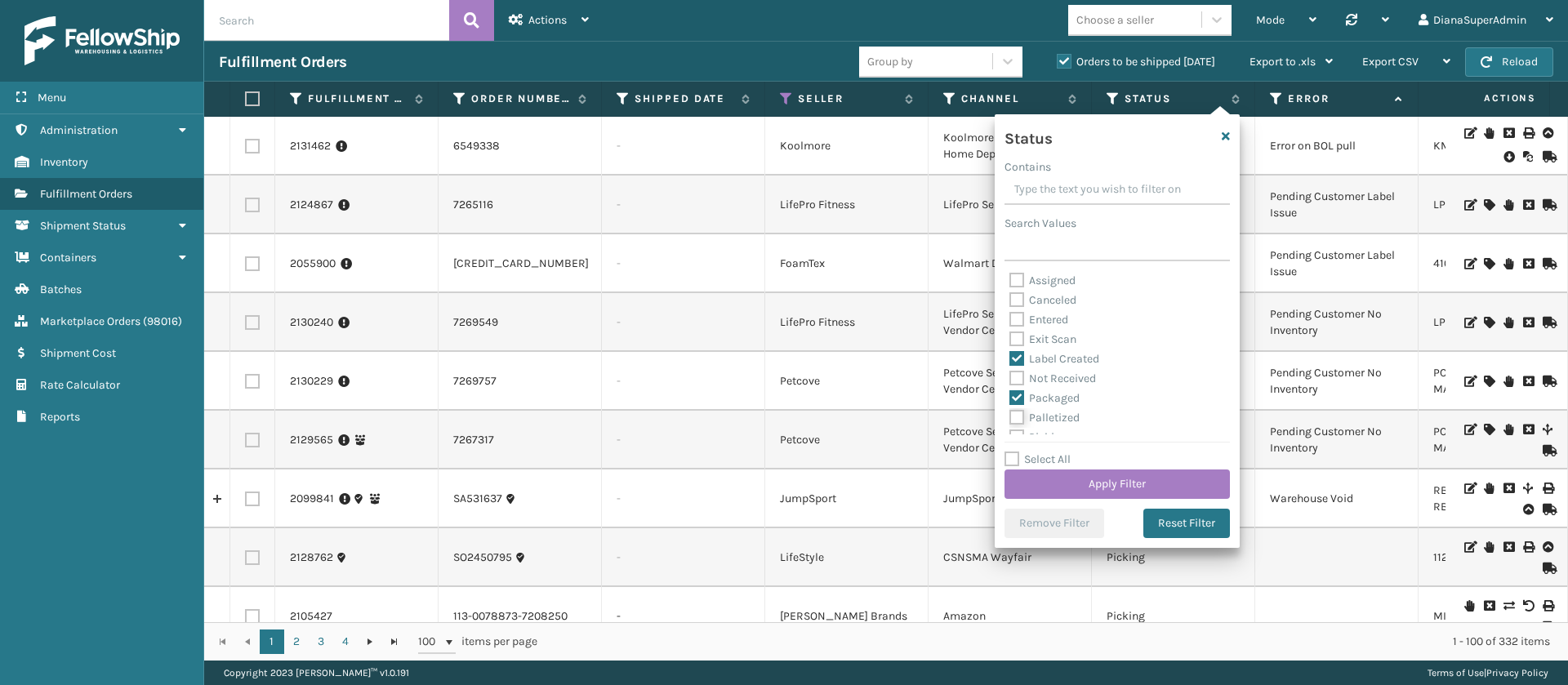
checkbox input "true"
click at [1022, 378] on label "Picking" at bounding box center [1039, 381] width 58 height 14
click at [1010, 378] on input "Picking" at bounding box center [1010, 376] width 1 height 11
checkbox input "true"
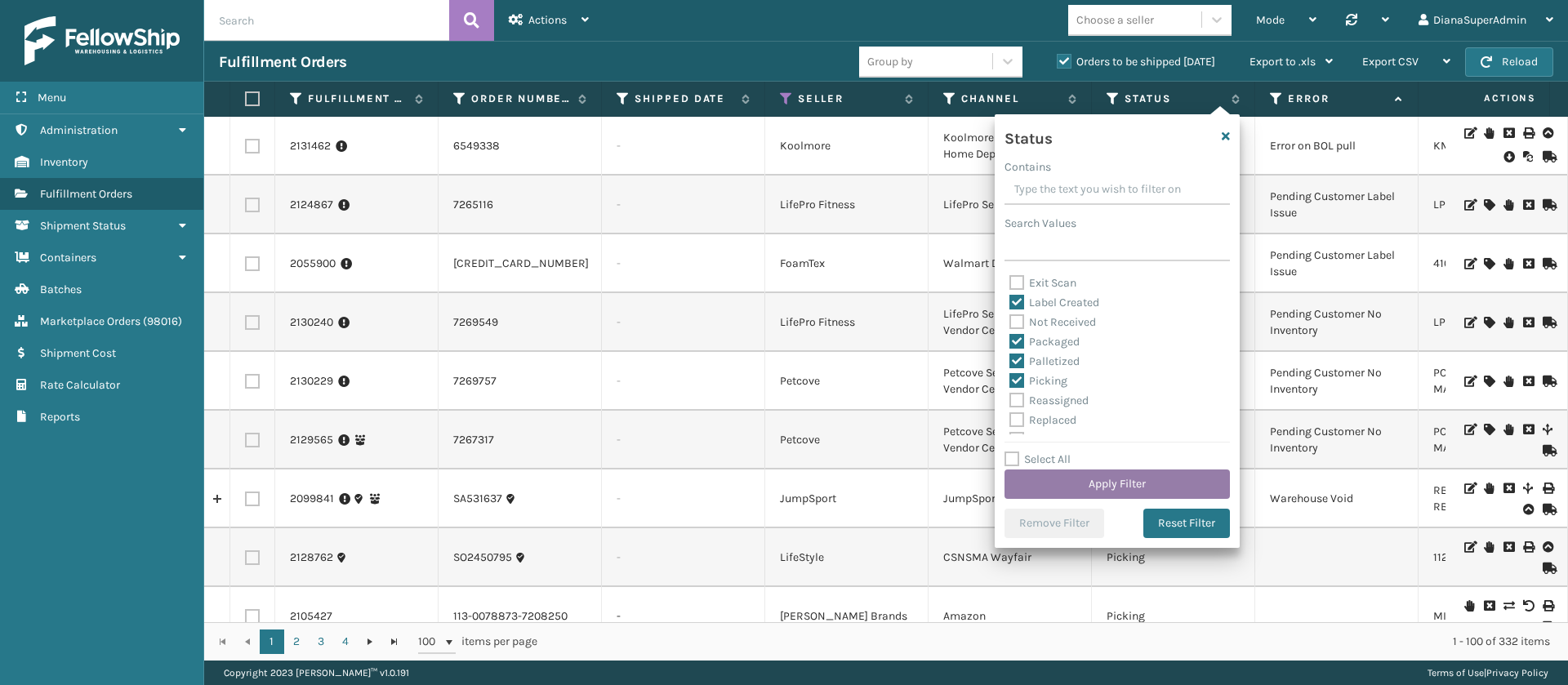
click at [1101, 483] on button "Apply Filter" at bounding box center [1117, 484] width 226 height 30
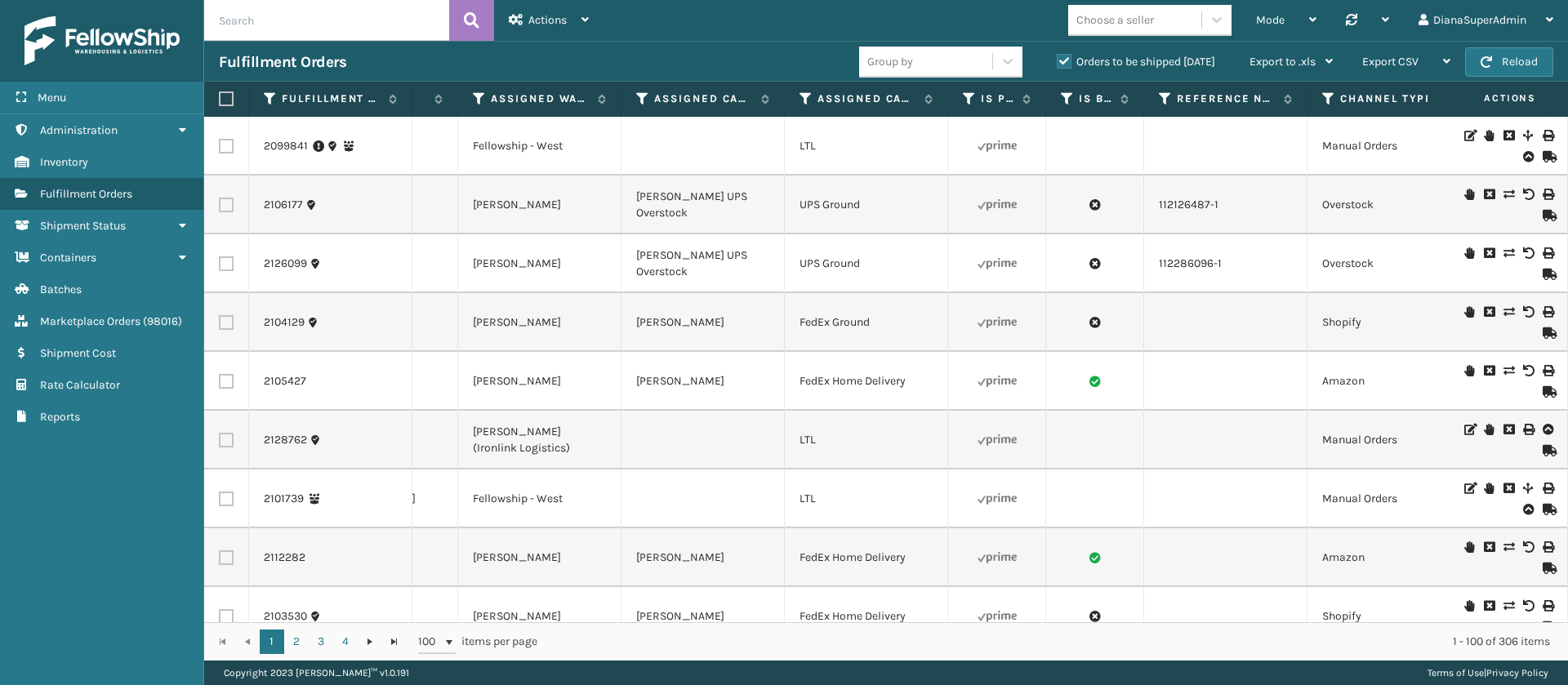
scroll to position [0, 1470]
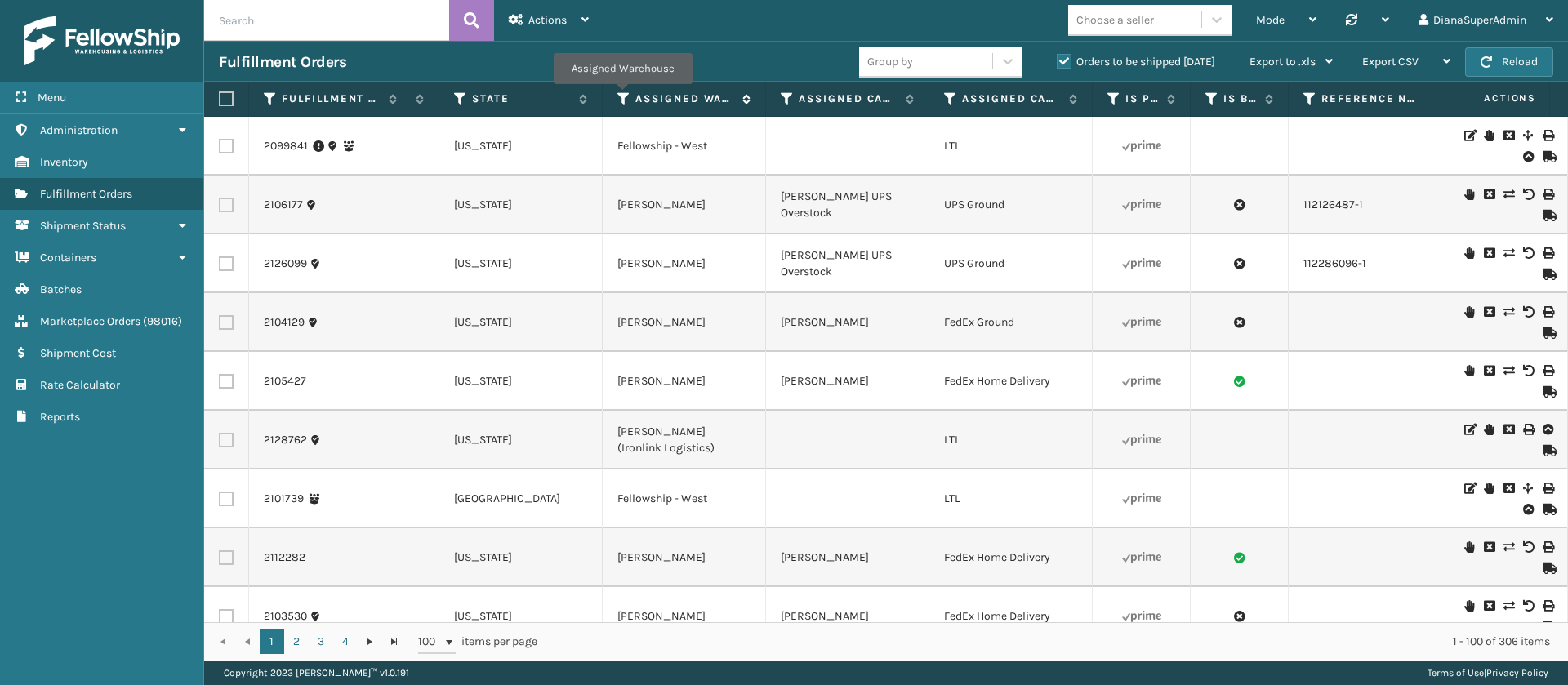
click at [622, 96] on icon at bounding box center [624, 98] width 13 height 14
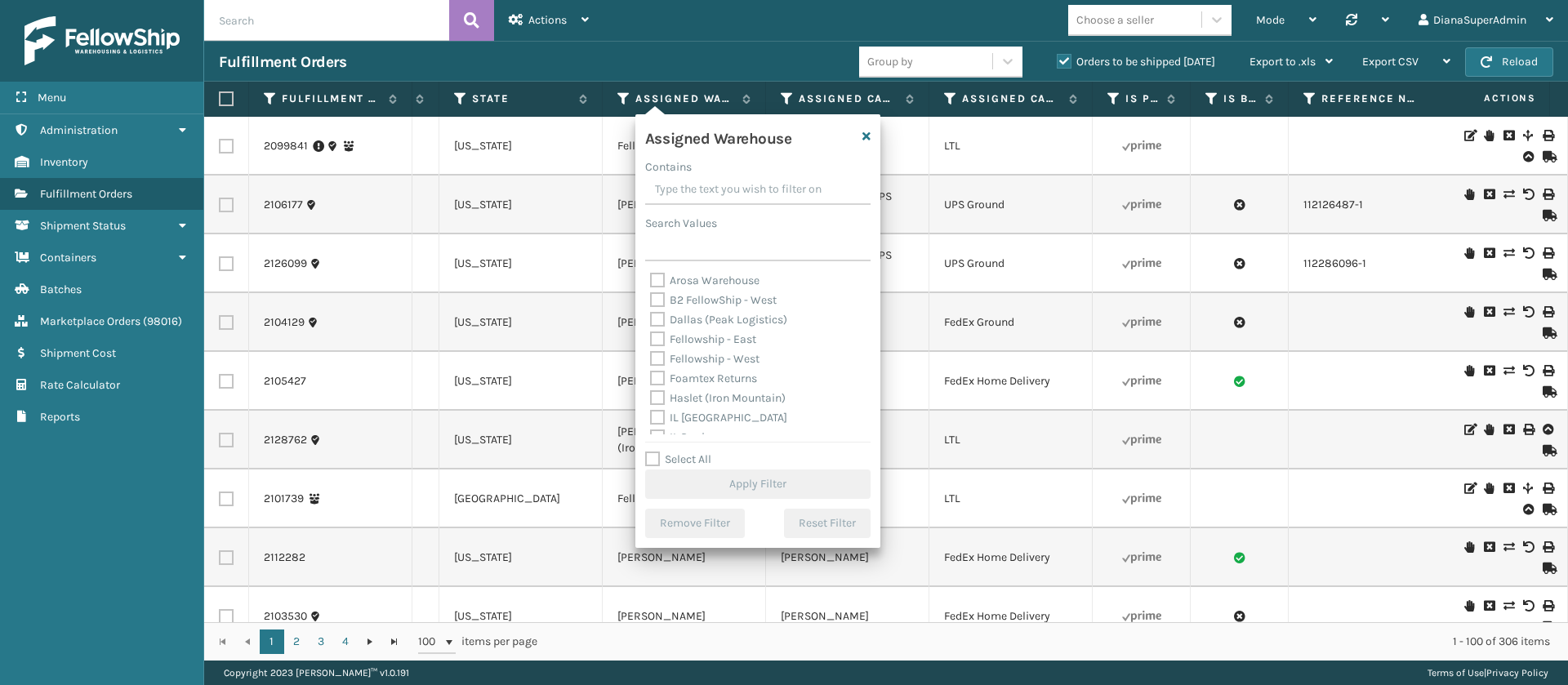
click at [655, 337] on label "Fellowship - East" at bounding box center [702, 339] width 106 height 14
click at [651, 337] on input "Fellowship - East" at bounding box center [650, 334] width 1 height 11
checkbox input "true"
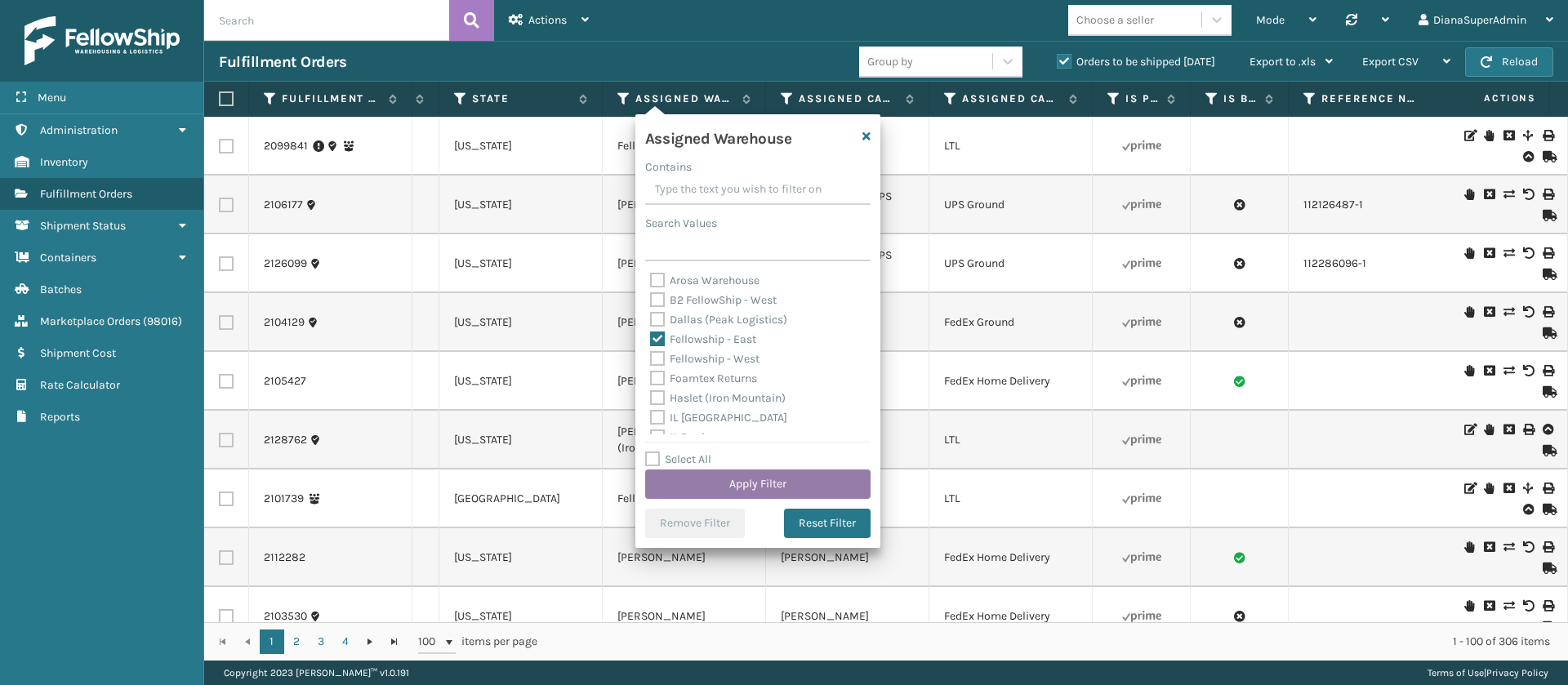
click at [759, 477] on button "Apply Filter" at bounding box center [758, 484] width 226 height 30
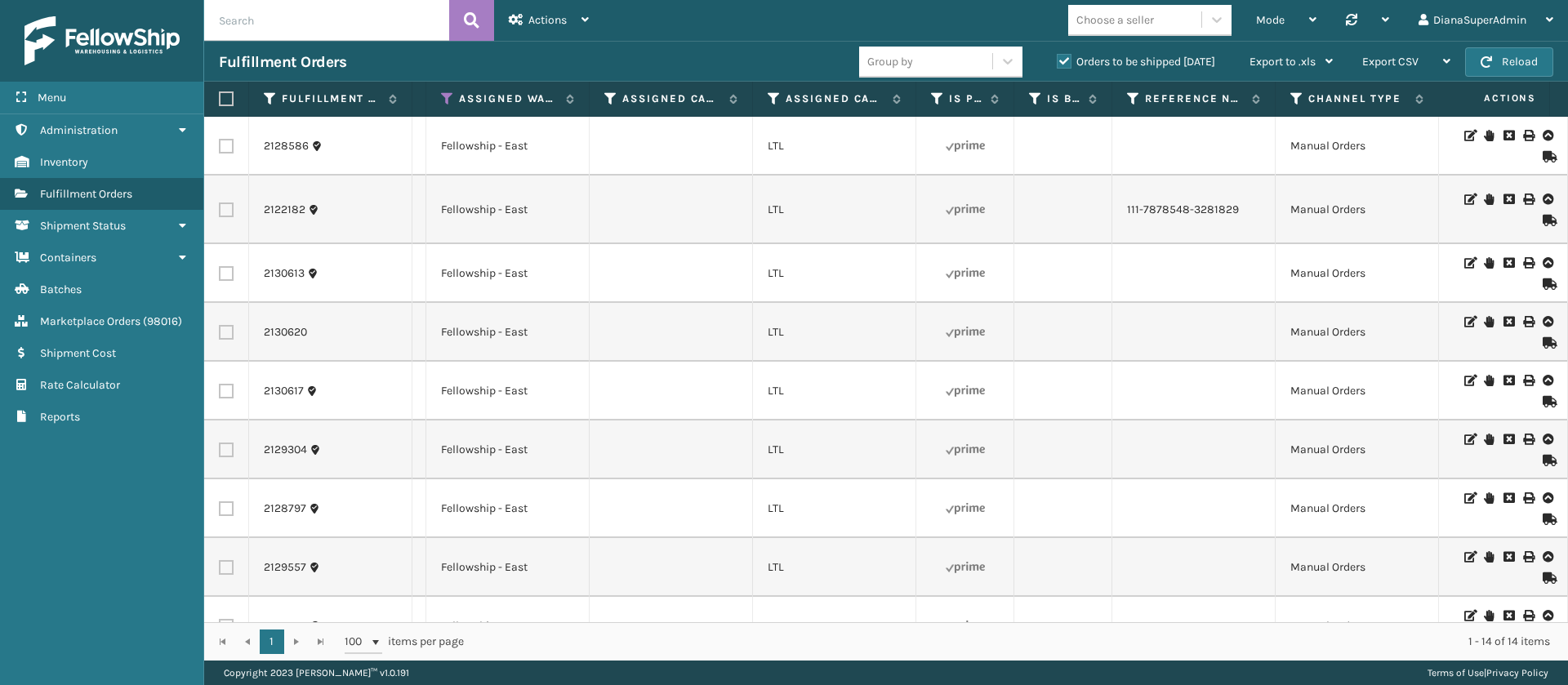
scroll to position [0, 1553]
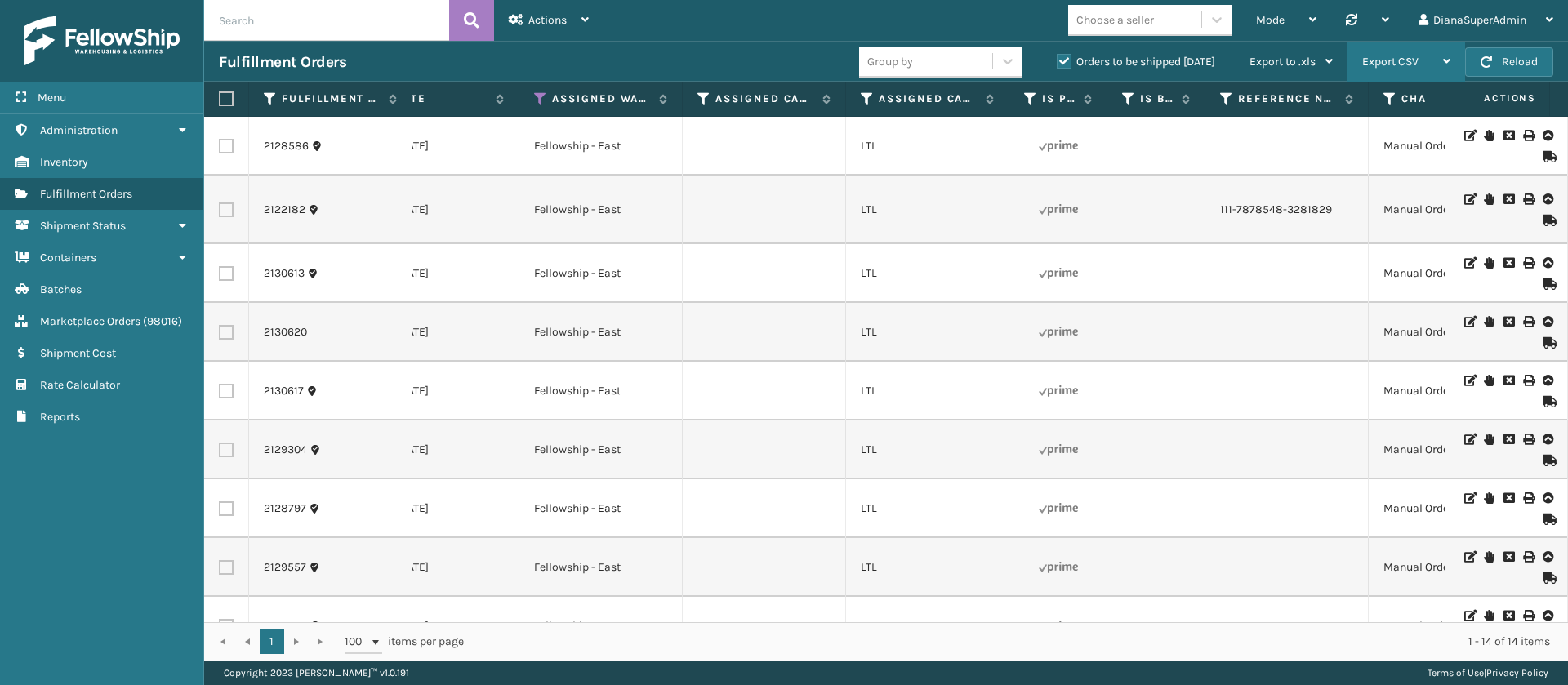
click at [1426, 54] on div "Export CSV" at bounding box center [1407, 62] width 88 height 41
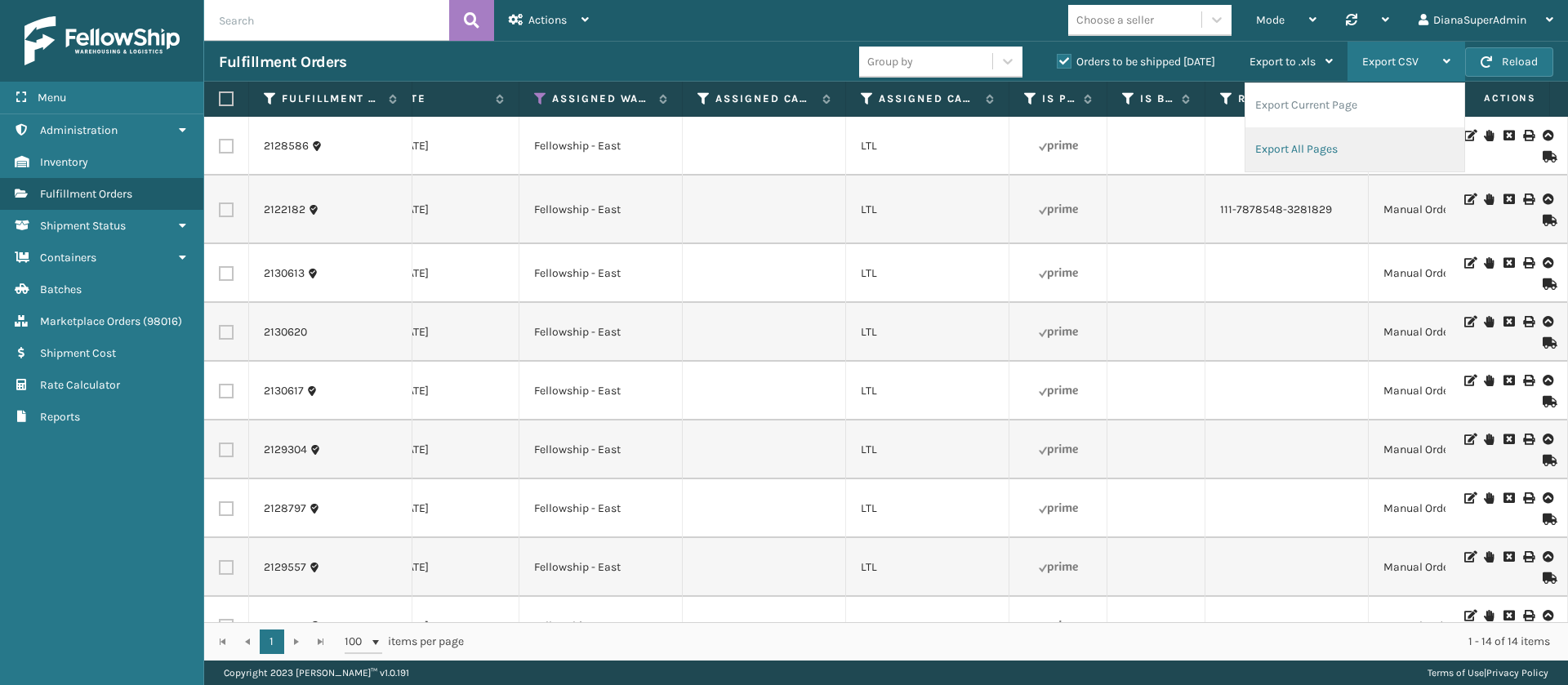
click at [1329, 151] on li "Export All Pages" at bounding box center [1355, 149] width 219 height 44
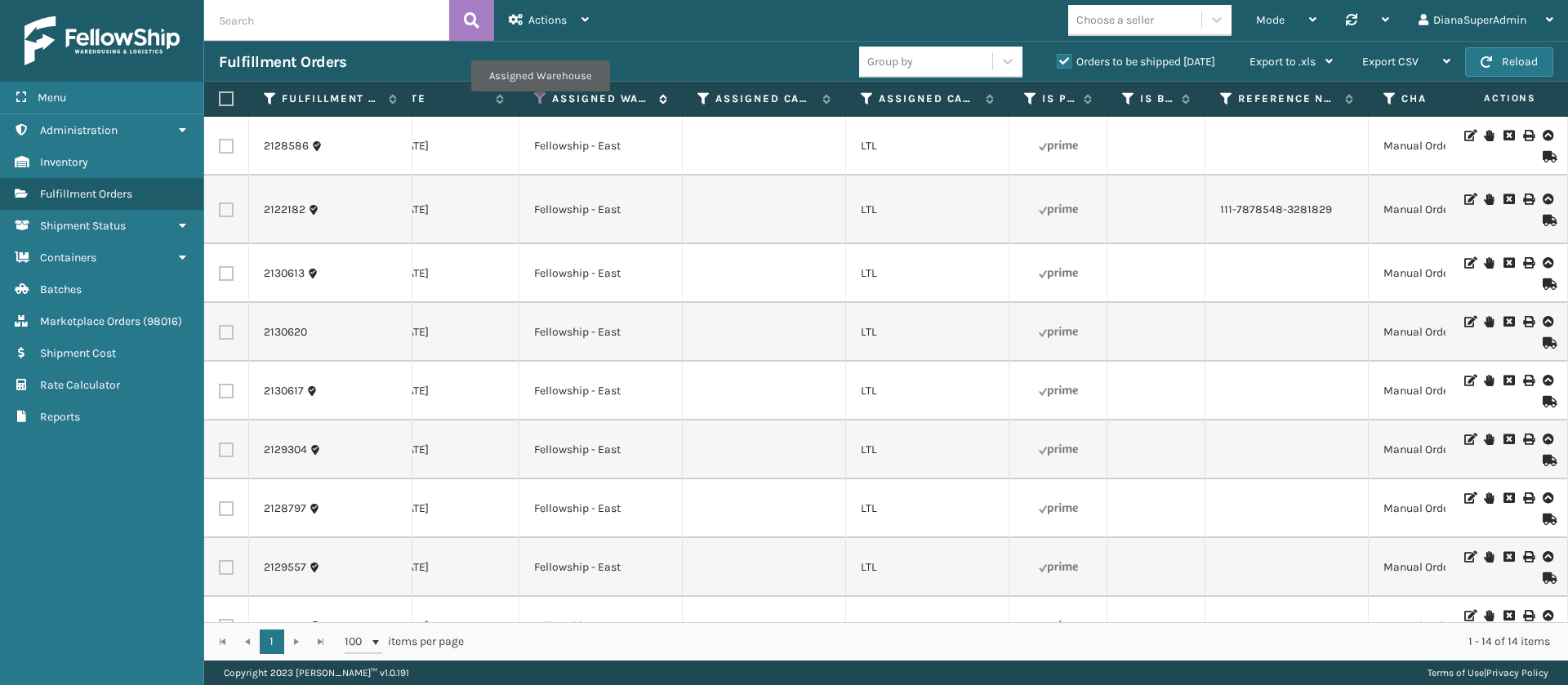
click at [540, 103] on icon at bounding box center [541, 98] width 13 height 14
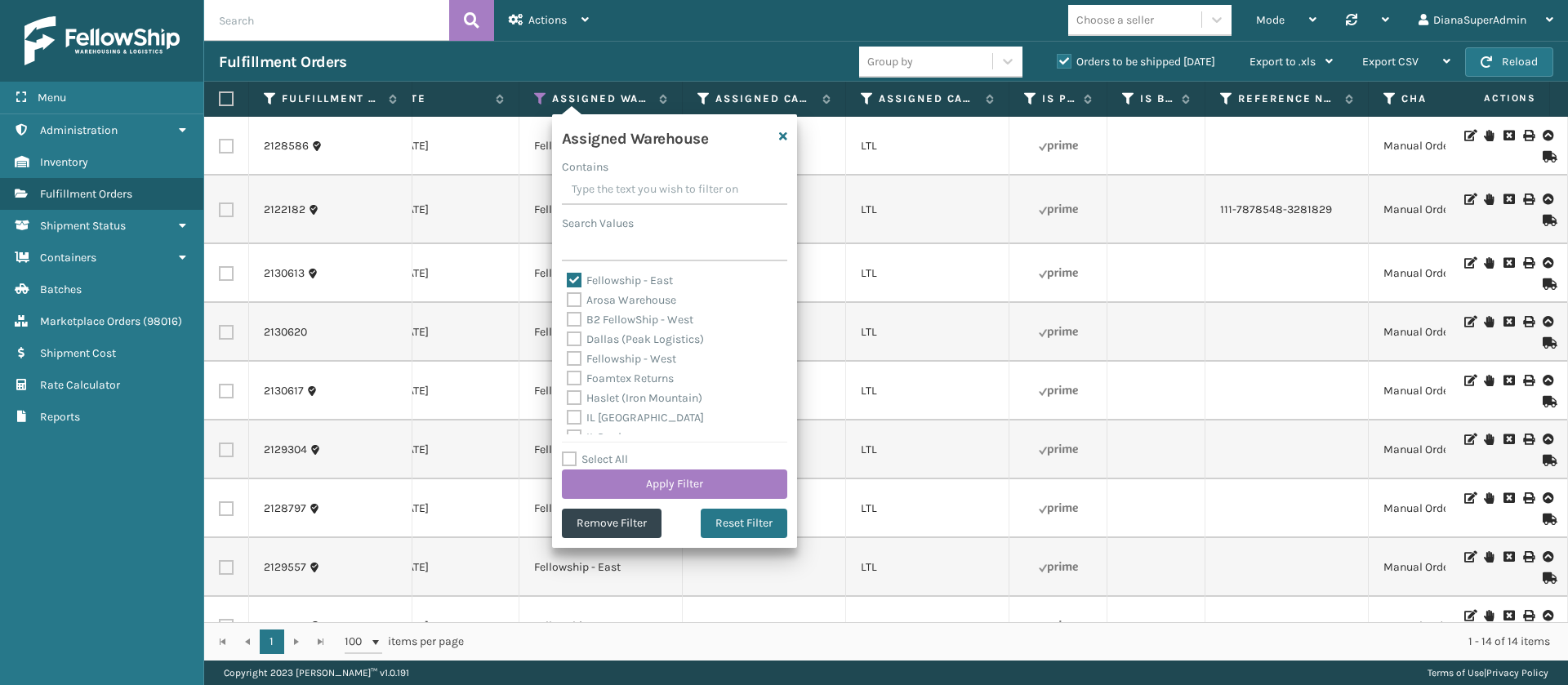
click at [579, 276] on label "Fellowship - East" at bounding box center [619, 280] width 106 height 14
click at [568, 276] on input "Fellowship - East" at bounding box center [567, 276] width 1 height 11
checkbox input "false"
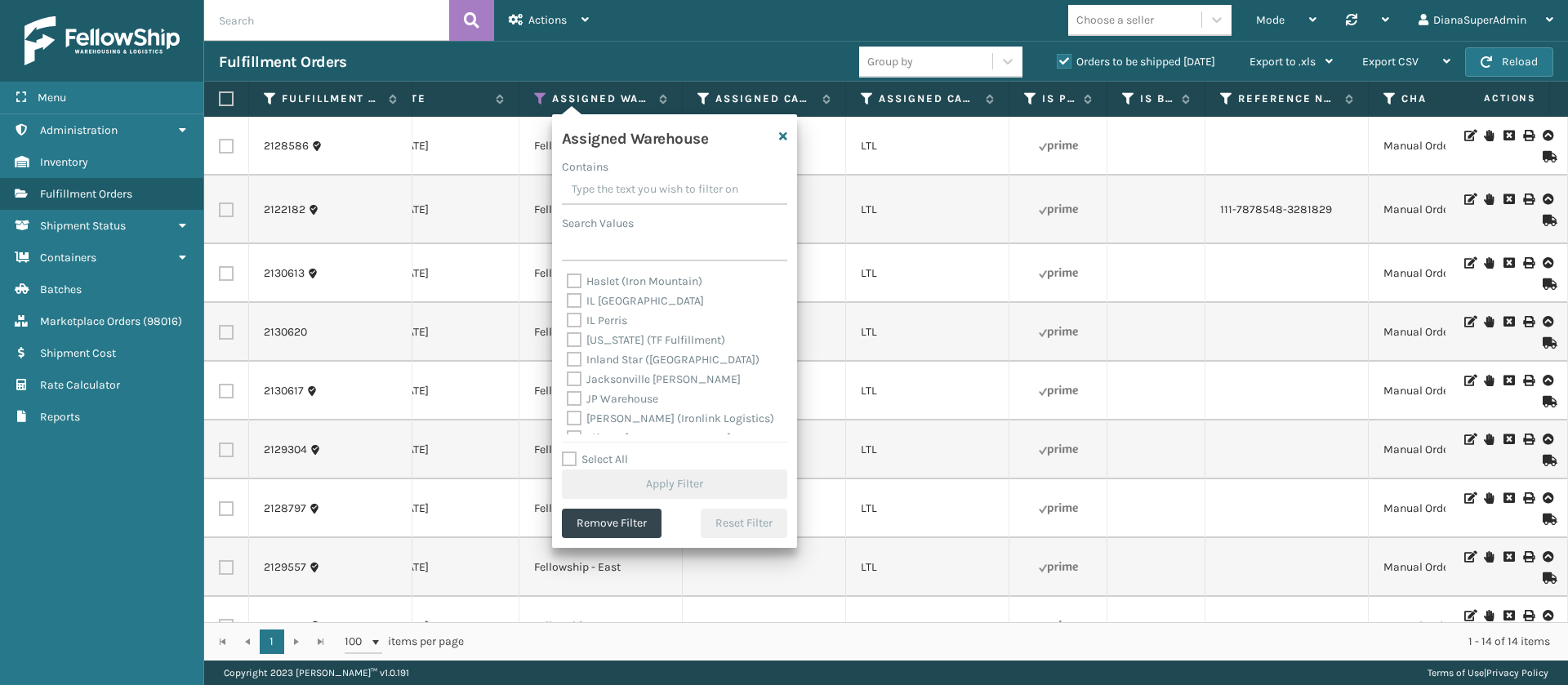
scroll to position [139, 0]
click at [573, 391] on label "[PERSON_NAME] (Ironlink Logistics)" at bounding box center [670, 396] width 207 height 14
click at [568, 391] on input "[PERSON_NAME] (Ironlink Logistics)" at bounding box center [567, 391] width 1 height 11
checkbox input "true"
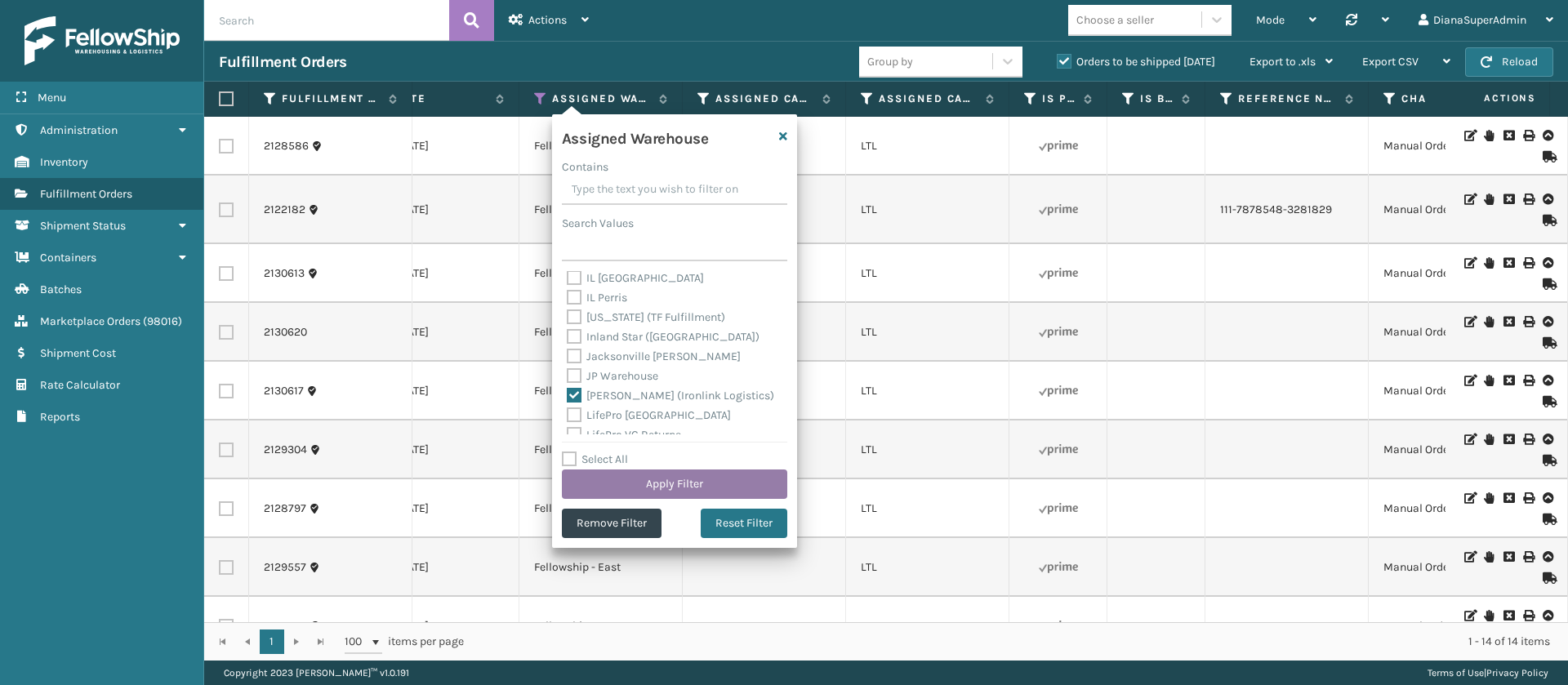
click at [664, 486] on button "Apply Filter" at bounding box center [675, 484] width 226 height 30
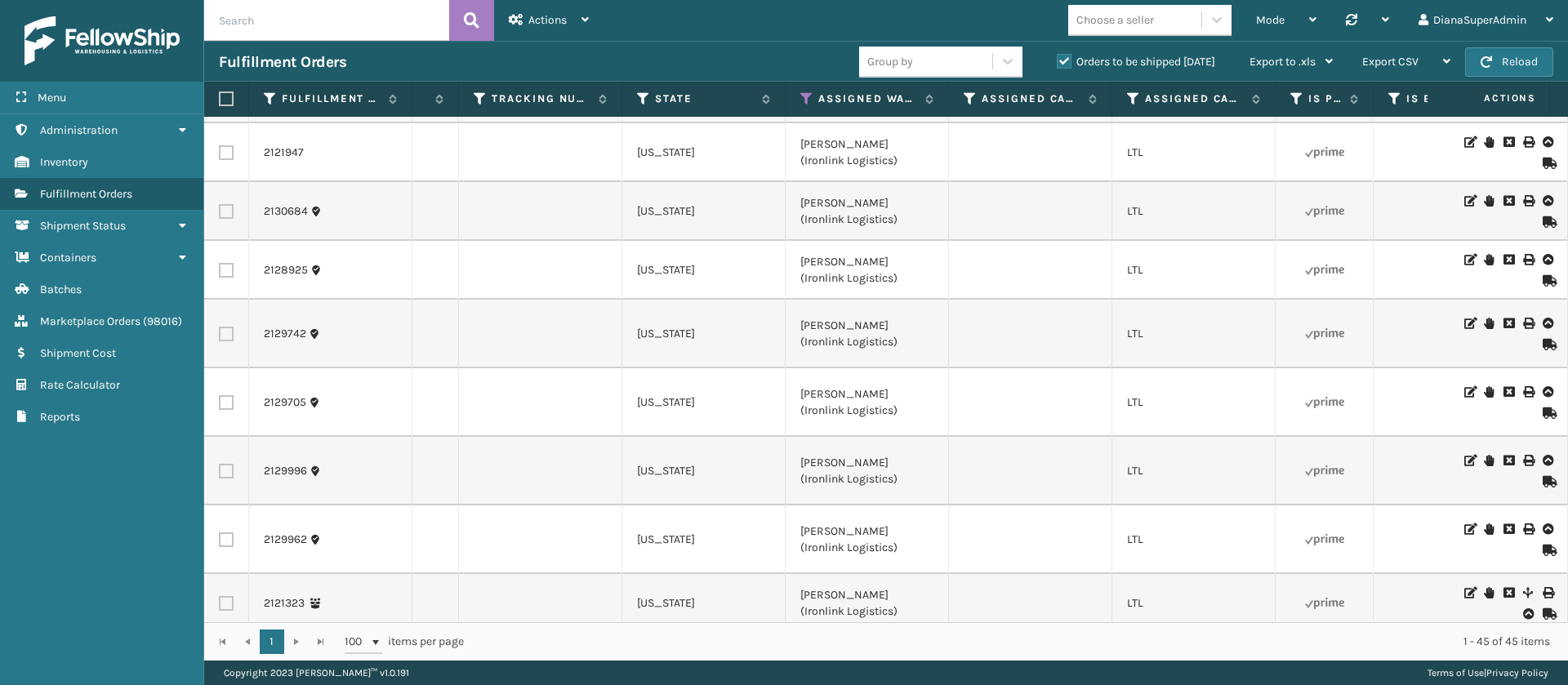
scroll to position [0, 1286]
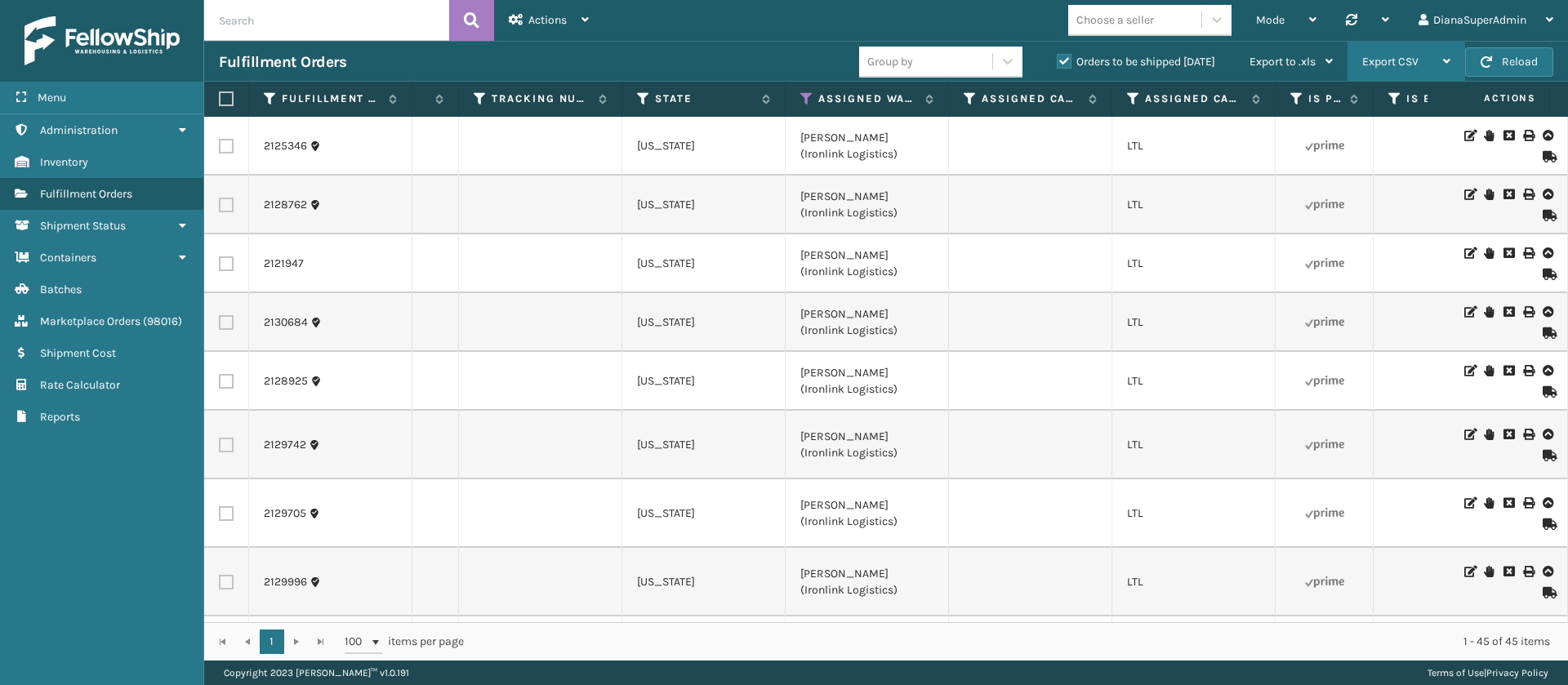
click at [1439, 54] on div "Export CSV" at bounding box center [1407, 62] width 88 height 41
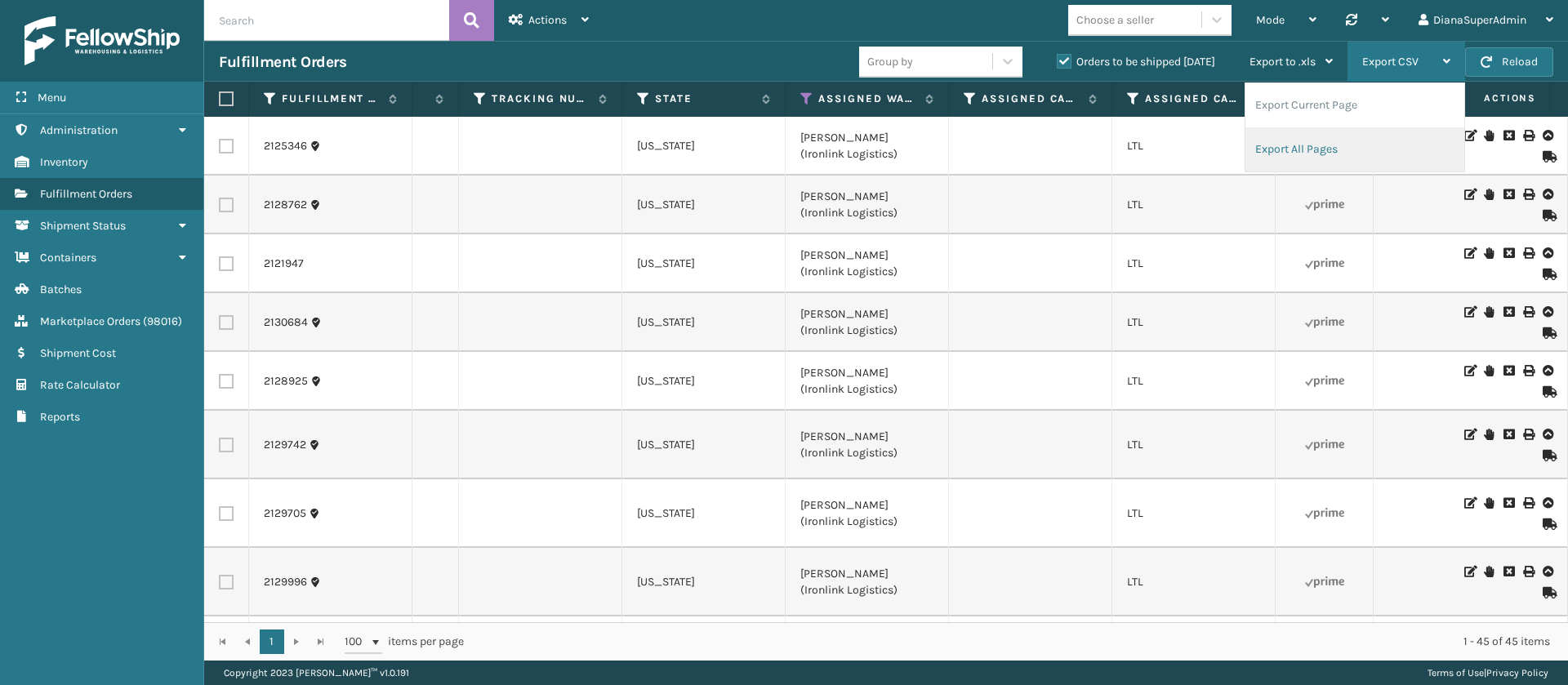
click at [1324, 140] on li "Export All Pages" at bounding box center [1355, 149] width 219 height 44
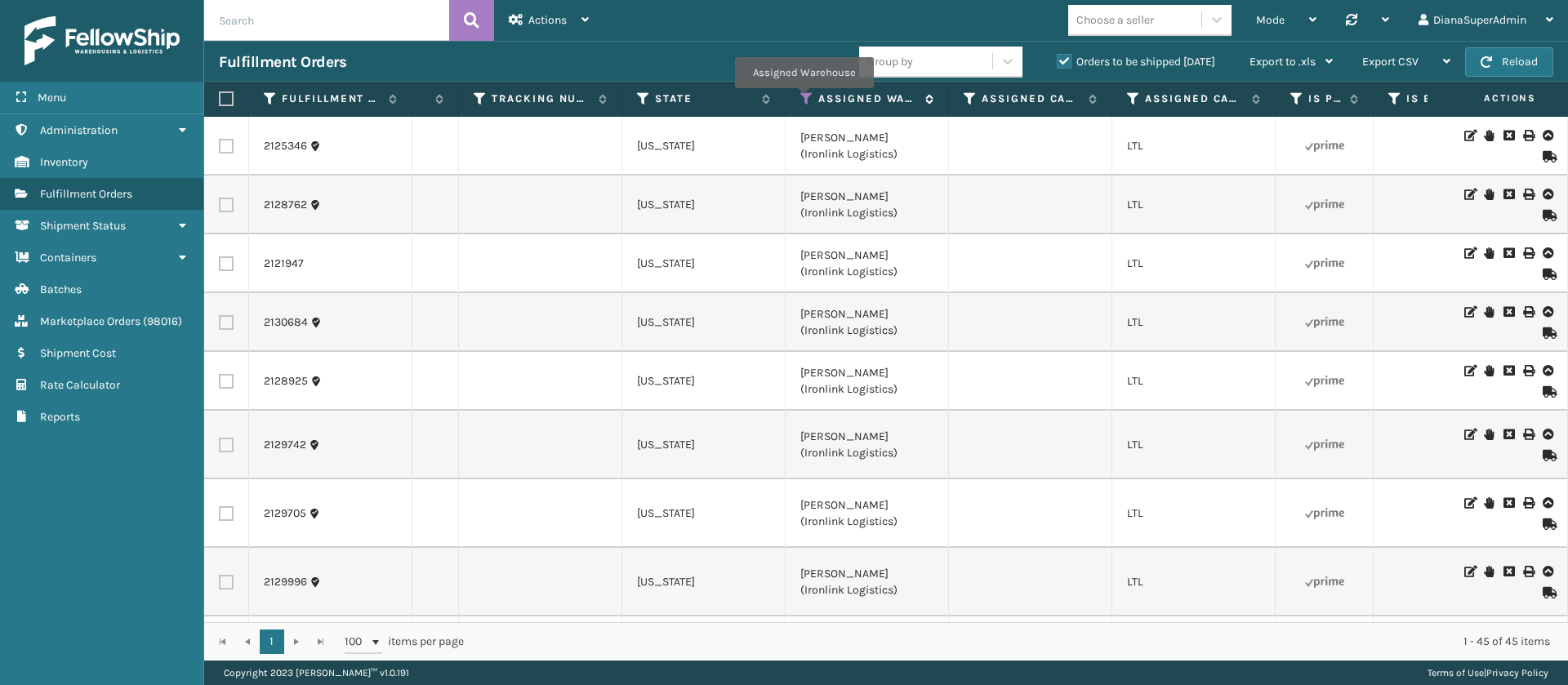
click at [804, 98] on icon at bounding box center [807, 98] width 13 height 14
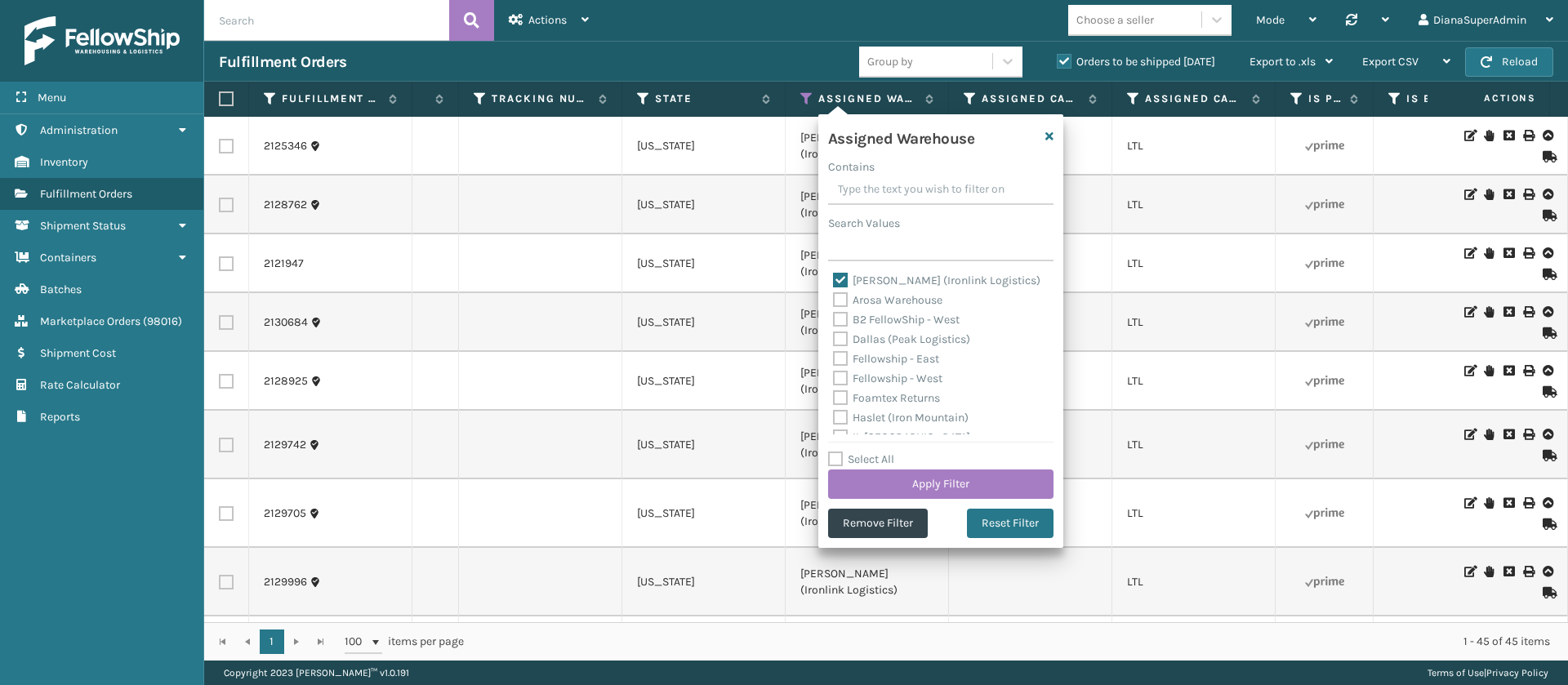
click at [841, 282] on label "[PERSON_NAME] (Ironlink Logistics)" at bounding box center [936, 280] width 207 height 14
click at [834, 282] on input "[PERSON_NAME] (Ironlink Logistics)" at bounding box center [833, 276] width 1 height 11
checkbox input "false"
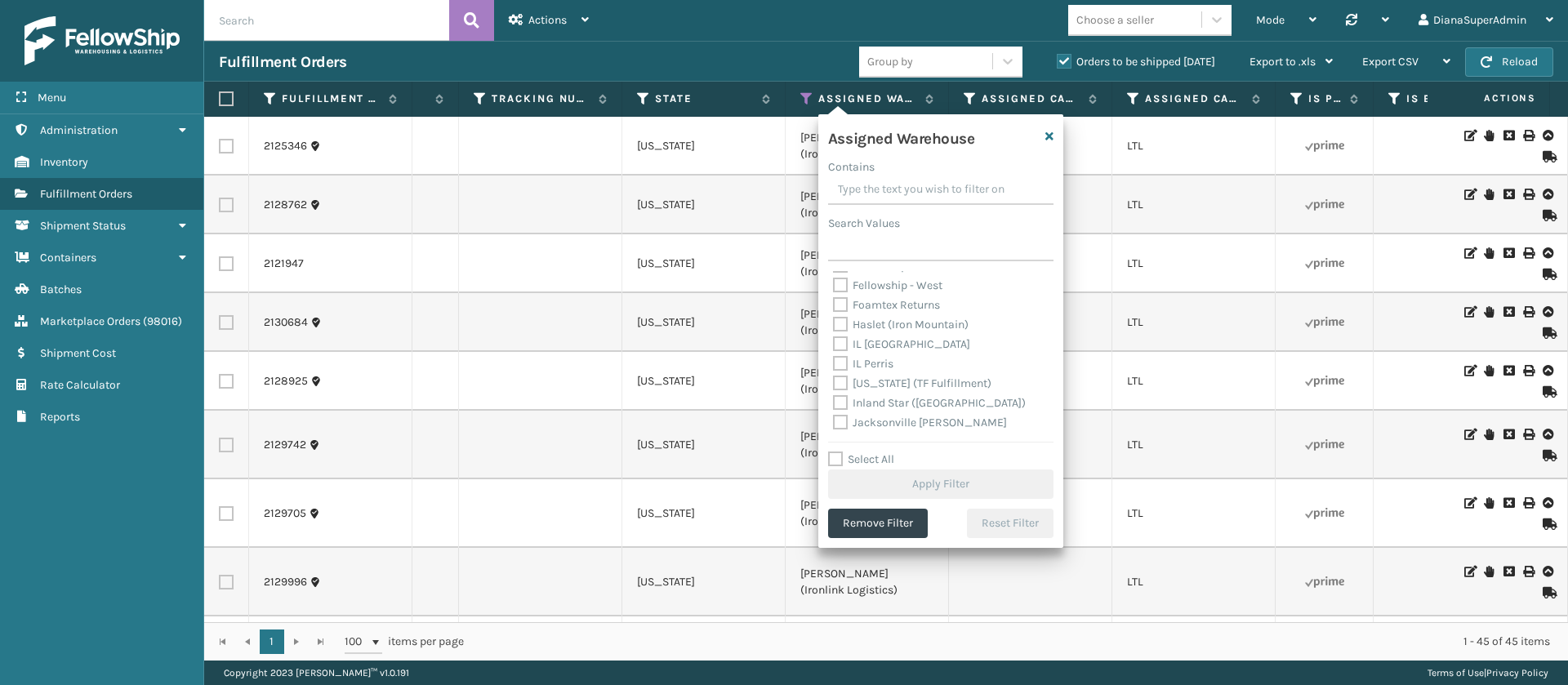
scroll to position [97, 0]
click at [838, 378] on label "[US_STATE] (TF Fulfillment)" at bounding box center [913, 379] width 159 height 14
click at [834, 378] on input "[US_STATE] (TF Fulfillment)" at bounding box center [833, 375] width 1 height 11
checkbox input "true"
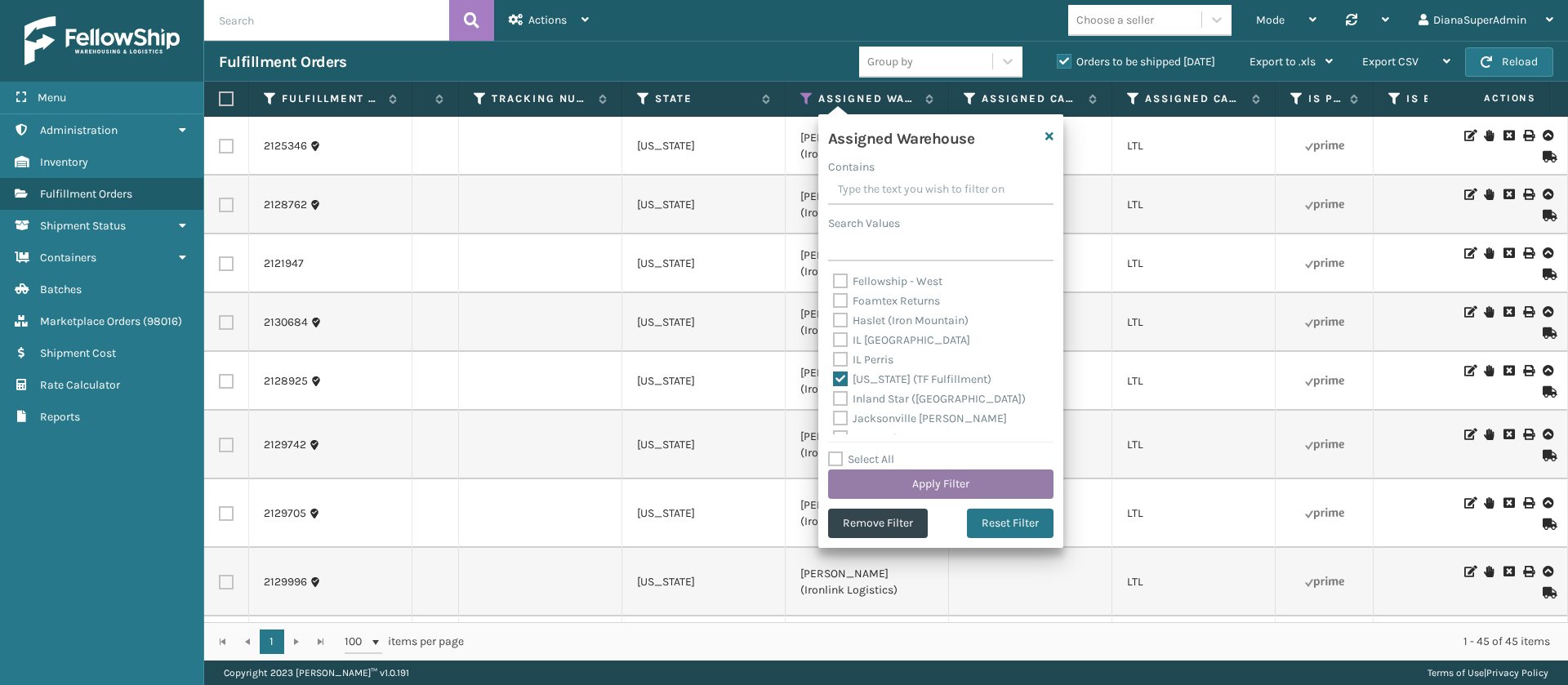
click at [934, 483] on button "Apply Filter" at bounding box center [941, 484] width 226 height 30
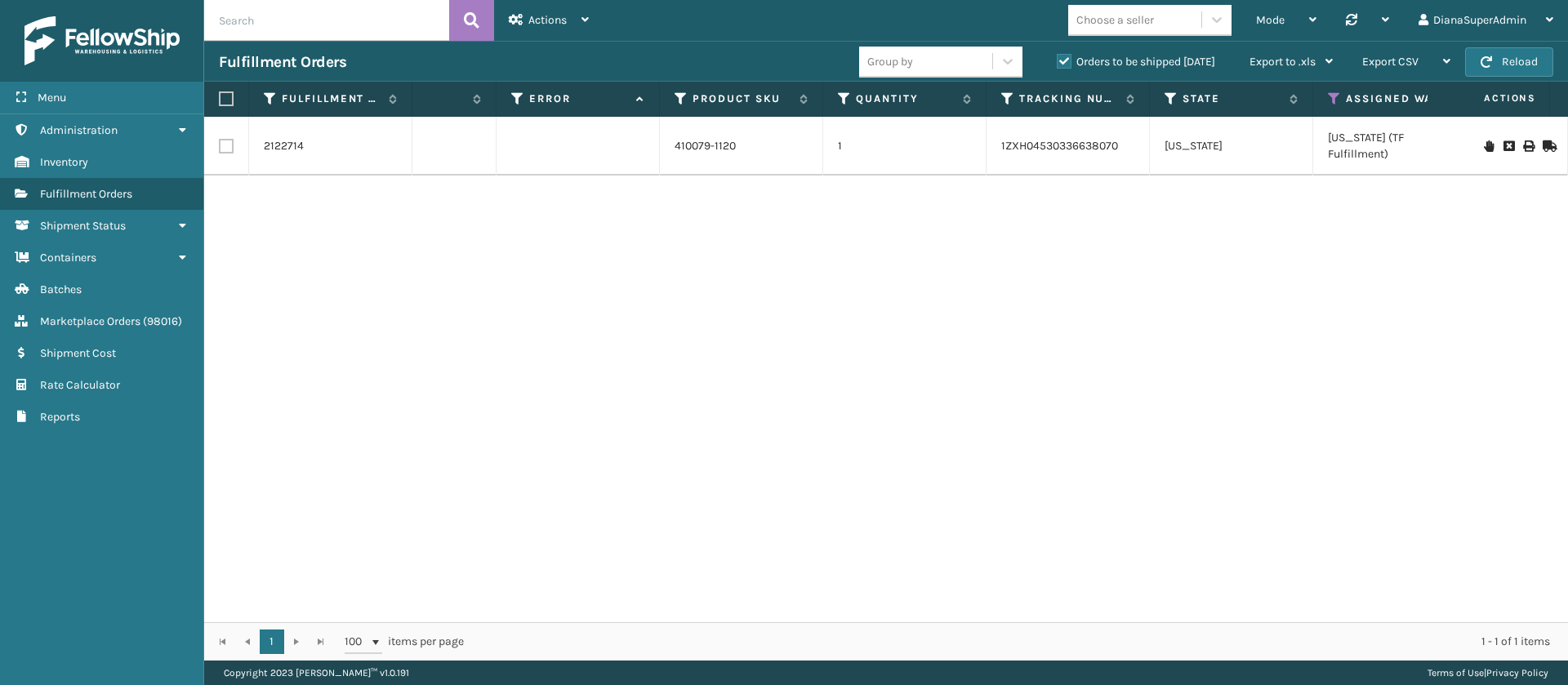
scroll to position [0, 655]
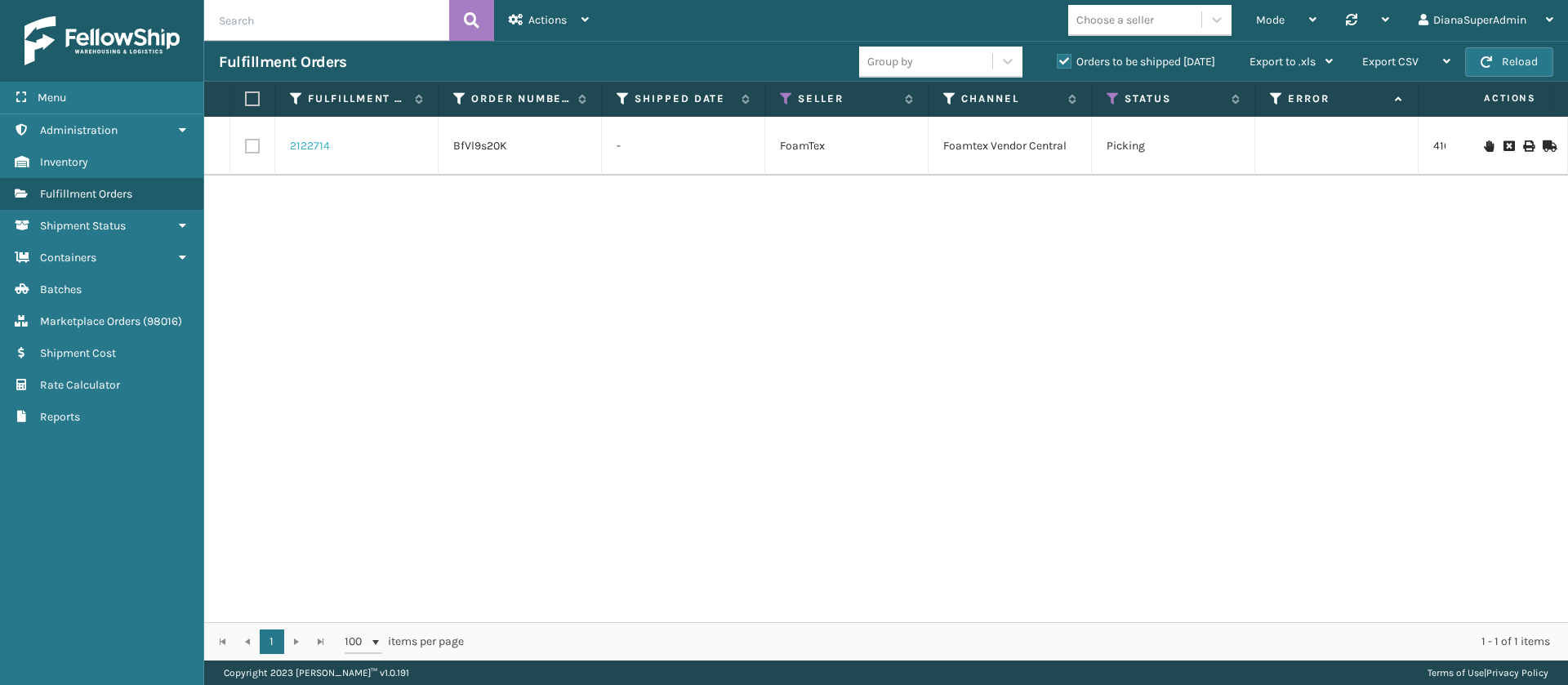
click at [311, 145] on link "2122714" at bounding box center [310, 145] width 40 height 16
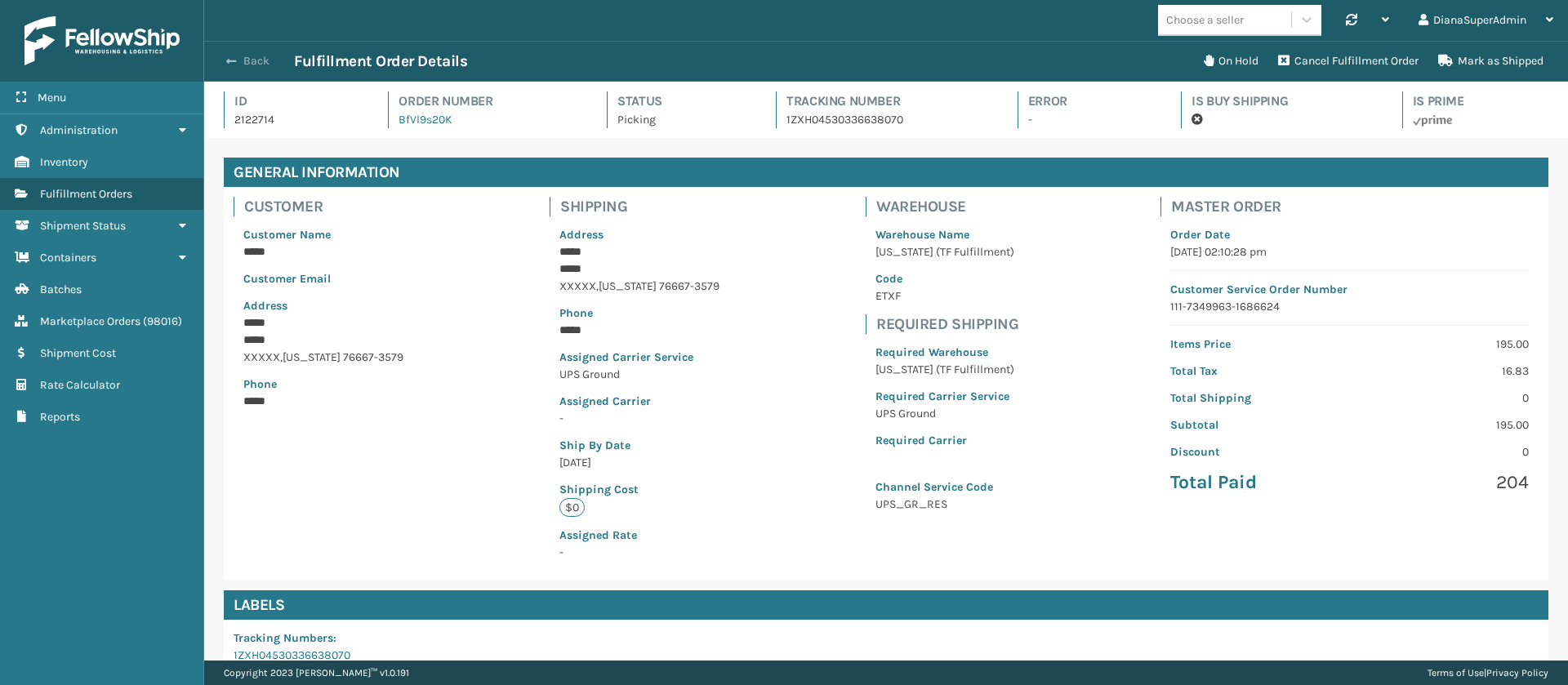
click at [233, 65] on span "button" at bounding box center [231, 61] width 10 height 11
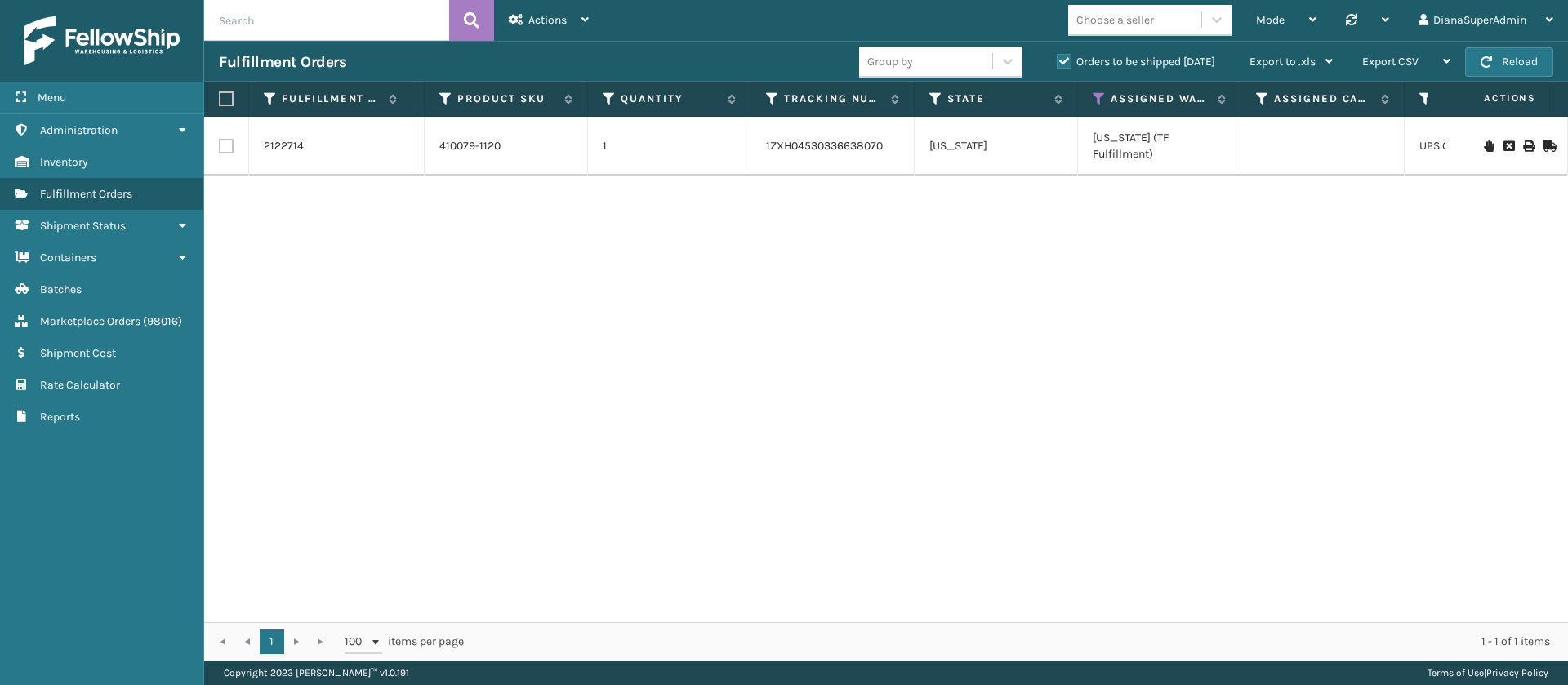
scroll to position [0, 1002]
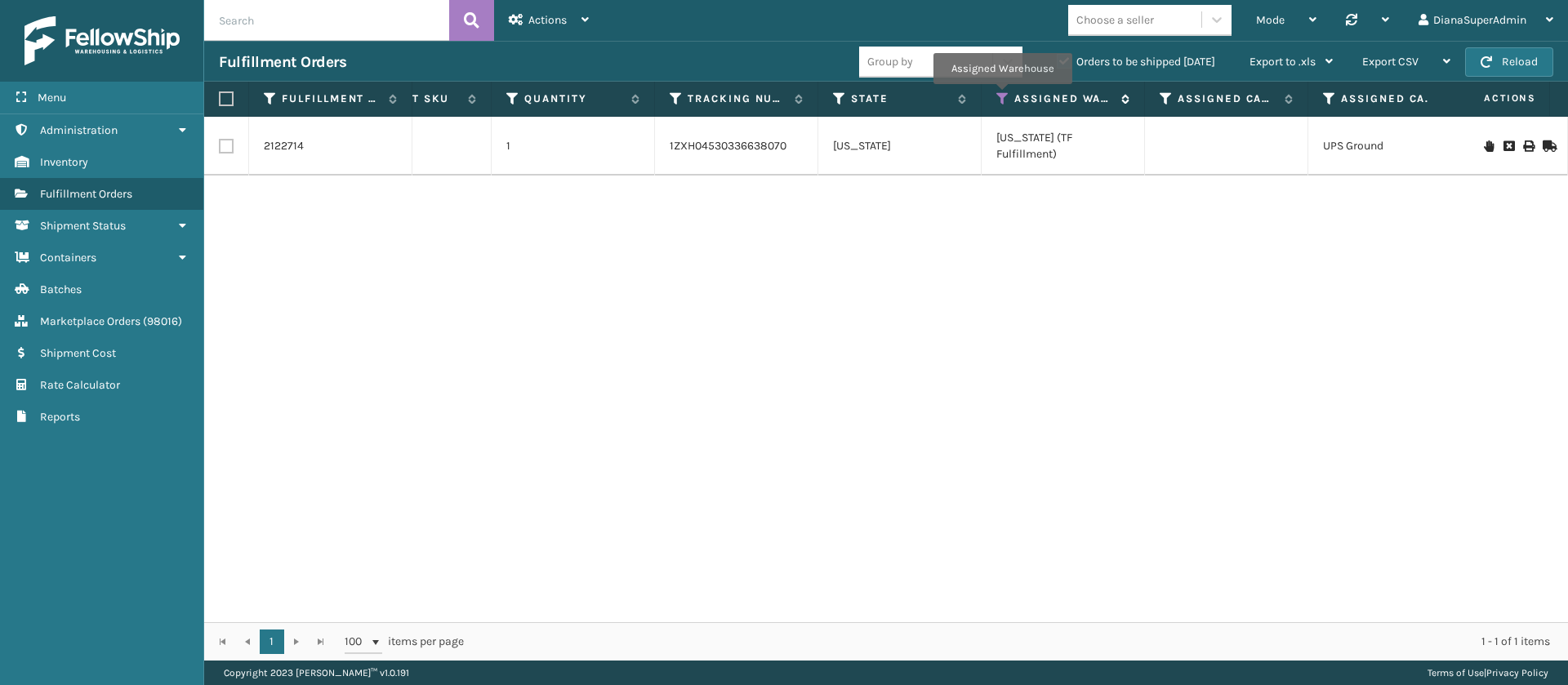
click at [1002, 96] on icon at bounding box center [1003, 98] width 13 height 14
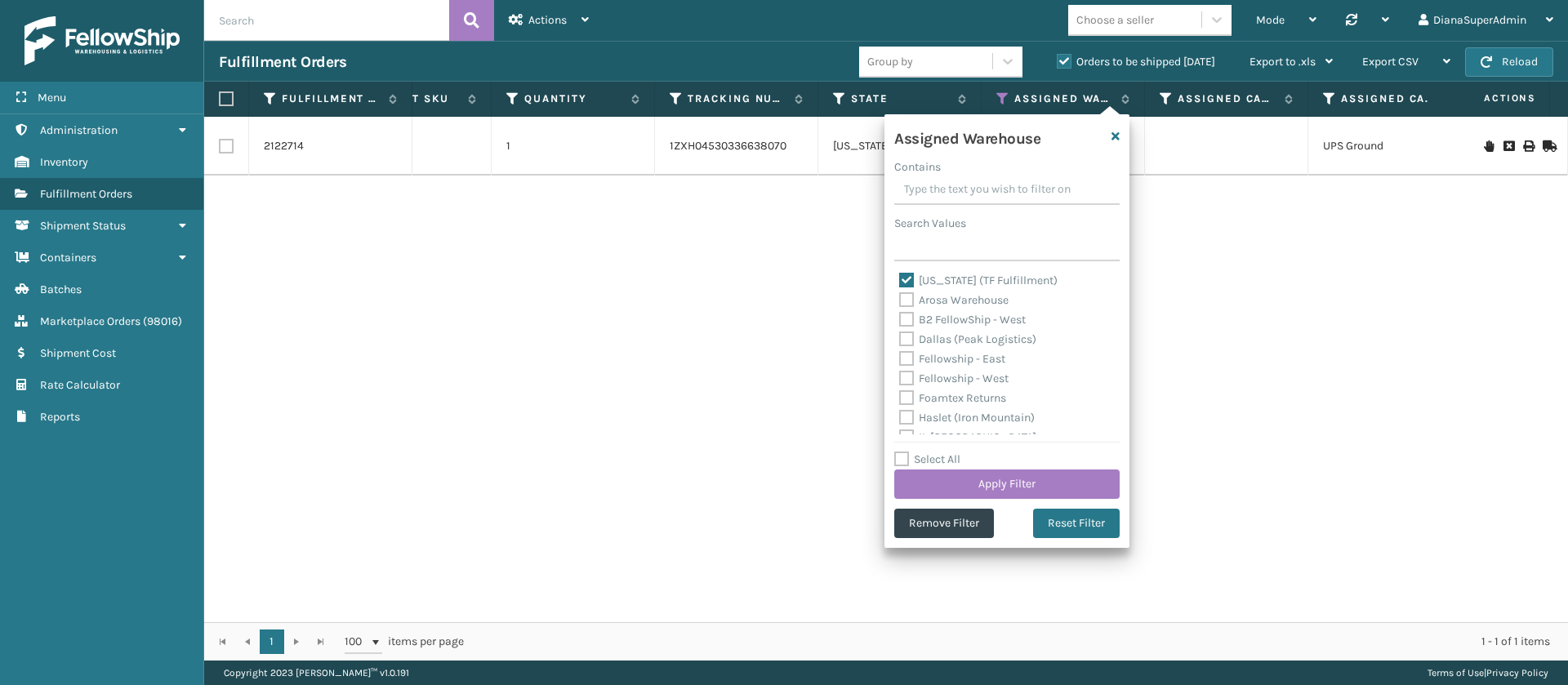
click at [910, 279] on label "[US_STATE] (TF Fulfillment)" at bounding box center [978, 280] width 159 height 14
click at [900, 279] on input "[US_STATE] (TF Fulfillment)" at bounding box center [899, 276] width 1 height 11
checkbox input "false"
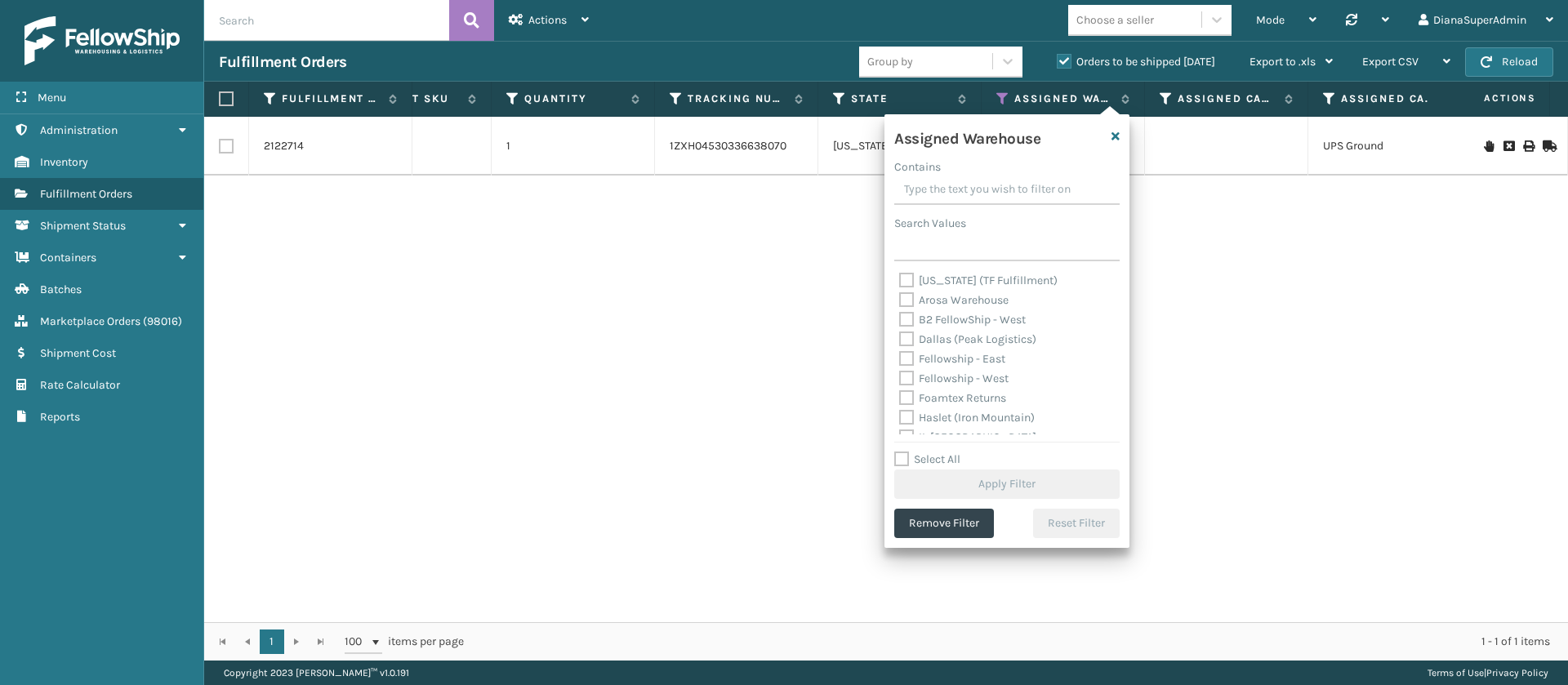
click at [894, 339] on div "[US_STATE] (TF Fulfillment) Arosa Warehouse B2 FellowShip - [GEOGRAPHIC_DATA] (…" at bounding box center [1007, 353] width 226 height 163
click at [910, 339] on label "Dallas (Peak Logistics)" at bounding box center [968, 339] width 138 height 14
click at [900, 339] on input "Dallas (Peak Logistics)" at bounding box center [899, 334] width 1 height 11
checkbox input "true"
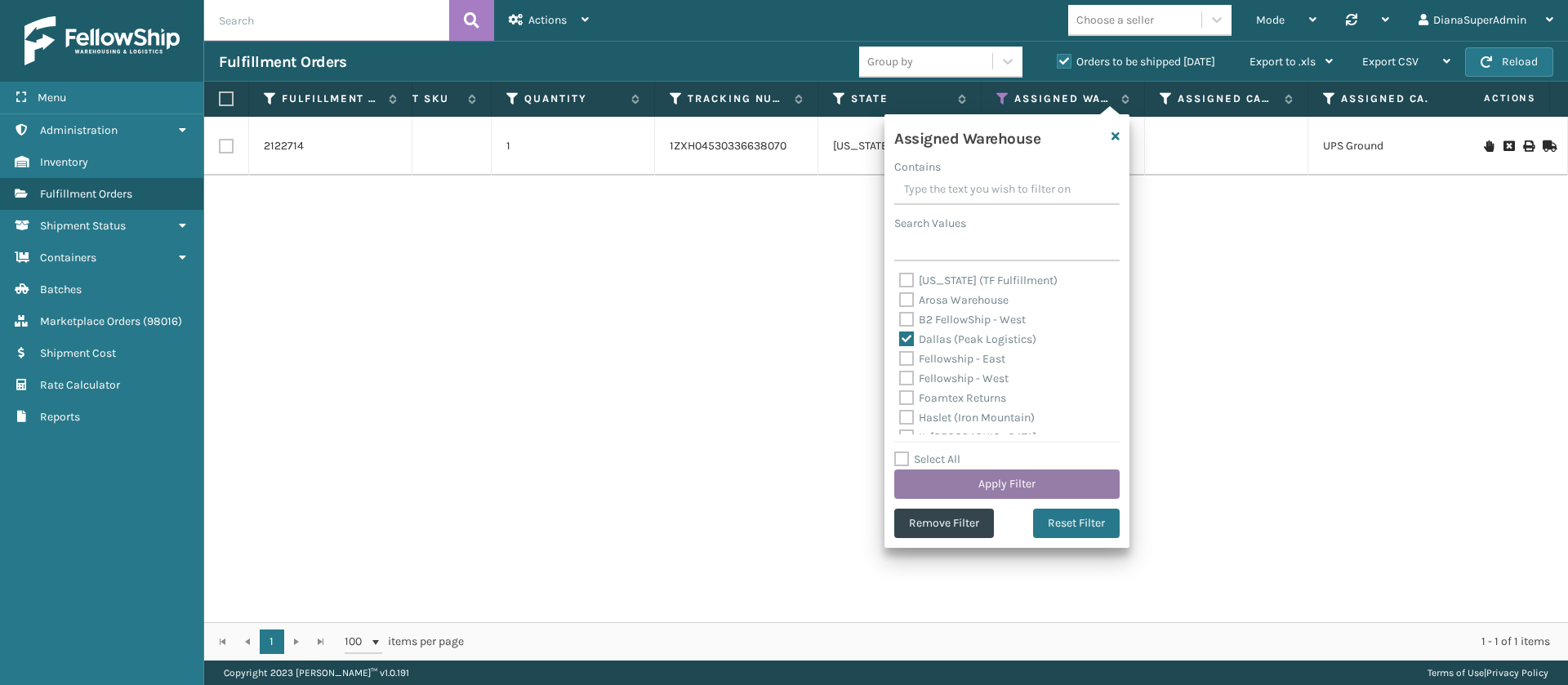
click at [1028, 485] on button "Apply Filter" at bounding box center [1007, 484] width 226 height 30
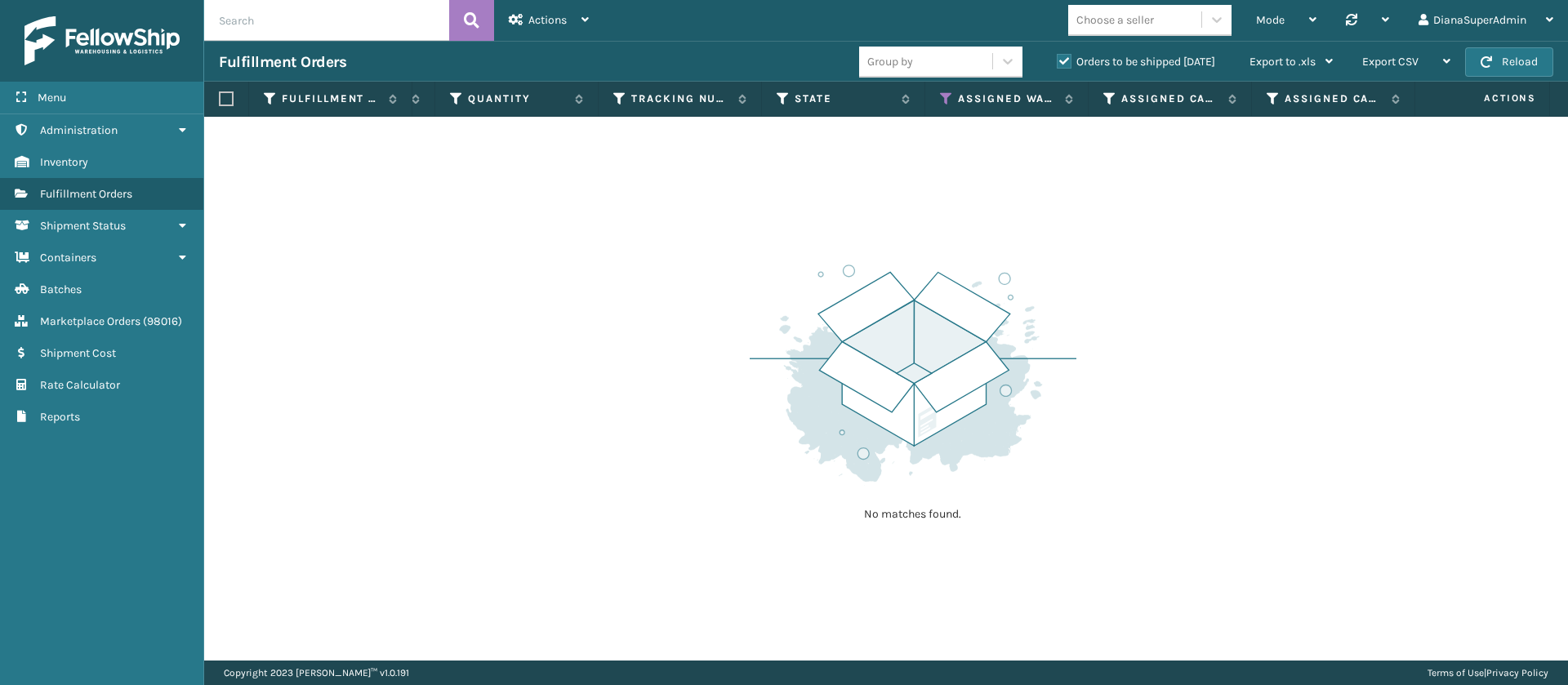
scroll to position [0, 1205]
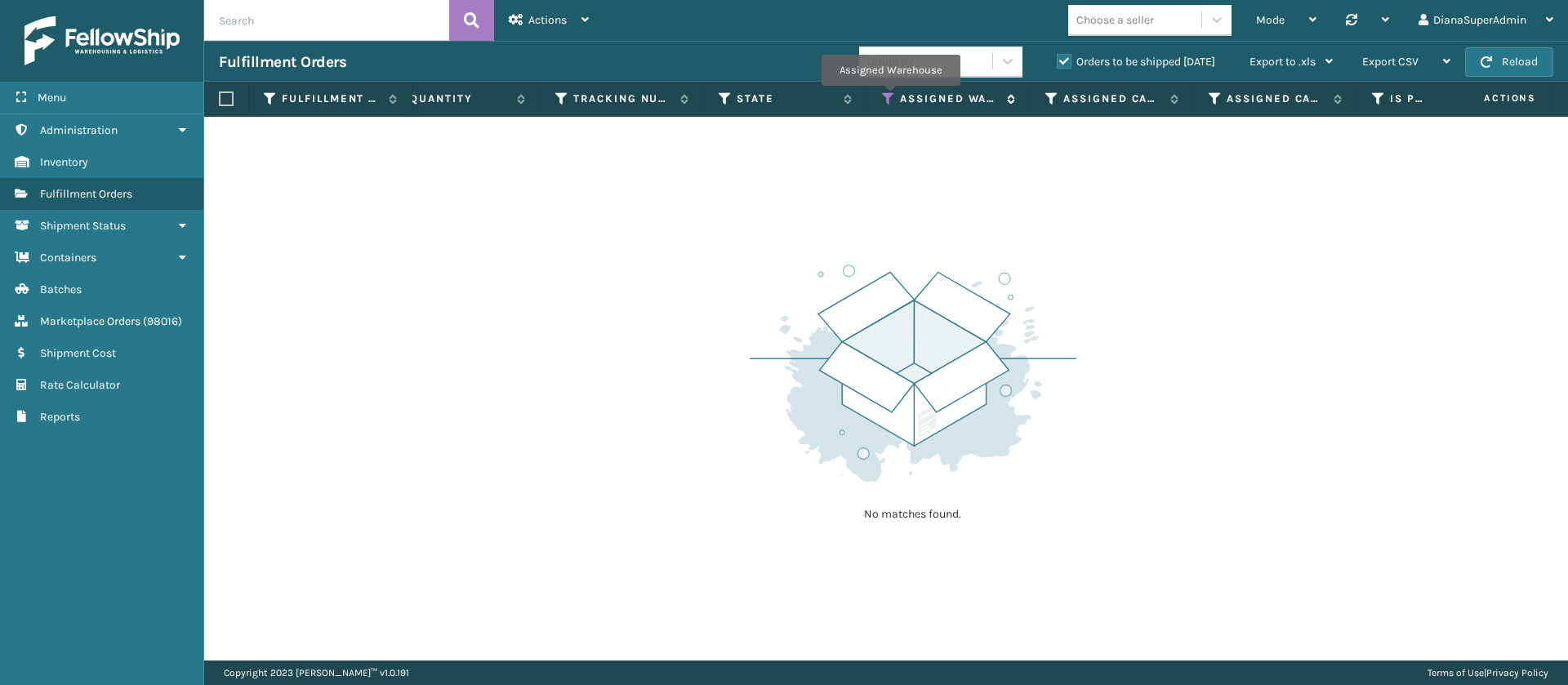
click at [891, 96] on icon at bounding box center [889, 98] width 13 height 14
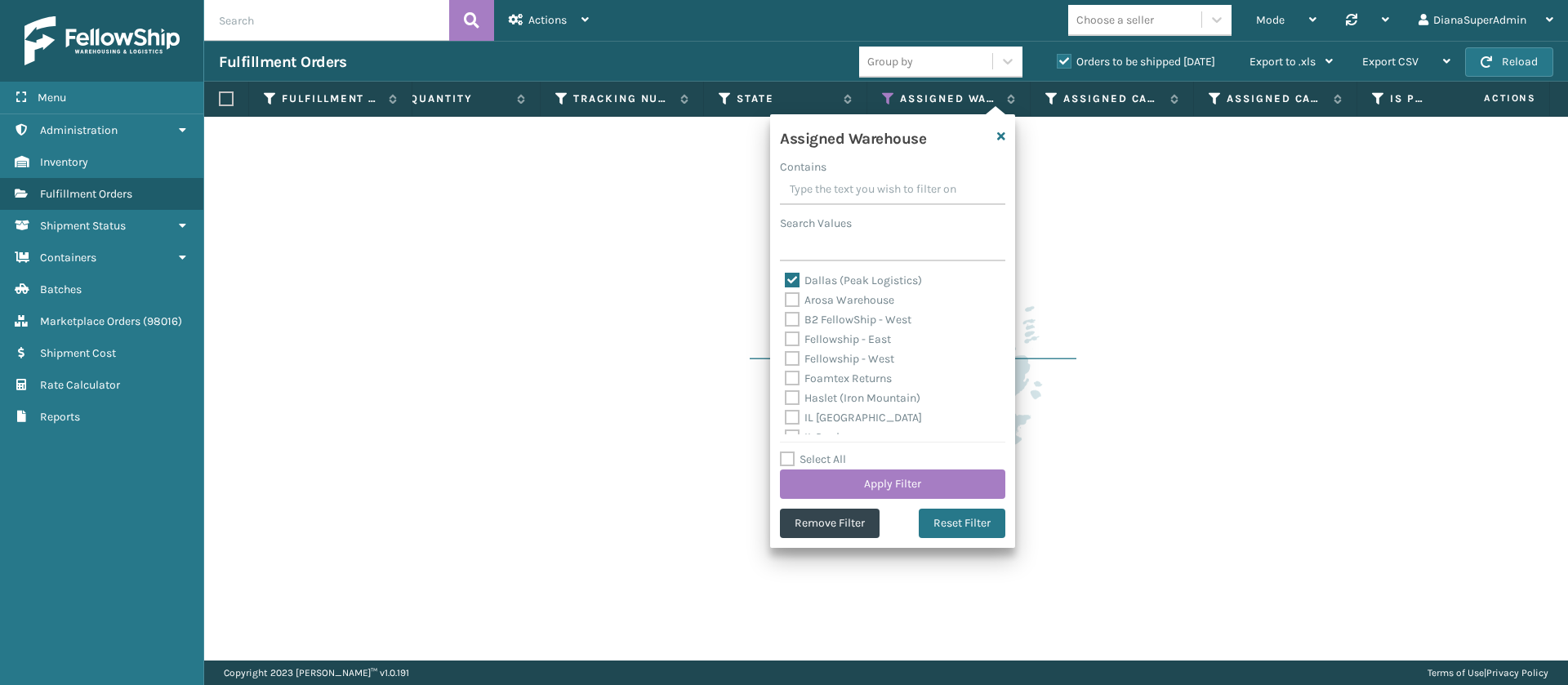
click at [793, 273] on label "Dallas (Peak Logistics)" at bounding box center [854, 280] width 138 height 14
click at [785, 273] on input "Dallas (Peak Logistics)" at bounding box center [785, 276] width 1 height 11
checkbox input "false"
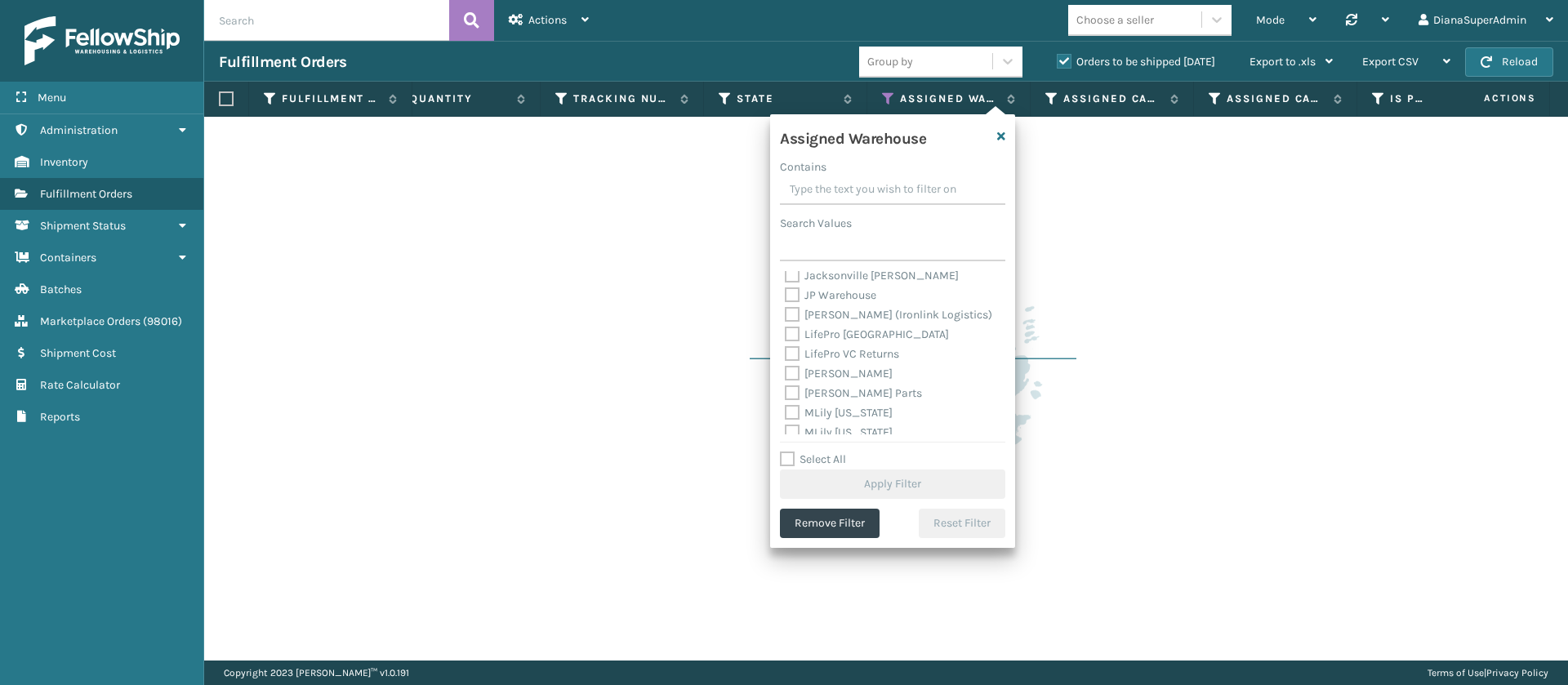
scroll to position [233, 0]
click at [792, 356] on label "[PERSON_NAME]" at bounding box center [839, 361] width 108 height 14
click at [785, 356] on input "[PERSON_NAME]" at bounding box center [785, 356] width 1 height 11
checkbox input "true"
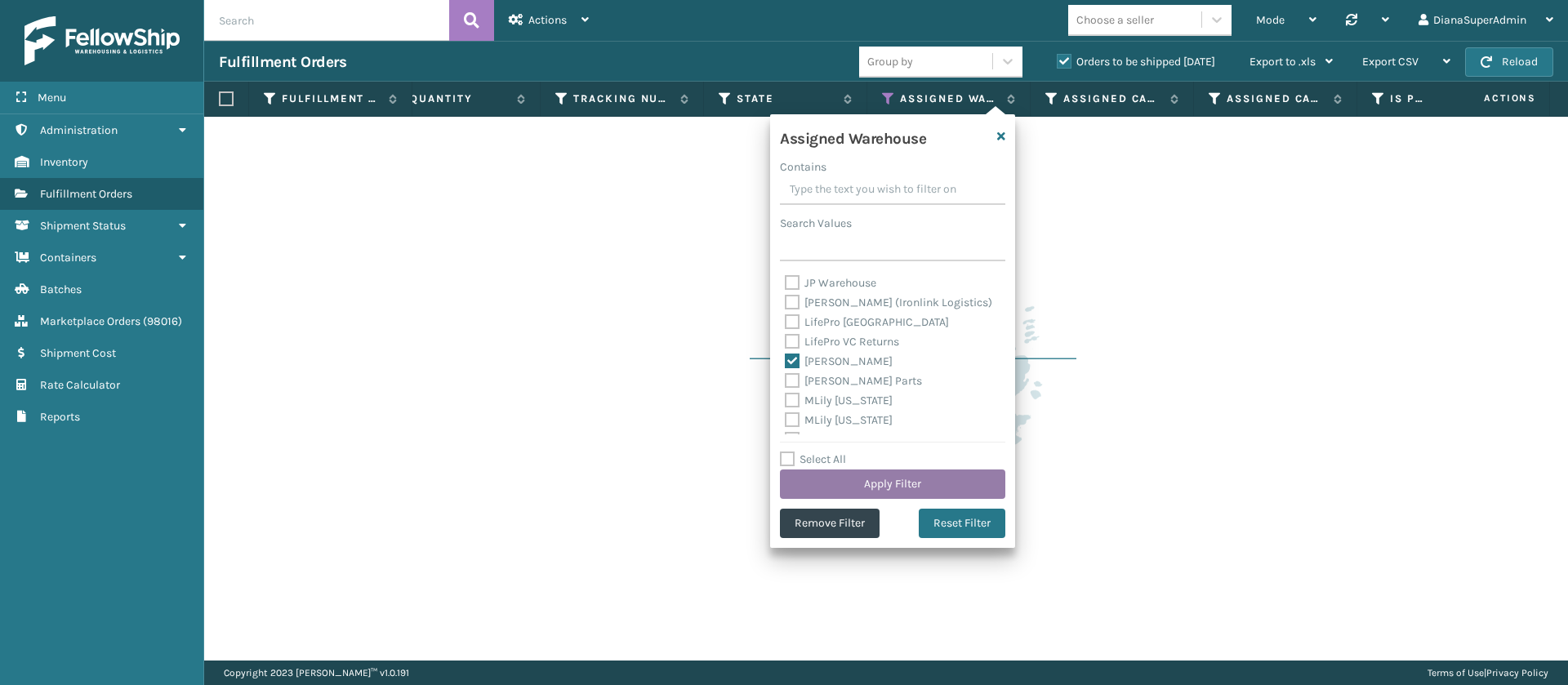
click at [895, 483] on button "Apply Filter" at bounding box center [892, 484] width 226 height 30
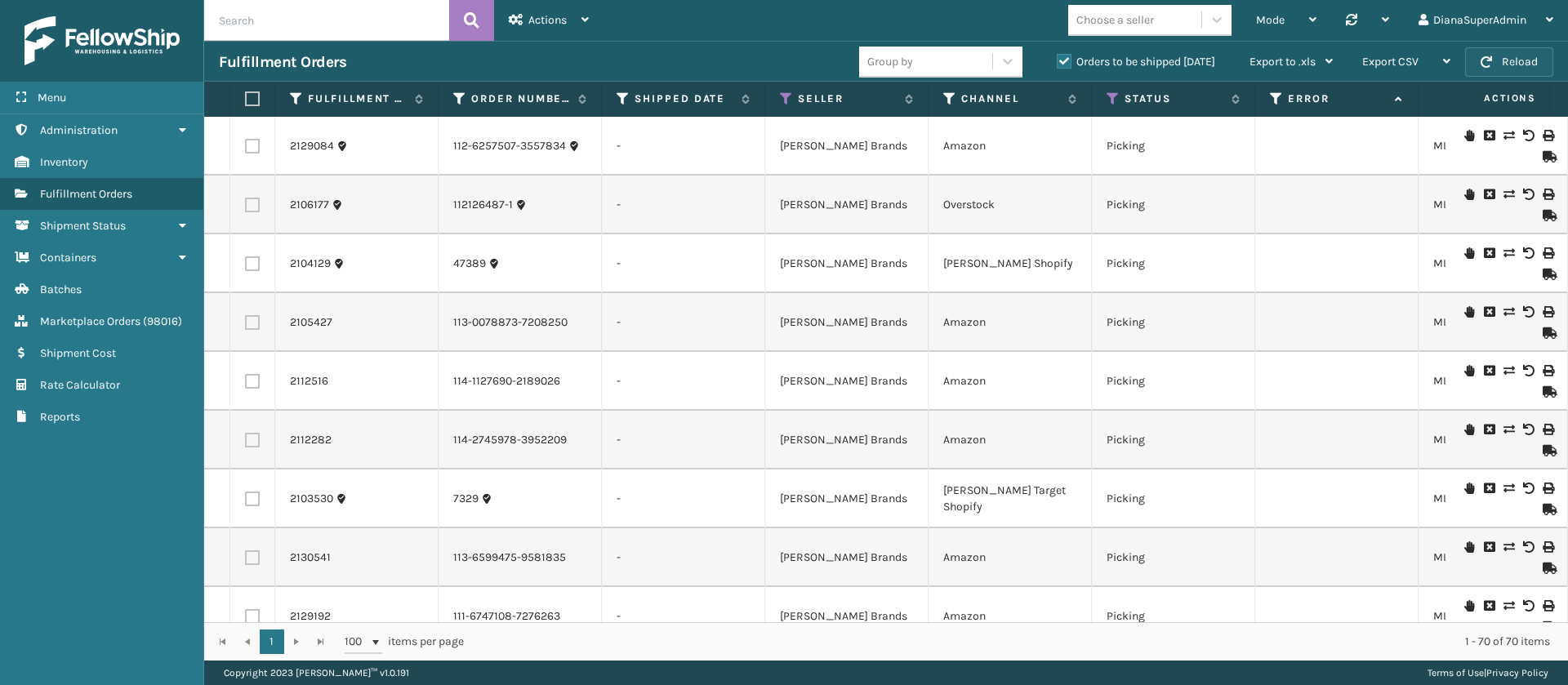
click at [1502, 64] on button "Reload" at bounding box center [1510, 62] width 88 height 30
click at [1506, 48] on button "Reload" at bounding box center [1510, 62] width 88 height 30
